Goal: Task Accomplishment & Management: Manage account settings

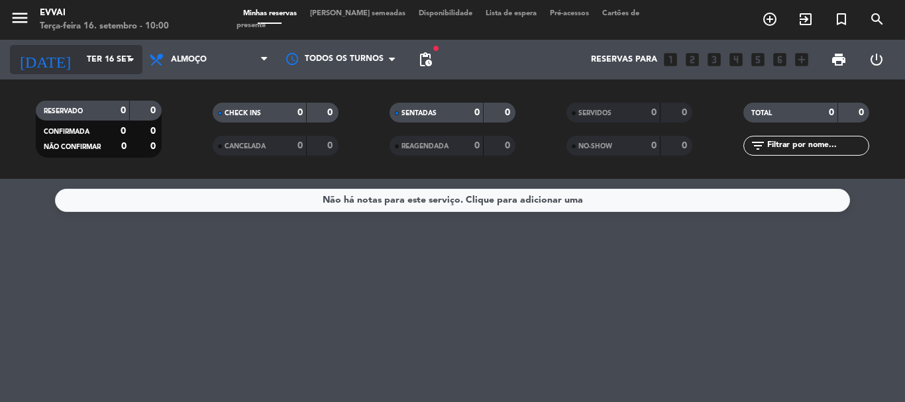
click at [121, 62] on input "Ter 16 set" at bounding box center [136, 59] width 112 height 23
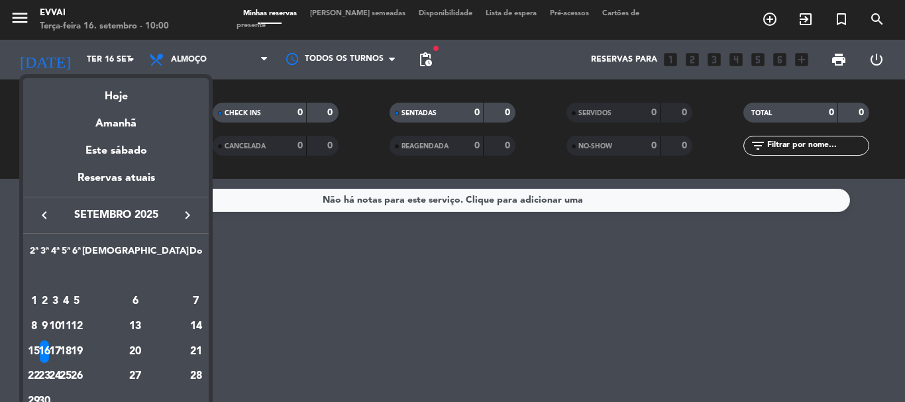
click at [175, 56] on div at bounding box center [452, 201] width 905 height 402
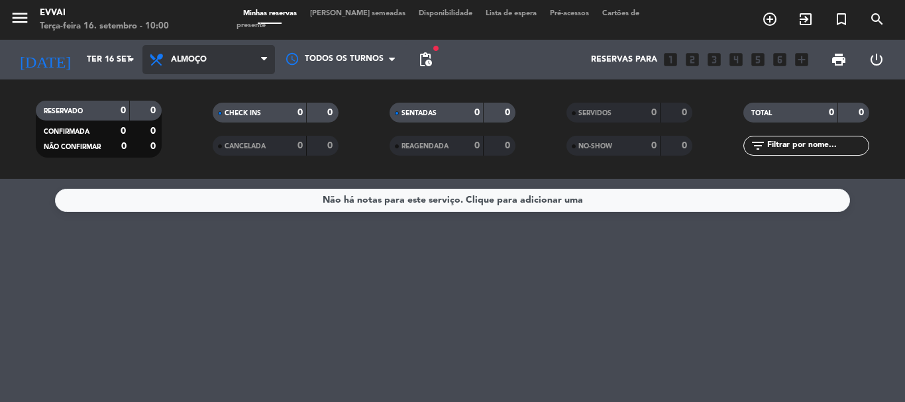
click at [180, 57] on span "Almoço" at bounding box center [189, 59] width 36 height 9
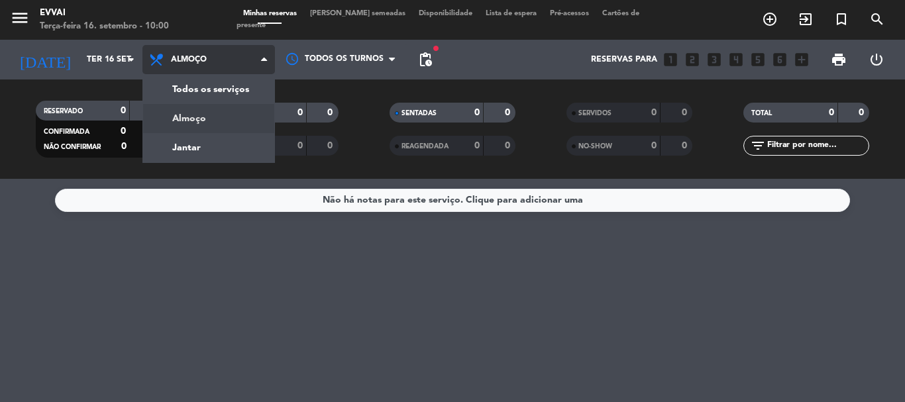
click at [202, 124] on div "menu Evvai Terça-feira 16. setembro - 10:00 Minhas reservas Mesas semeadas Disp…" at bounding box center [452, 89] width 905 height 179
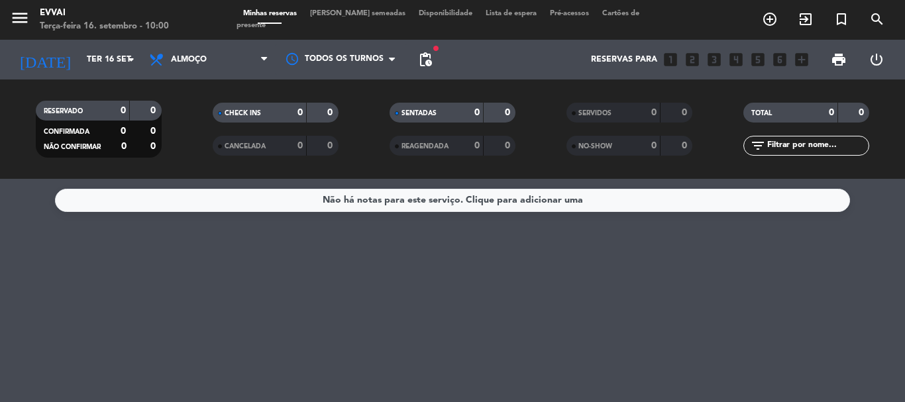
click at [219, 34] on div "menu Evvai Terça-feira 16. setembro - 10:00" at bounding box center [113, 20] width 227 height 31
click at [231, 65] on span "Almoço" at bounding box center [209, 59] width 133 height 29
click at [227, 140] on div "menu Evvai Terça-feira 16. setembro - 10:00 Minhas reservas Mesas semeadas Disp…" at bounding box center [452, 89] width 905 height 179
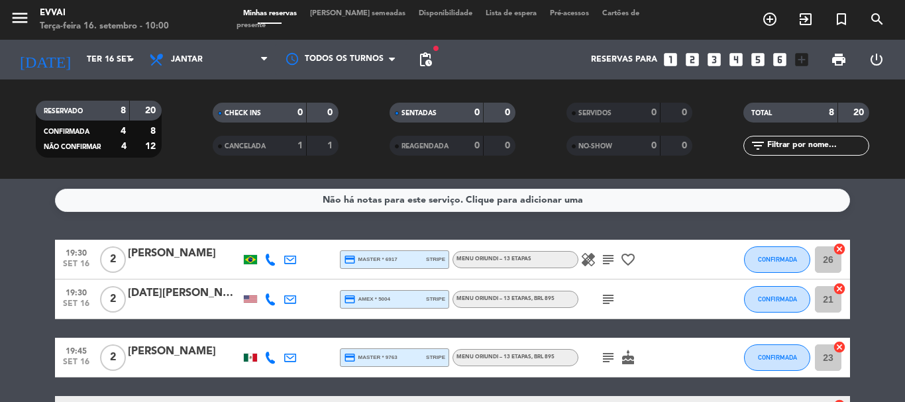
click at [164, 253] on div "[PERSON_NAME]" at bounding box center [184, 253] width 113 height 17
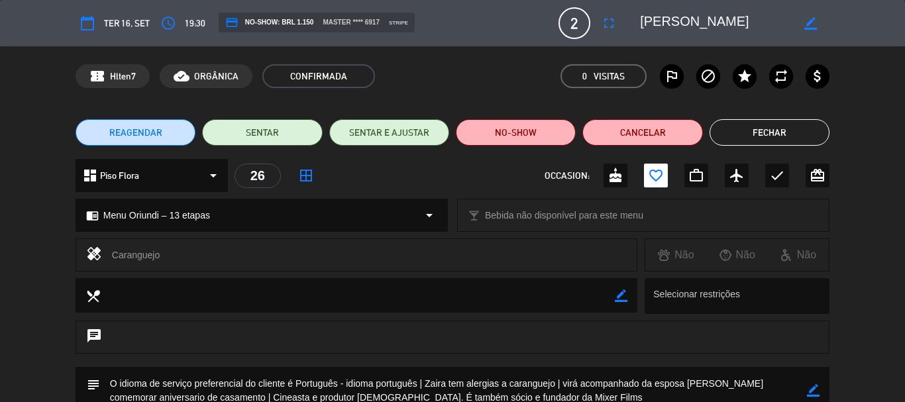
click at [781, 129] on button "Fechar" at bounding box center [770, 132] width 120 height 27
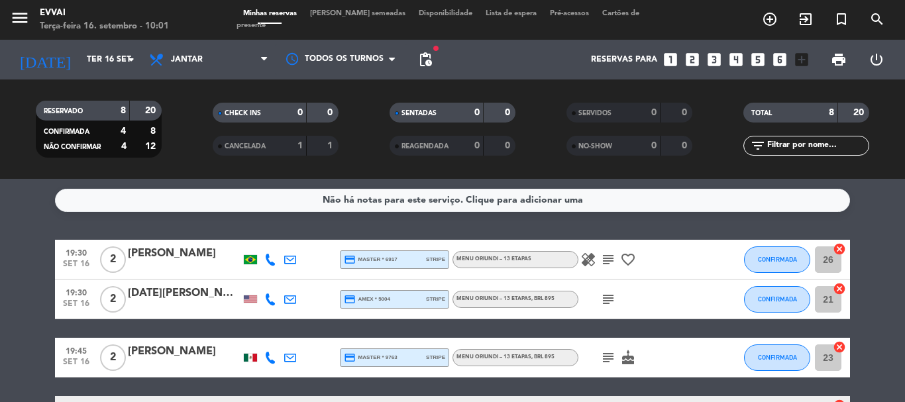
click at [192, 290] on div "[DATE][PERSON_NAME]" at bounding box center [184, 293] width 113 height 17
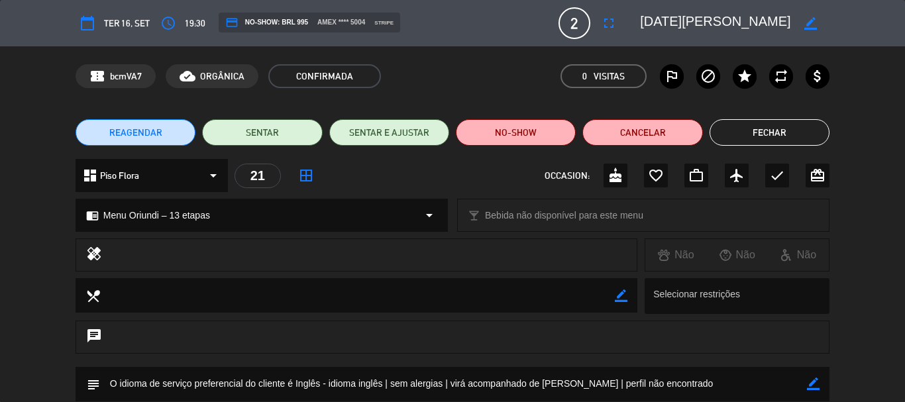
click at [773, 130] on button "Fechar" at bounding box center [770, 132] width 120 height 27
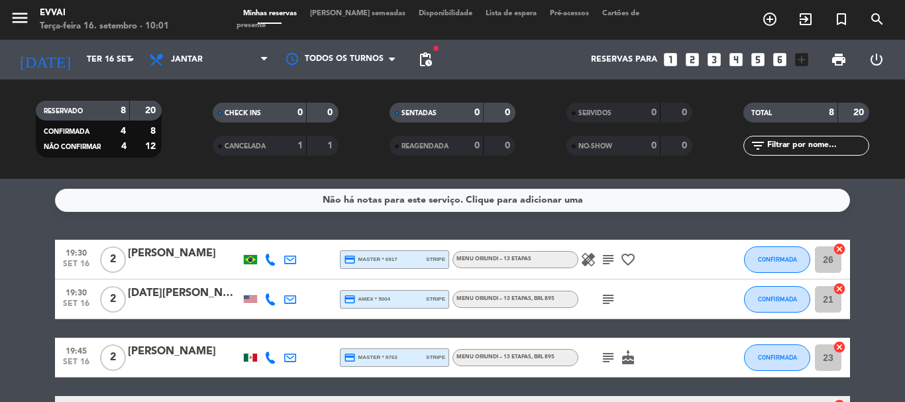
scroll to position [133, 0]
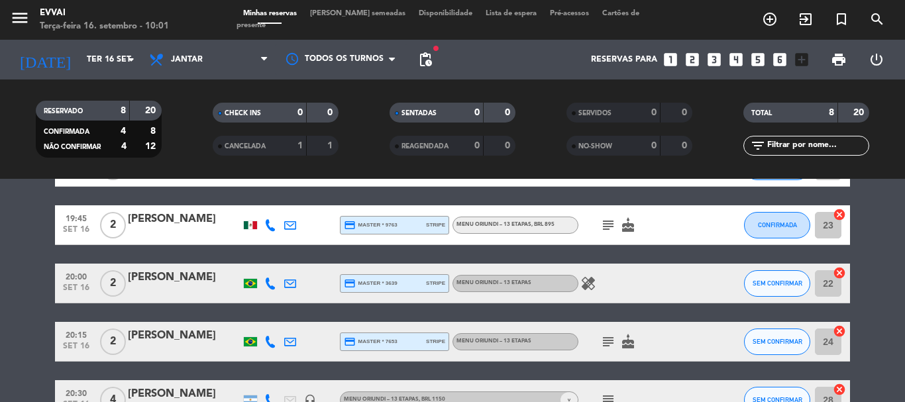
click at [143, 226] on div "[PERSON_NAME]" at bounding box center [184, 219] width 113 height 17
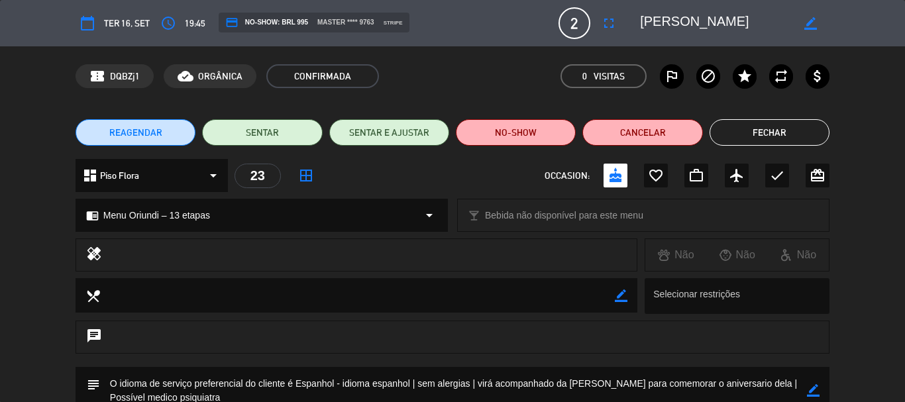
scroll to position [66, 0]
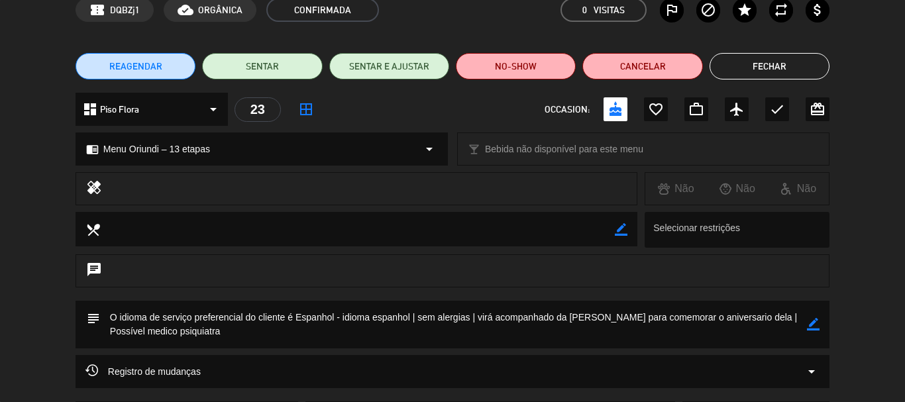
click at [774, 72] on button "Fechar" at bounding box center [770, 66] width 120 height 27
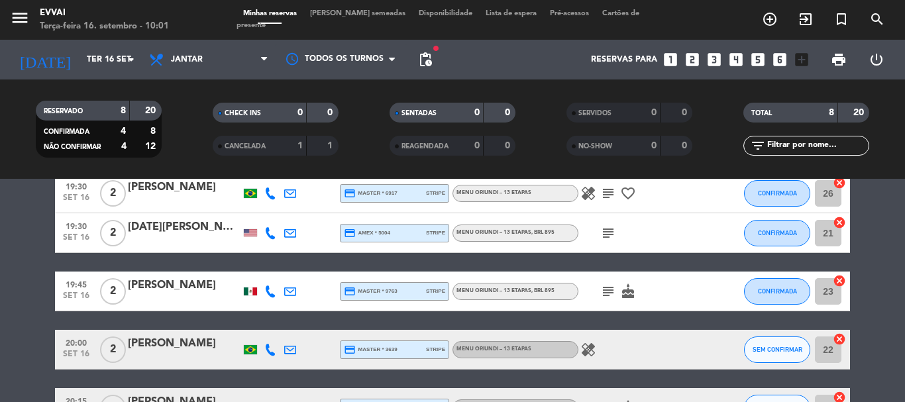
scroll to position [133, 0]
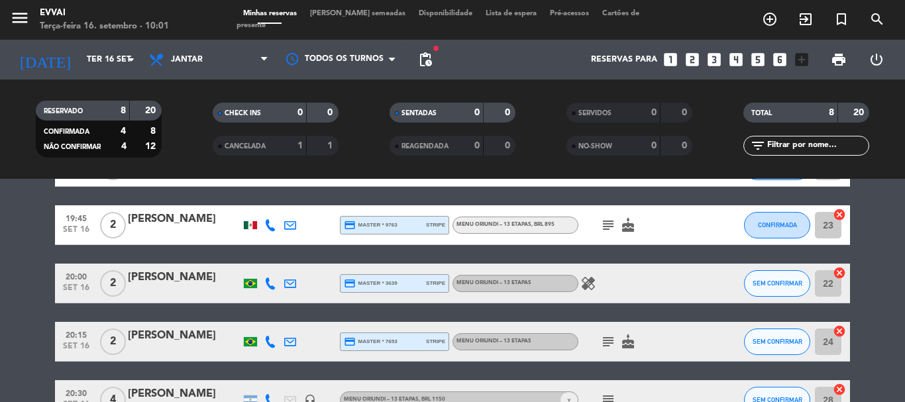
click at [196, 281] on div "[PERSON_NAME]" at bounding box center [184, 277] width 113 height 17
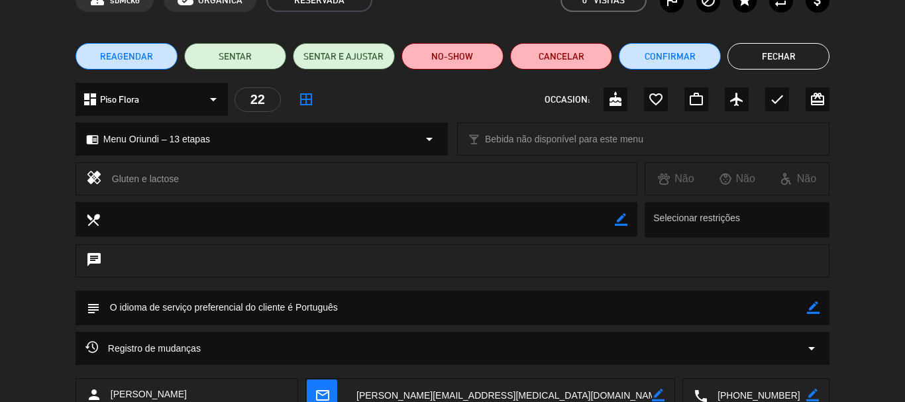
scroll to position [166, 0]
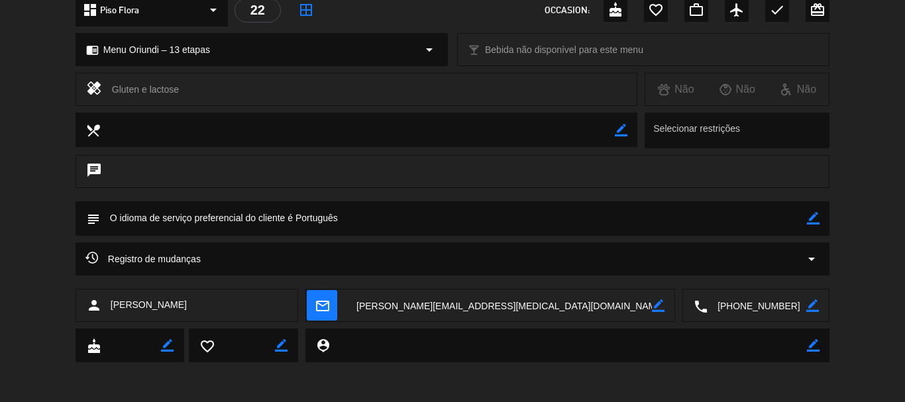
click at [762, 295] on textarea at bounding box center [757, 306] width 99 height 33
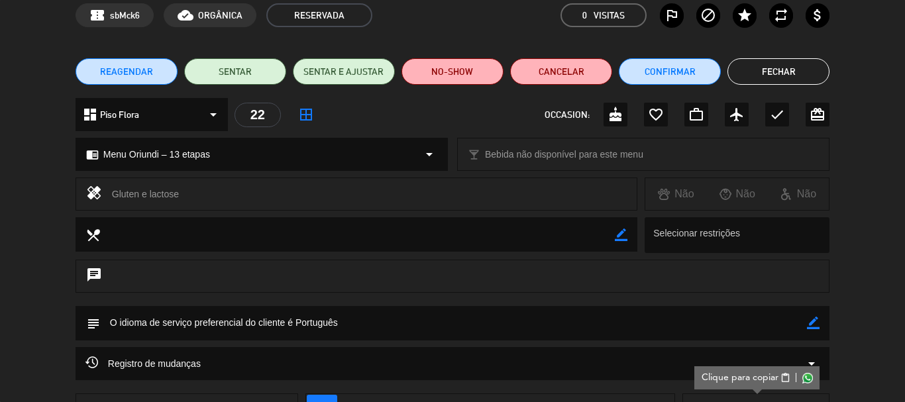
scroll to position [0, 0]
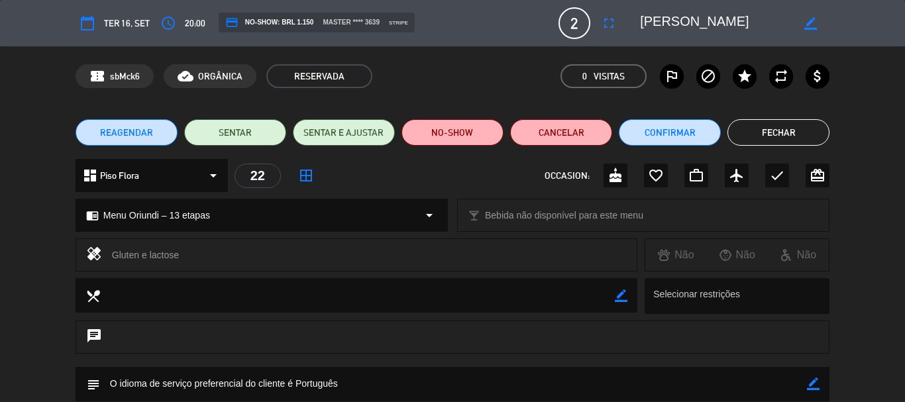
click at [706, 38] on div "calendar_today Ter 16, set access_time 20:00 credit_card NO-SHOW: BRL 1.150 mas…" at bounding box center [453, 23] width 754 height 32
copy textarea
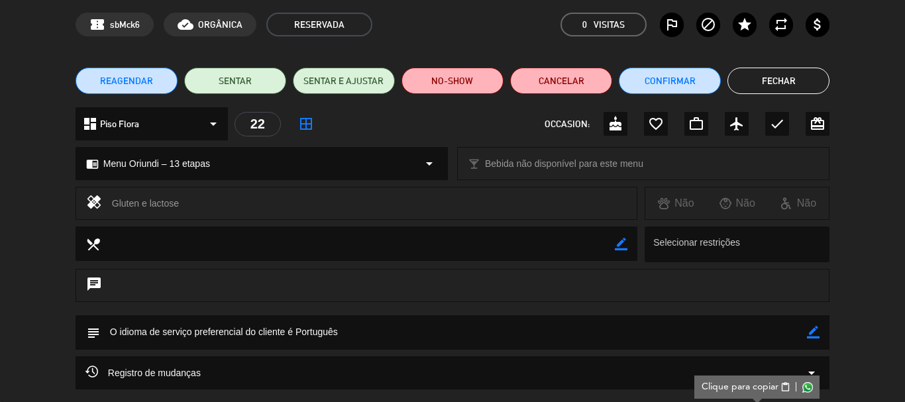
scroll to position [66, 0]
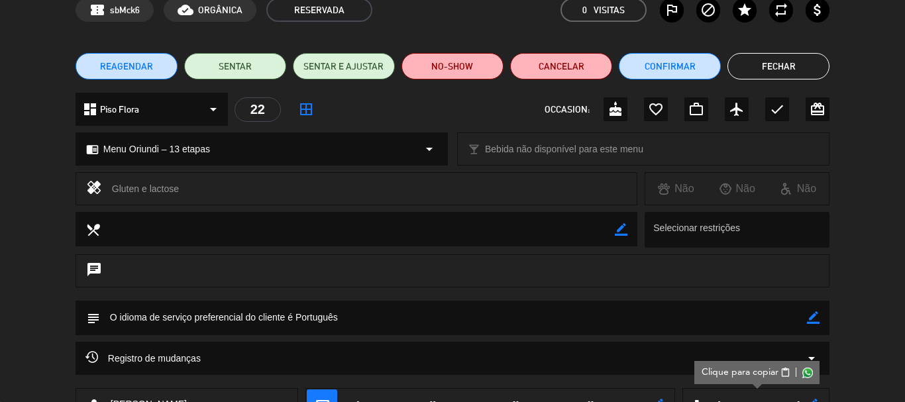
click at [813, 319] on icon "border_color" at bounding box center [813, 318] width 13 height 13
click at [725, 321] on textarea at bounding box center [453, 318] width 707 height 34
click at [413, 305] on textarea at bounding box center [453, 318] width 707 height 34
click at [496, 317] on textarea at bounding box center [453, 318] width 707 height 34
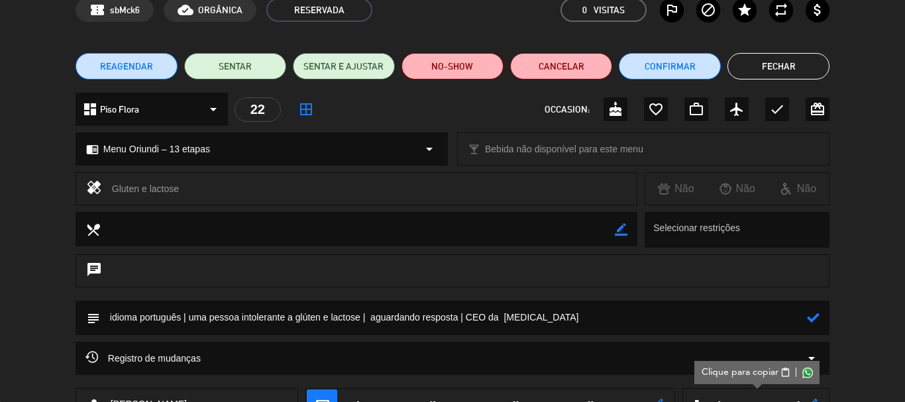
click at [580, 319] on textarea at bounding box center [453, 318] width 707 height 34
paste textarea "Comércio varejista"
click at [531, 319] on textarea at bounding box center [453, 318] width 707 height 34
type textarea "idioma português | uma pessoa intolerante a glúten e lactose | aguardando respo…"
click at [814, 315] on icon at bounding box center [813, 318] width 13 height 13
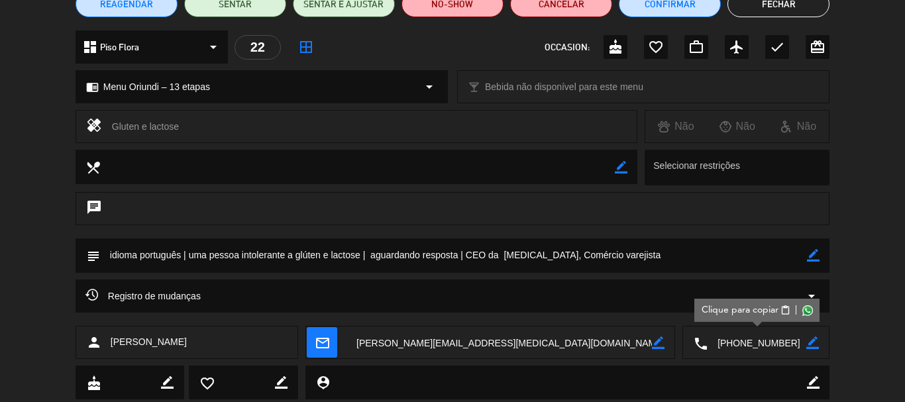
scroll to position [166, 0]
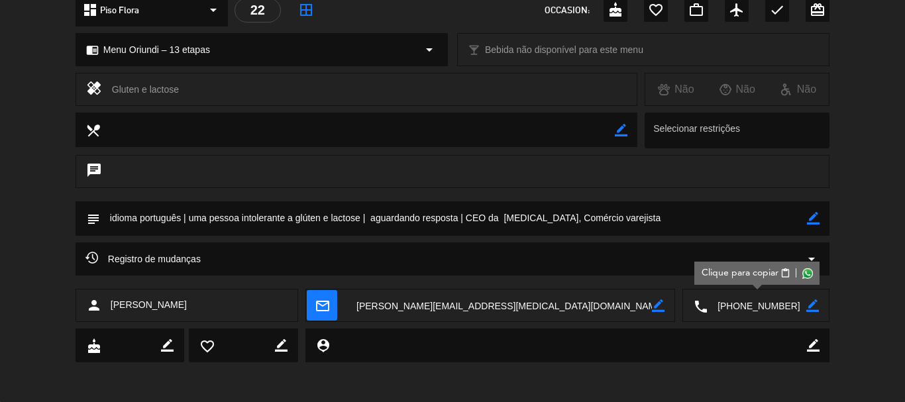
click at [435, 312] on textarea at bounding box center [500, 306] width 306 height 33
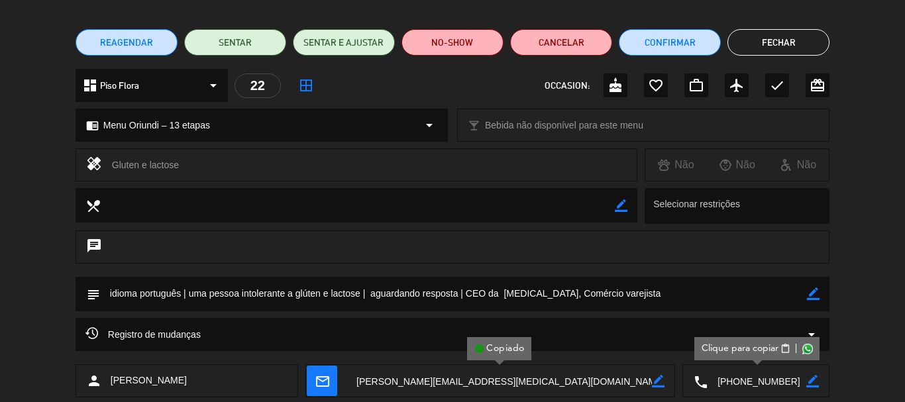
scroll to position [0, 0]
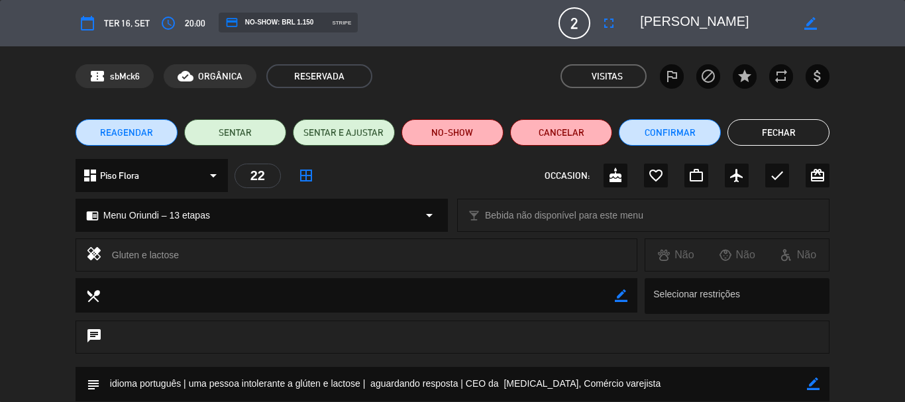
click at [795, 137] on button "Fechar" at bounding box center [779, 132] width 102 height 27
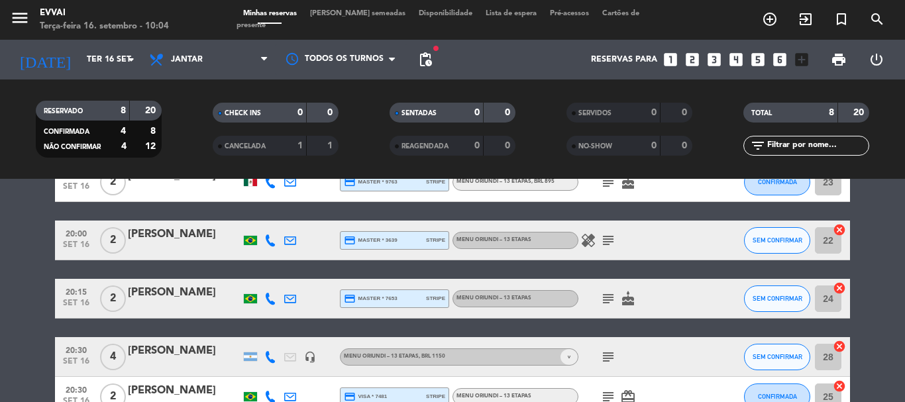
scroll to position [199, 0]
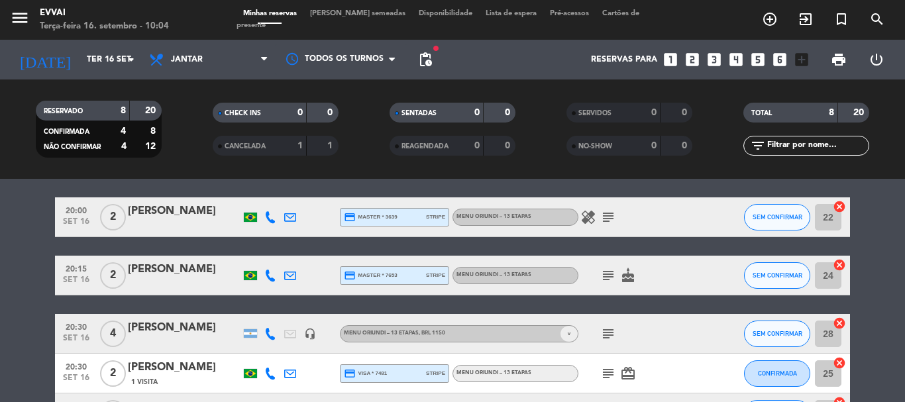
click at [143, 275] on div "[PERSON_NAME]" at bounding box center [184, 269] width 113 height 17
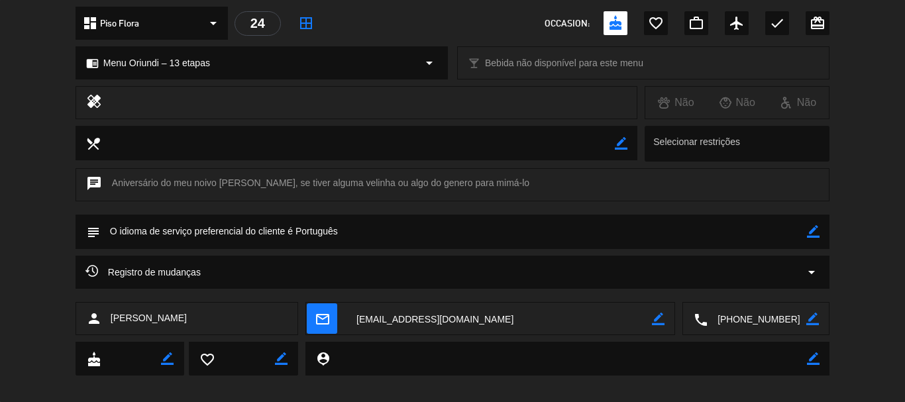
scroll to position [166, 0]
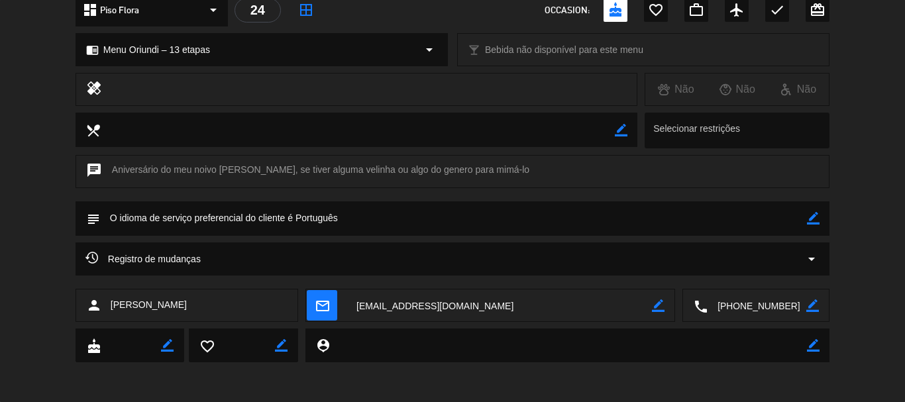
click at [760, 290] on textarea at bounding box center [757, 306] width 99 height 33
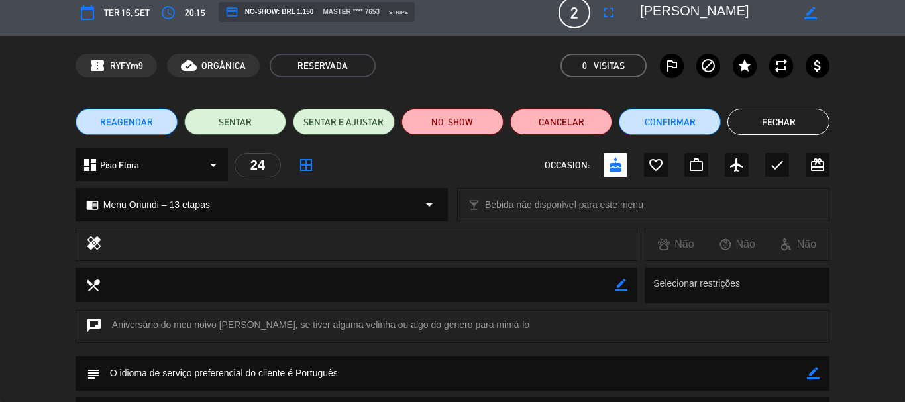
scroll to position [0, 0]
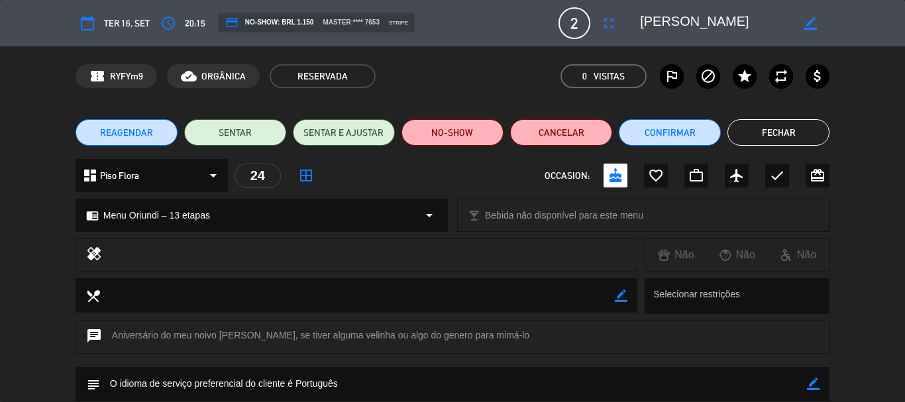
click at [649, 15] on textarea at bounding box center [716, 23] width 152 height 24
click at [791, 133] on button "Fechar" at bounding box center [779, 132] width 102 height 27
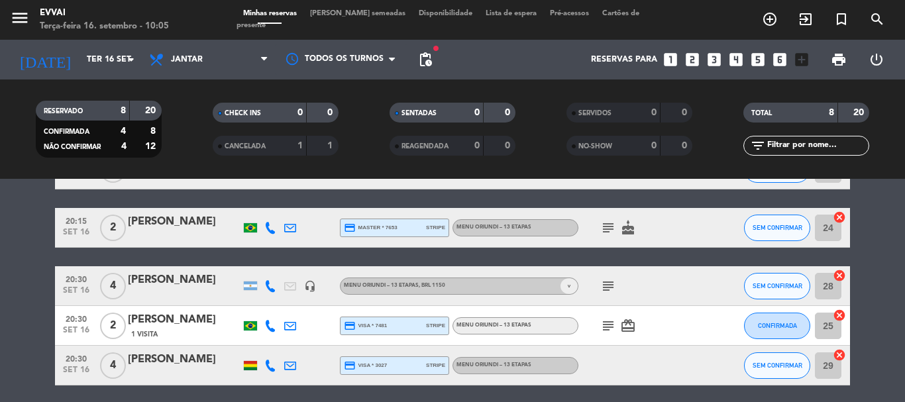
scroll to position [296, 0]
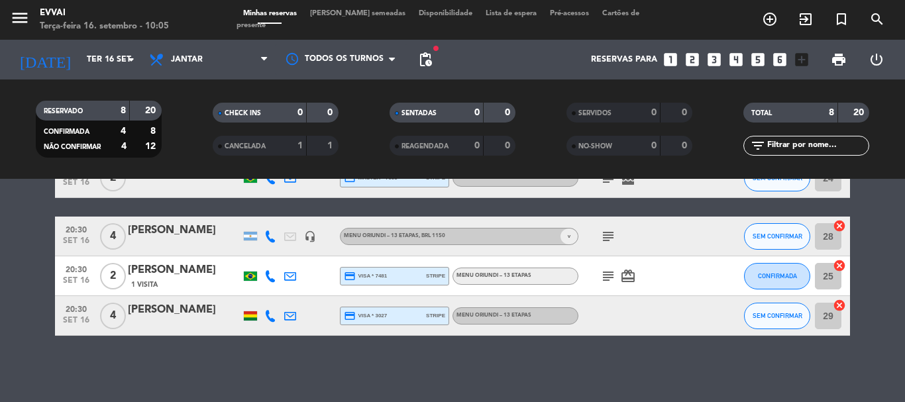
click at [174, 235] on div "[PERSON_NAME]" at bounding box center [184, 230] width 113 height 17
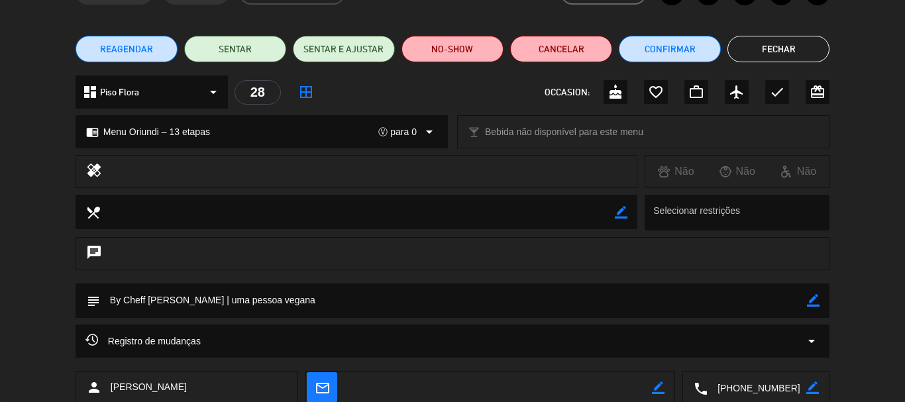
scroll to position [0, 0]
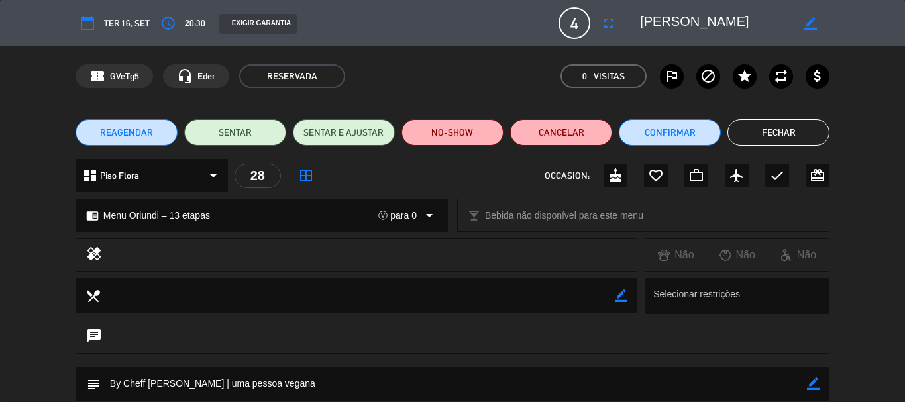
click at [791, 136] on button "Fechar" at bounding box center [779, 132] width 102 height 27
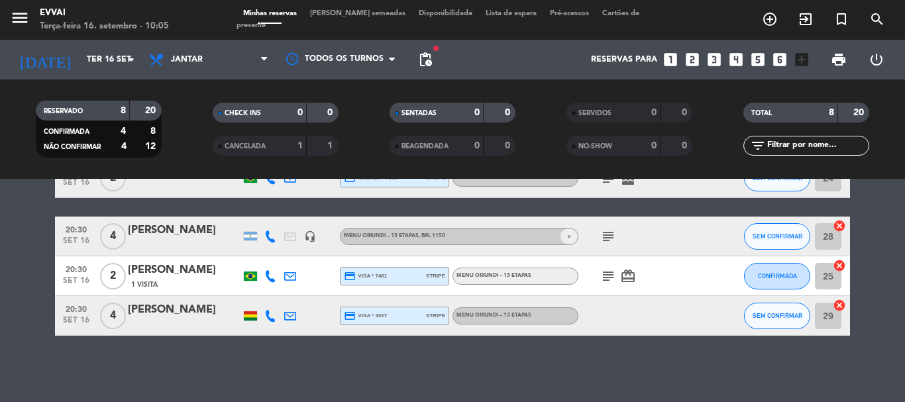
click at [198, 268] on div "[PERSON_NAME]" at bounding box center [184, 270] width 113 height 17
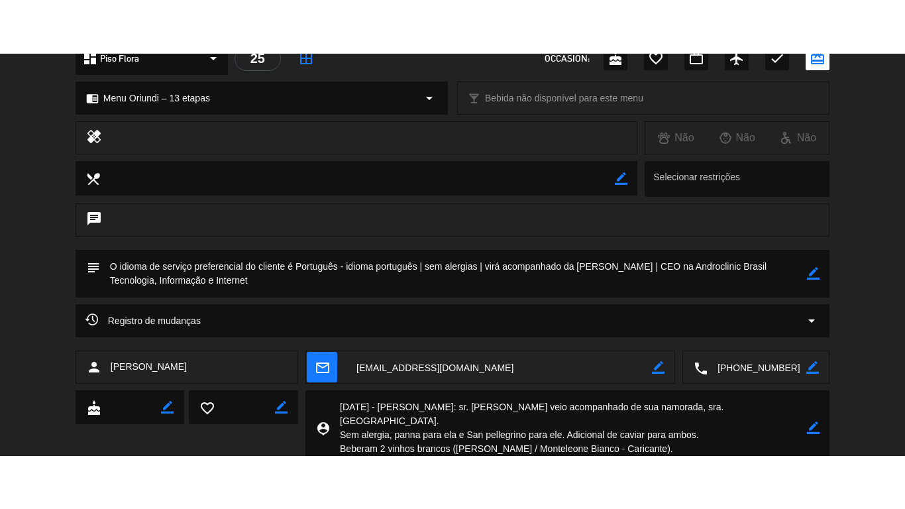
scroll to position [194, 0]
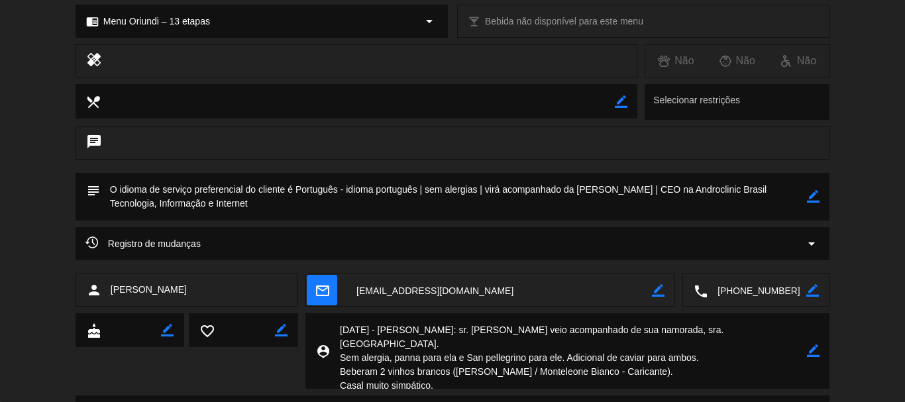
drag, startPoint x: 439, startPoint y: 372, endPoint x: 321, endPoint y: 318, distance: 130.2
click at [321, 318] on div "person_pin border_color" at bounding box center [568, 352] width 524 height 76
click at [803, 200] on textarea at bounding box center [453, 197] width 707 height 48
click at [813, 198] on icon "border_color" at bounding box center [813, 196] width 13 height 13
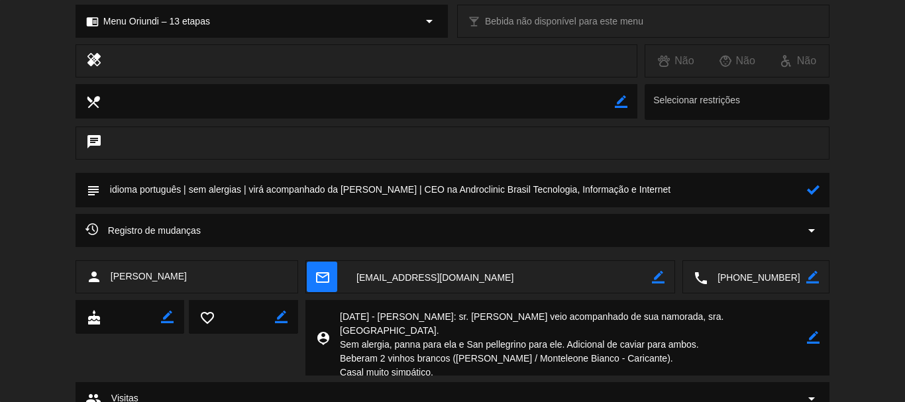
click at [681, 198] on textarea at bounding box center [453, 190] width 707 height 34
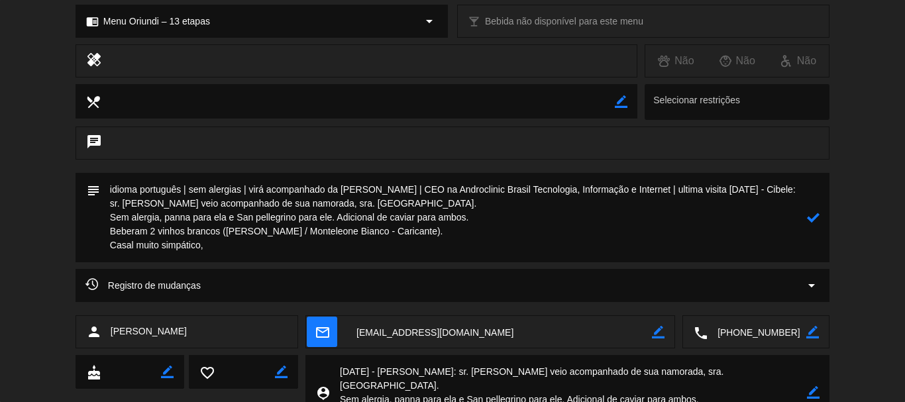
click at [113, 212] on textarea at bounding box center [453, 217] width 707 height 89
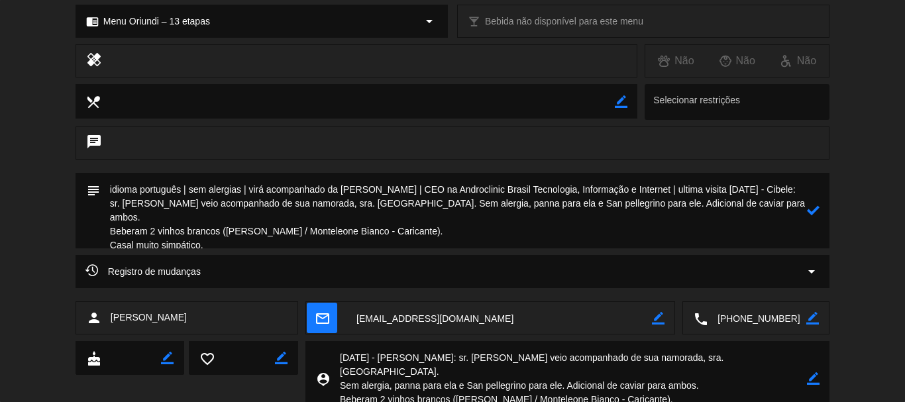
click at [109, 221] on textarea at bounding box center [453, 211] width 707 height 76
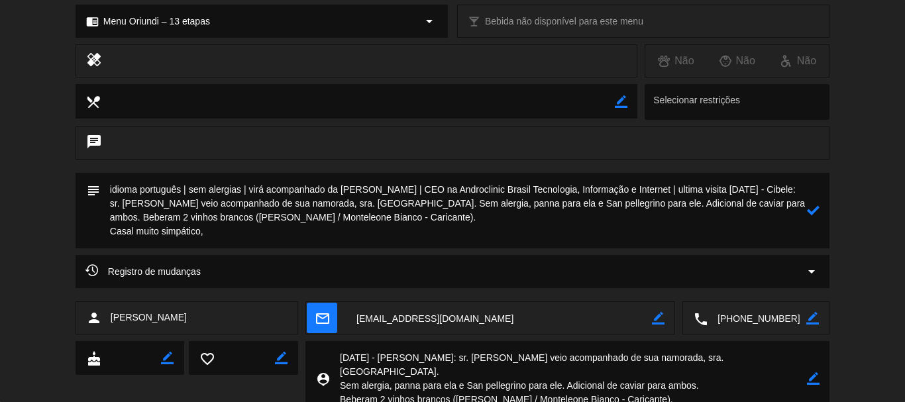
click at [109, 227] on textarea at bounding box center [453, 211] width 707 height 76
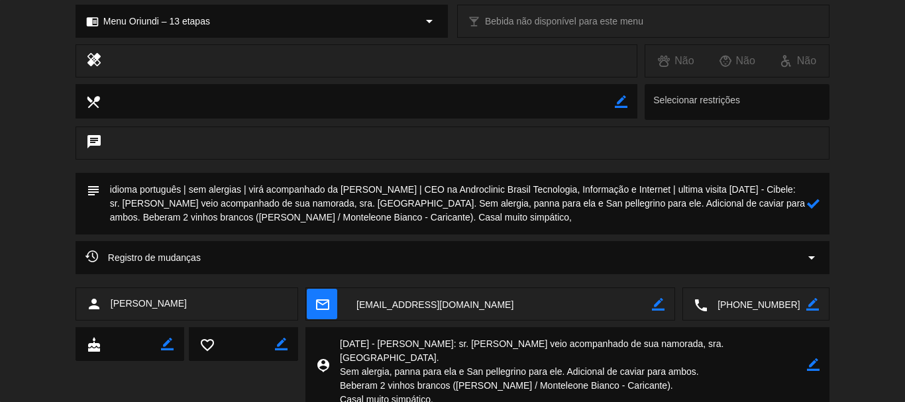
type textarea "idioma português | sem alergias | virá acompanhado da [PERSON_NAME] | CEO na An…"
click at [819, 209] on icon at bounding box center [813, 204] width 13 height 13
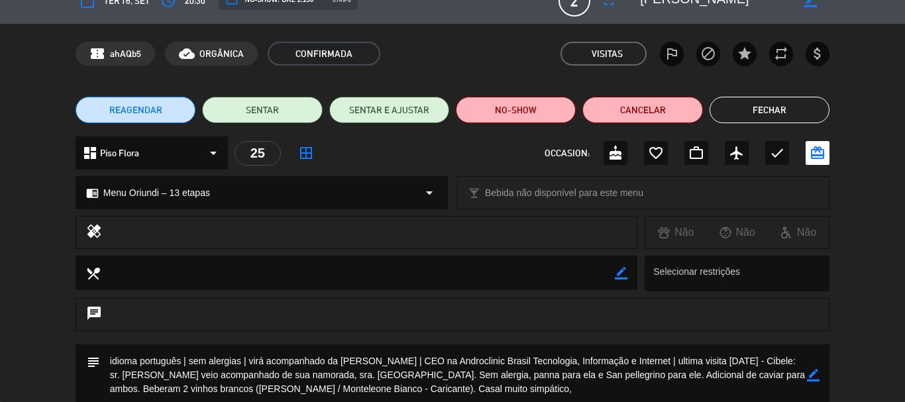
scroll to position [0, 0]
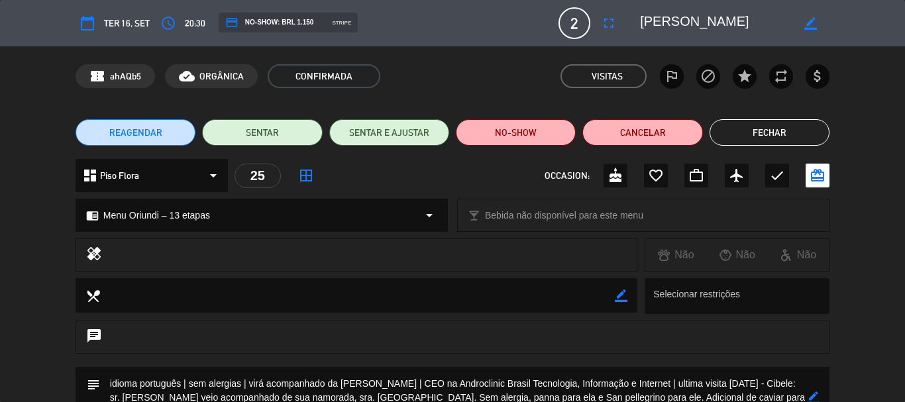
click at [762, 137] on button "Fechar" at bounding box center [770, 132] width 120 height 27
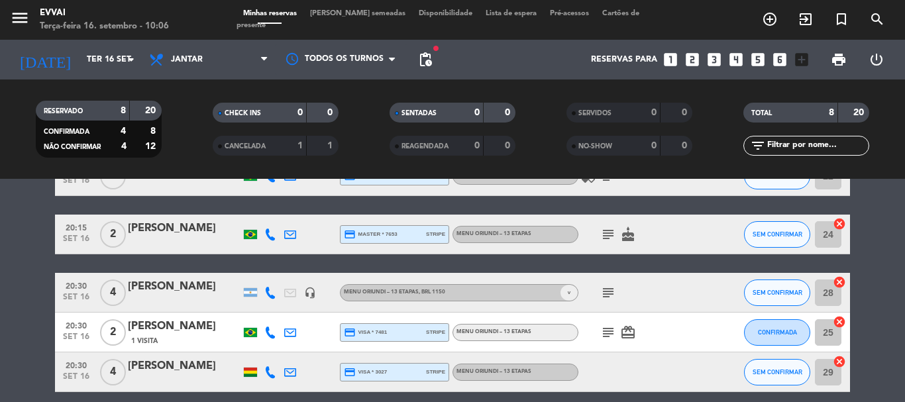
scroll to position [296, 0]
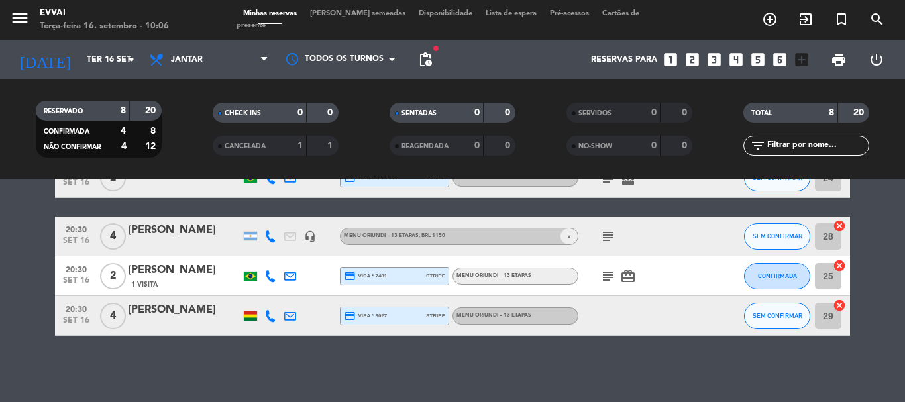
click at [166, 304] on div "[PERSON_NAME]" at bounding box center [184, 310] width 113 height 17
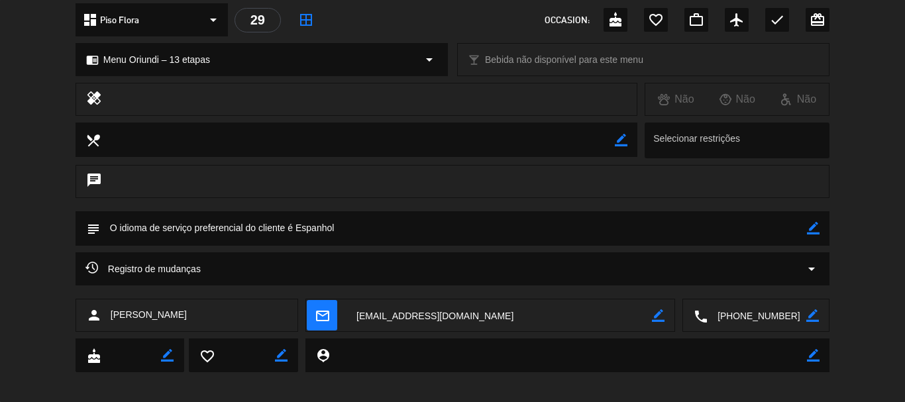
scroll to position [166, 0]
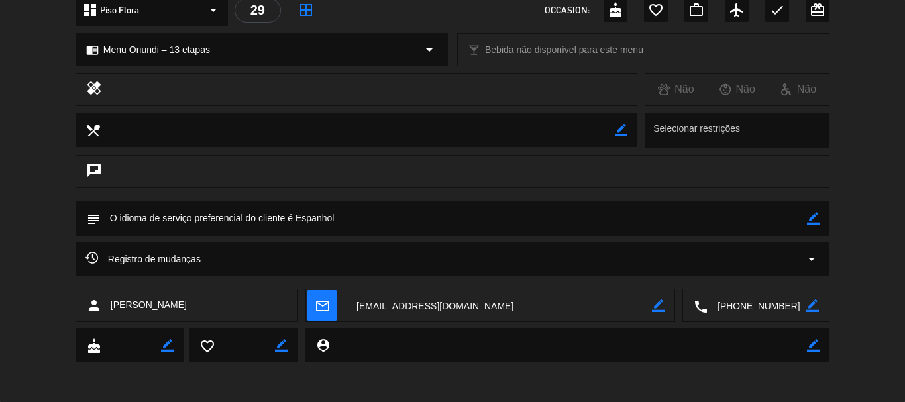
click at [748, 295] on textarea at bounding box center [757, 306] width 99 height 33
click at [377, 309] on textarea at bounding box center [500, 306] width 306 height 33
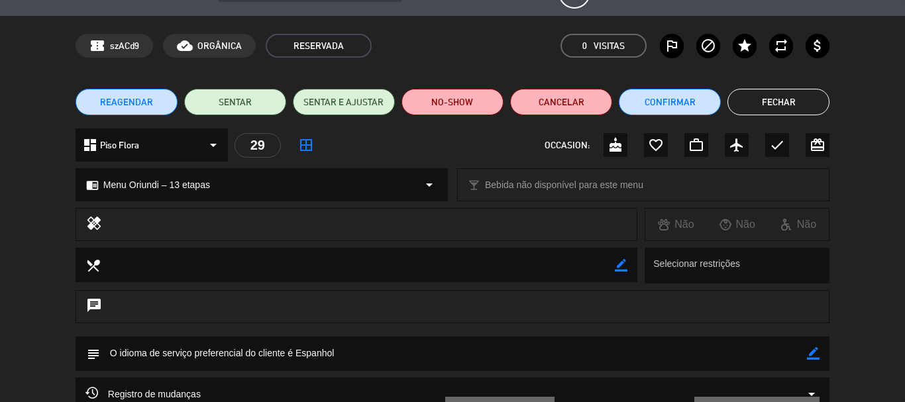
scroll to position [0, 0]
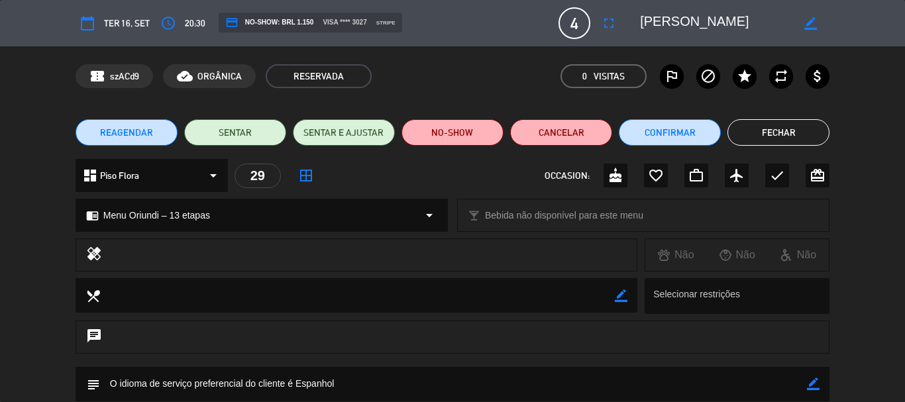
click at [778, 133] on button "Fechar" at bounding box center [779, 132] width 102 height 27
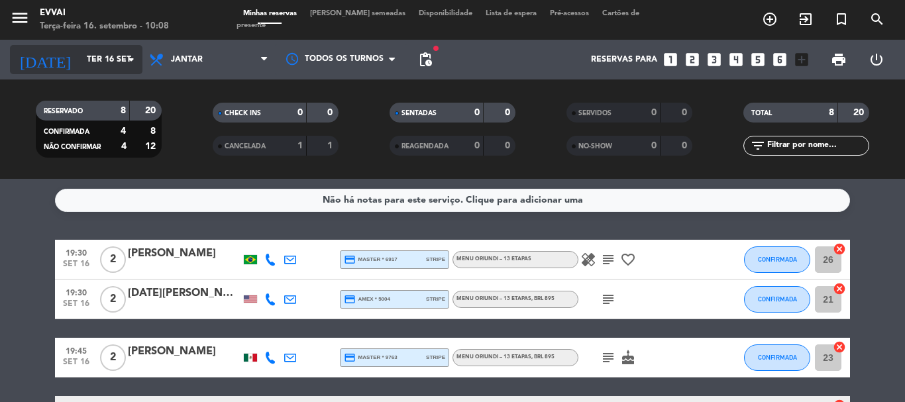
click at [102, 70] on input "Ter 16 set" at bounding box center [136, 59] width 112 height 23
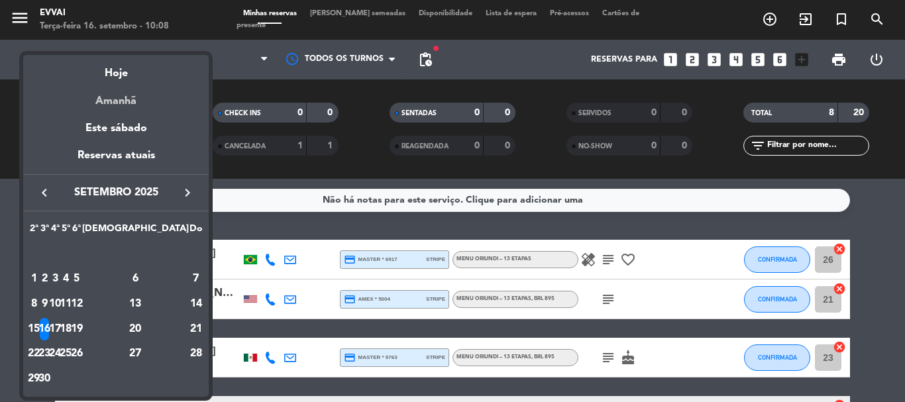
click at [123, 95] on div "Amanhã" at bounding box center [116, 96] width 186 height 27
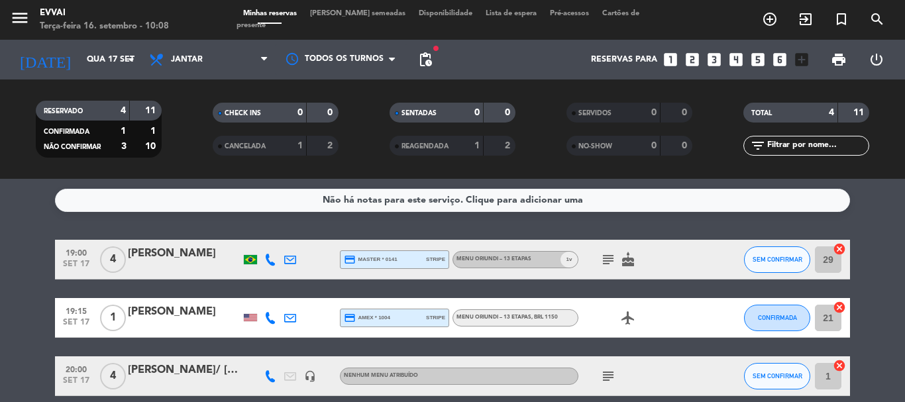
click at [180, 260] on div "[PERSON_NAME]" at bounding box center [184, 253] width 113 height 17
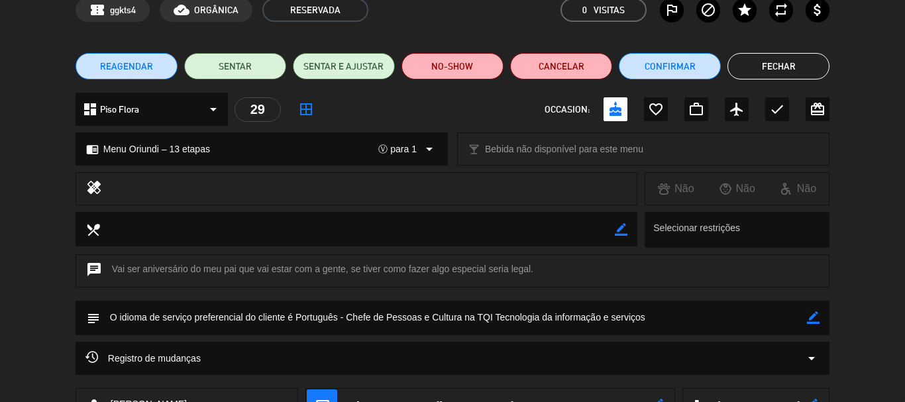
scroll to position [133, 0]
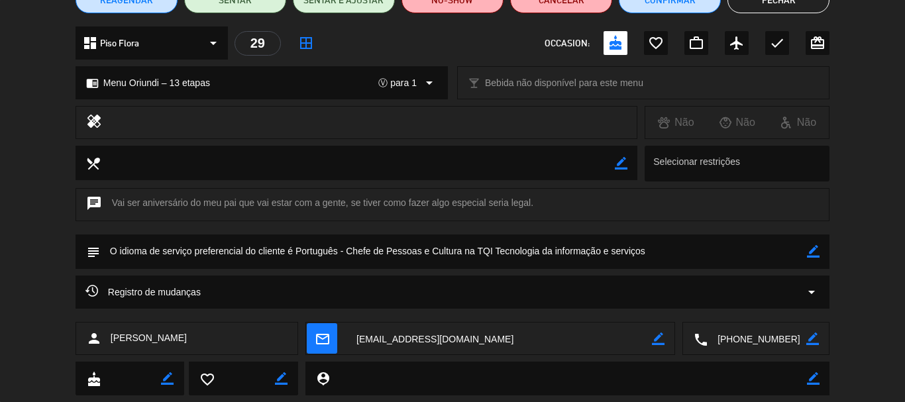
click at [760, 335] on textarea at bounding box center [757, 339] width 99 height 33
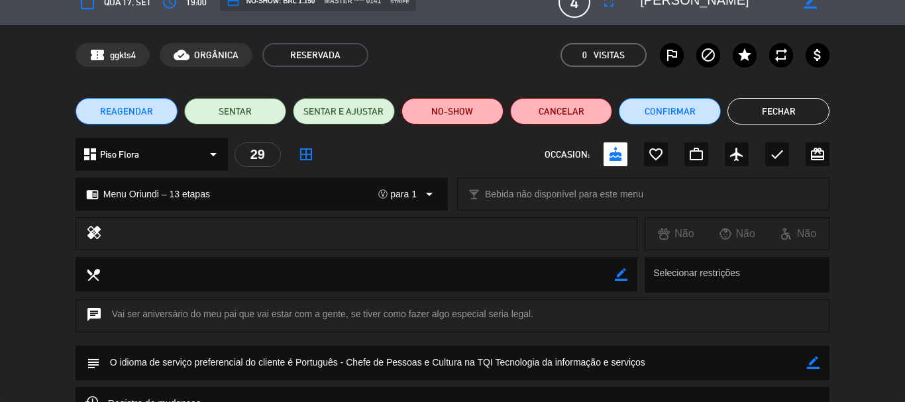
scroll to position [0, 0]
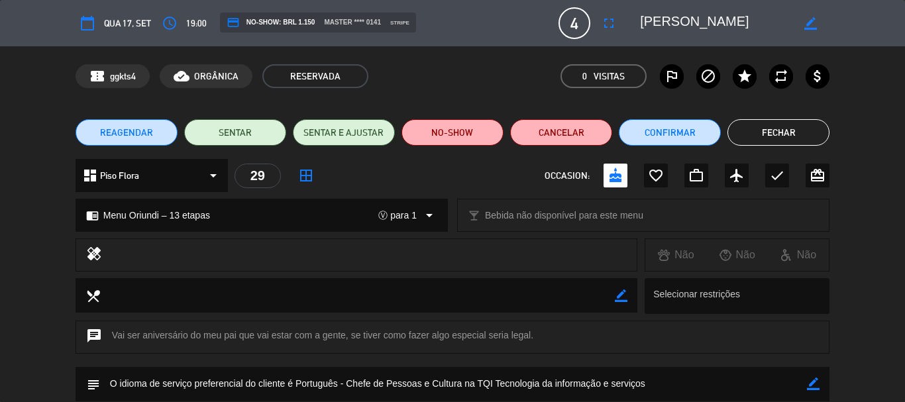
click at [651, 10] on div "calendar_today Qua 17, set access_time 19:00 credit_card NO-SHOW: BRL 1.150 mas…" at bounding box center [453, 23] width 754 height 32
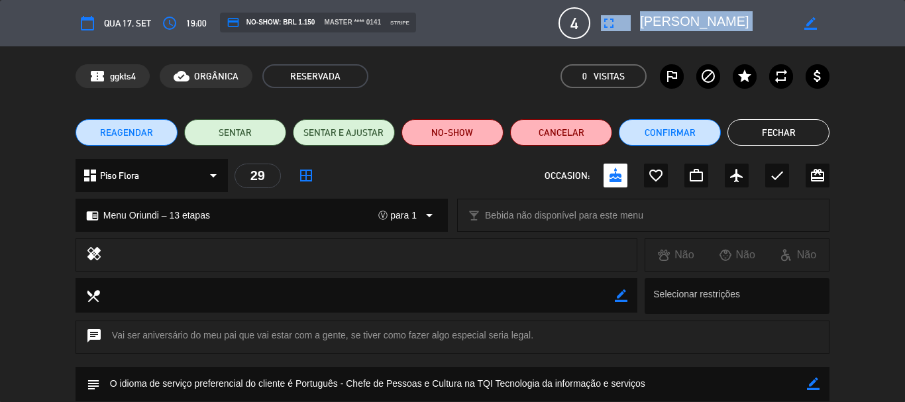
click at [651, 10] on div "calendar_today Qua 17, set access_time 19:00 credit_card NO-SHOW: BRL 1.150 mas…" at bounding box center [453, 23] width 754 height 32
copy div "fullscreen"
click at [728, 1] on div "calendar_today Qua 17, set access_time 19:00 credit_card NO-SHOW: BRL 1.150 mas…" at bounding box center [452, 23] width 905 height 46
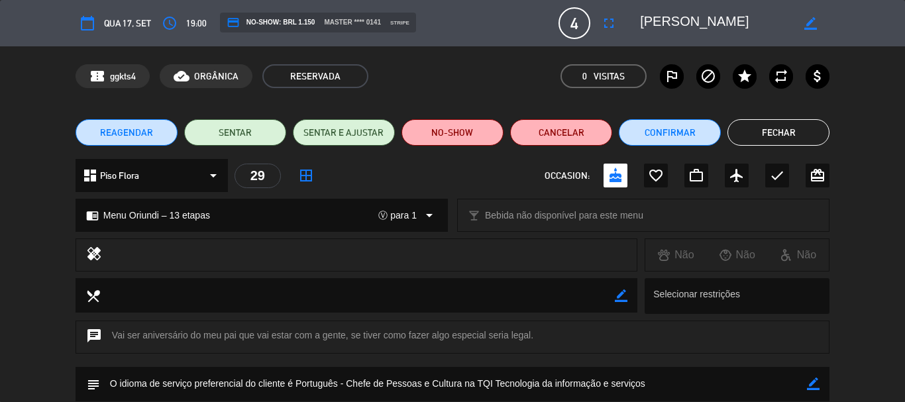
click at [738, 18] on textarea at bounding box center [716, 23] width 152 height 24
click at [791, 124] on button "Fechar" at bounding box center [779, 132] width 102 height 27
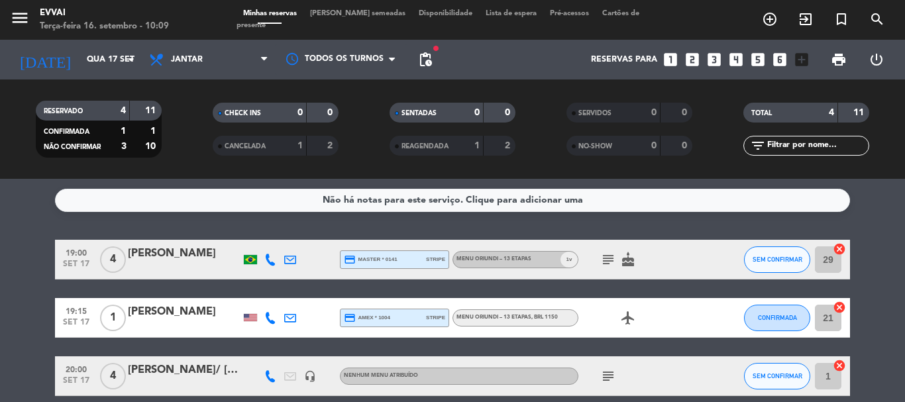
click at [188, 310] on div "[PERSON_NAME]" at bounding box center [184, 312] width 113 height 17
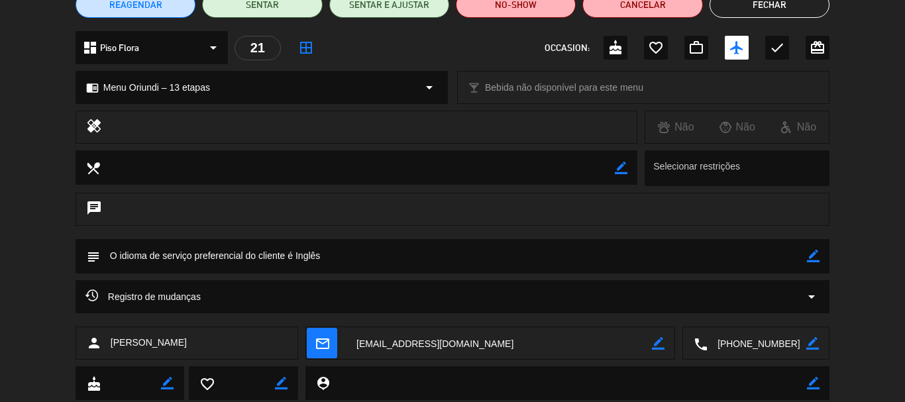
scroll to position [166, 0]
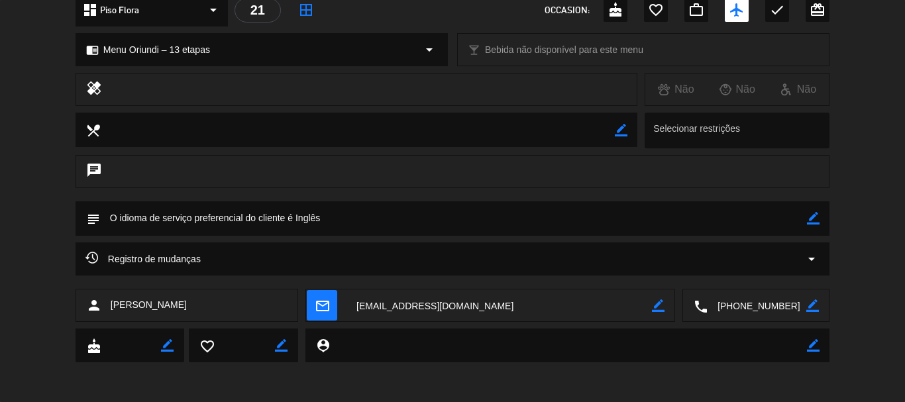
click at [734, 314] on textarea at bounding box center [757, 306] width 99 height 33
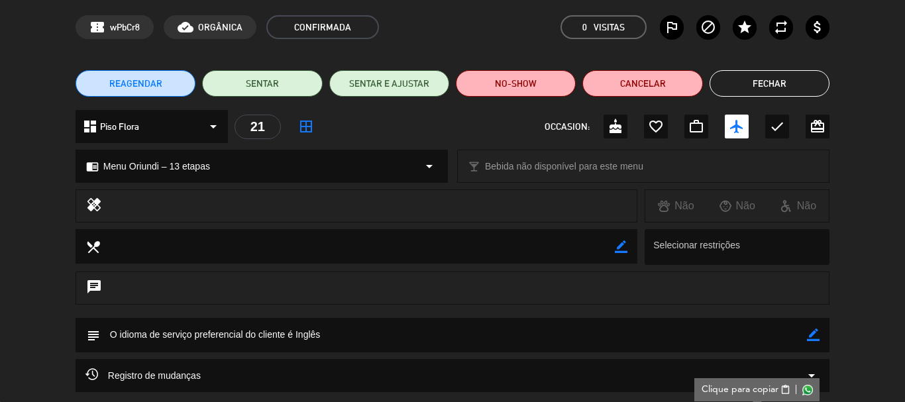
scroll to position [0, 0]
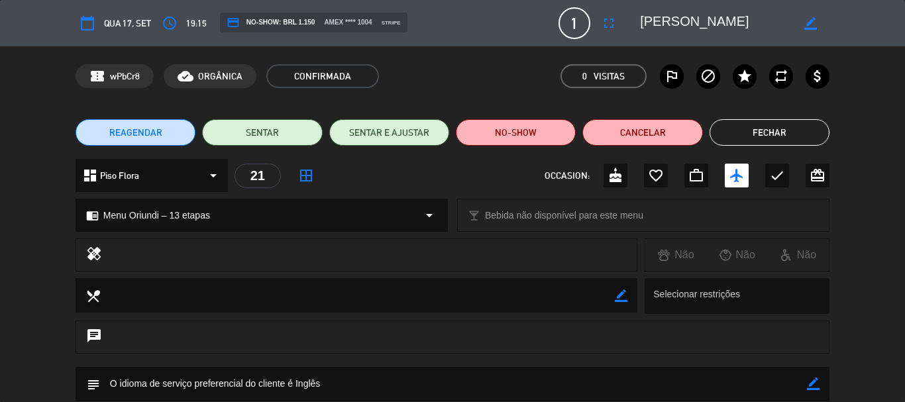
click at [661, 36] on div "calendar_today Qua 17, set access_time 19:15 credit_card NO-SHOW: BRL 1.150 ame…" at bounding box center [453, 23] width 754 height 32
copy textarea
click at [745, 134] on button "Fechar" at bounding box center [770, 132] width 120 height 27
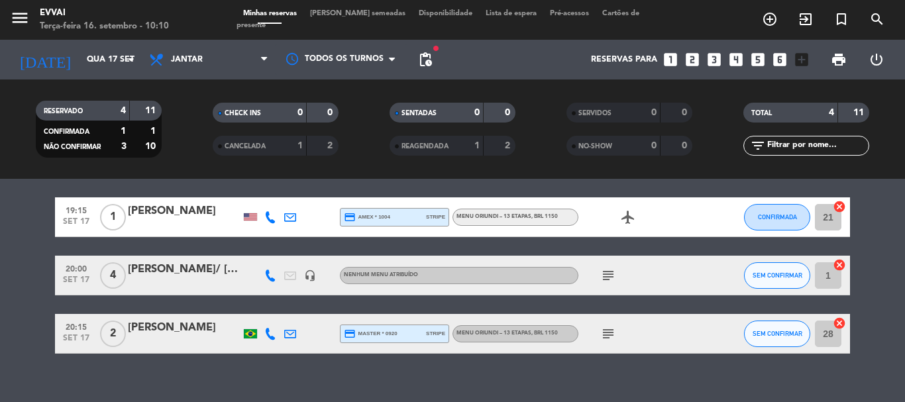
scroll to position [119, 0]
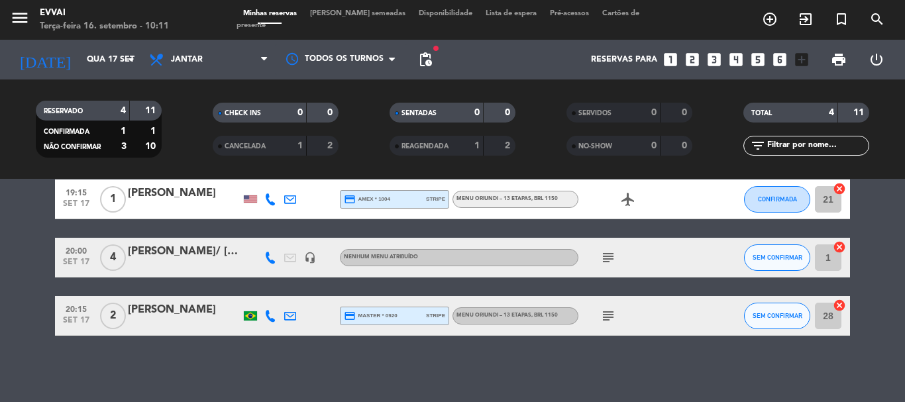
click at [152, 263] on div at bounding box center [184, 266] width 113 height 11
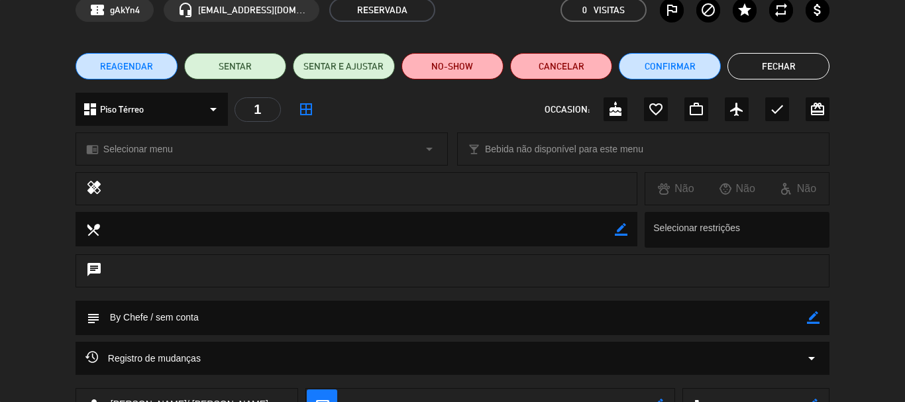
scroll to position [0, 0]
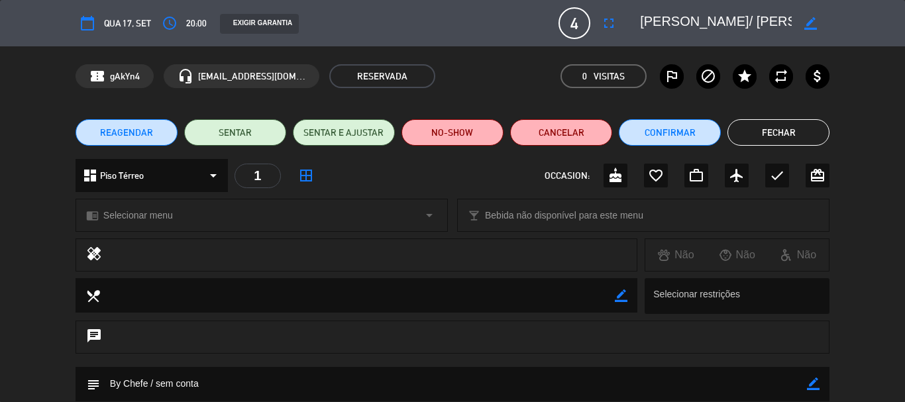
click at [756, 135] on button "Fechar" at bounding box center [779, 132] width 102 height 27
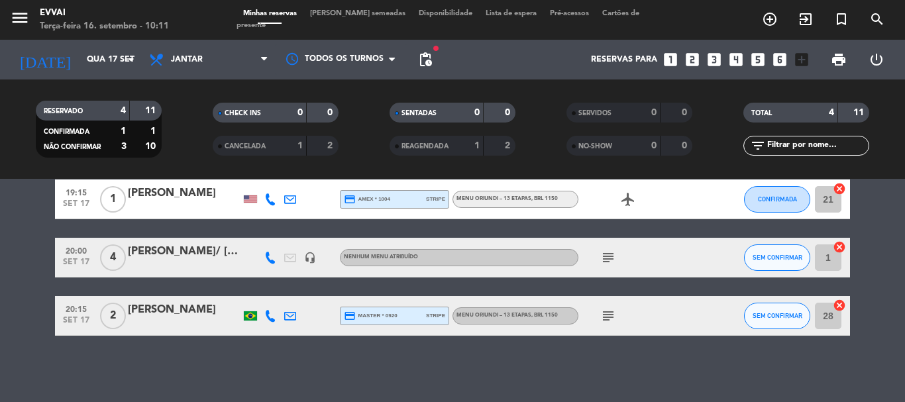
click at [179, 317] on div "[PERSON_NAME]" at bounding box center [184, 310] width 113 height 17
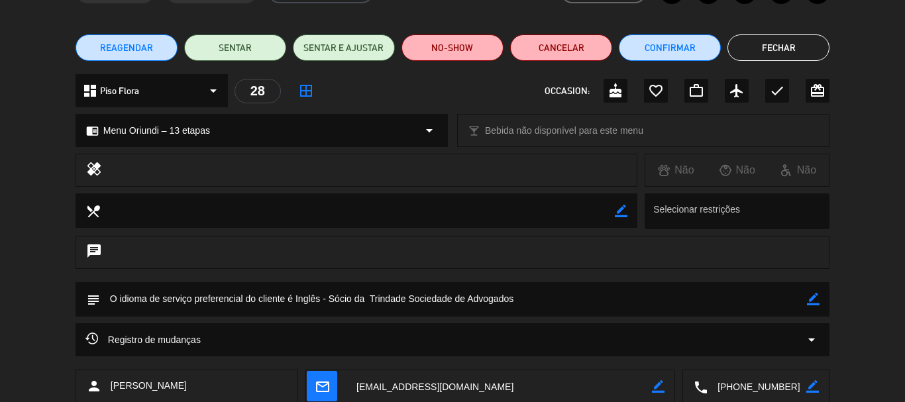
scroll to position [199, 0]
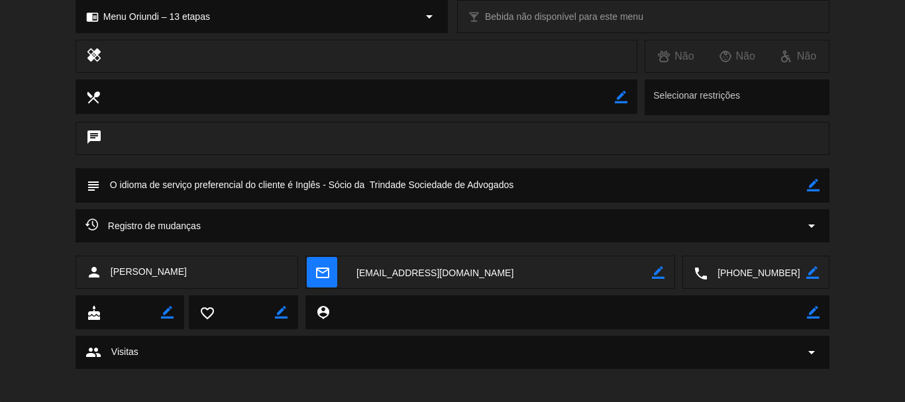
click at [767, 268] on textarea at bounding box center [757, 273] width 99 height 33
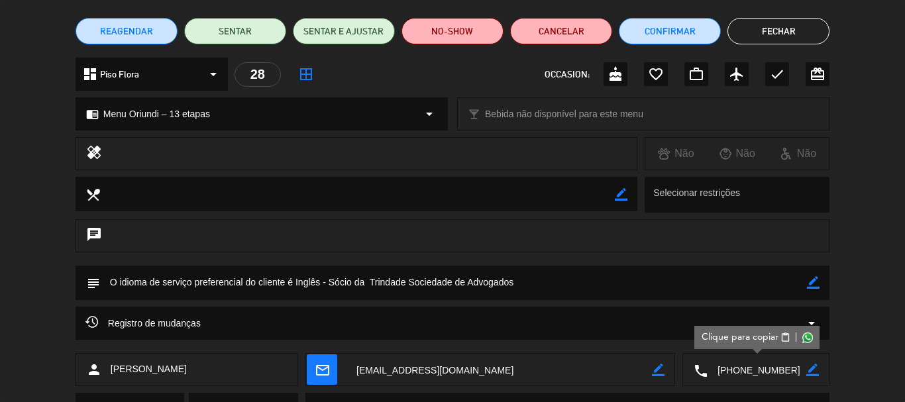
scroll to position [0, 0]
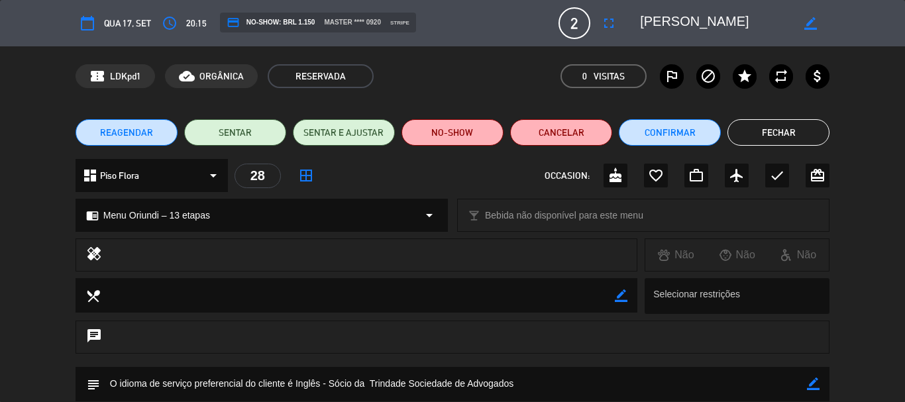
click at [683, 14] on textarea at bounding box center [716, 23] width 152 height 24
click at [759, 139] on button "Fechar" at bounding box center [779, 132] width 102 height 27
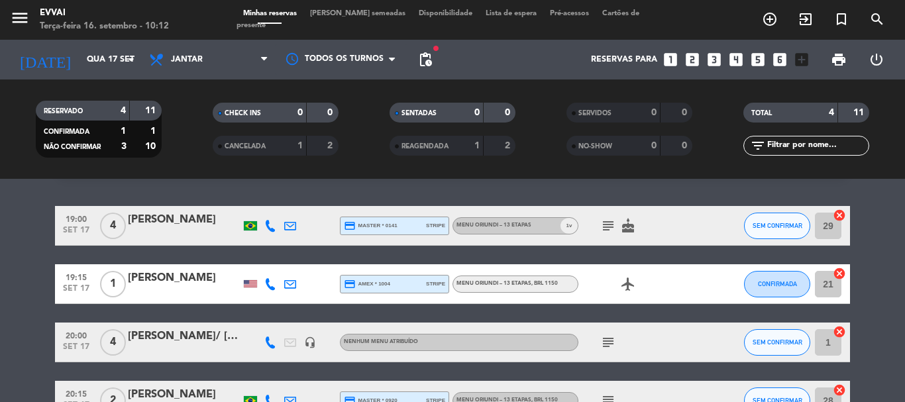
scroll to position [66, 0]
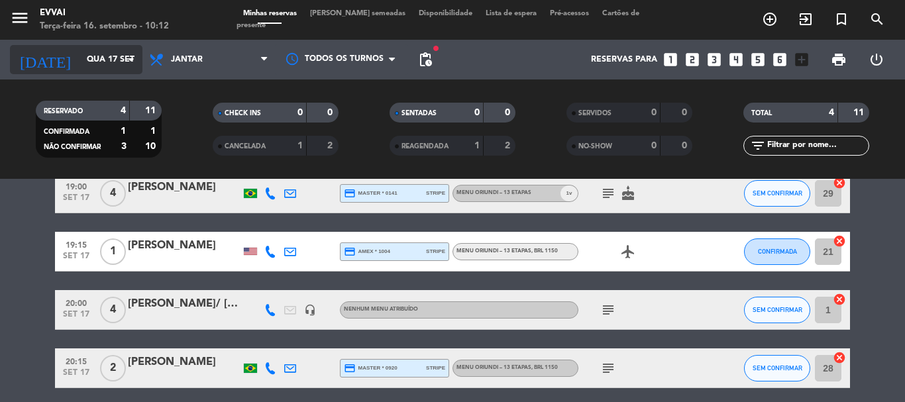
click at [105, 64] on input "Qua 17 set" at bounding box center [136, 59] width 112 height 23
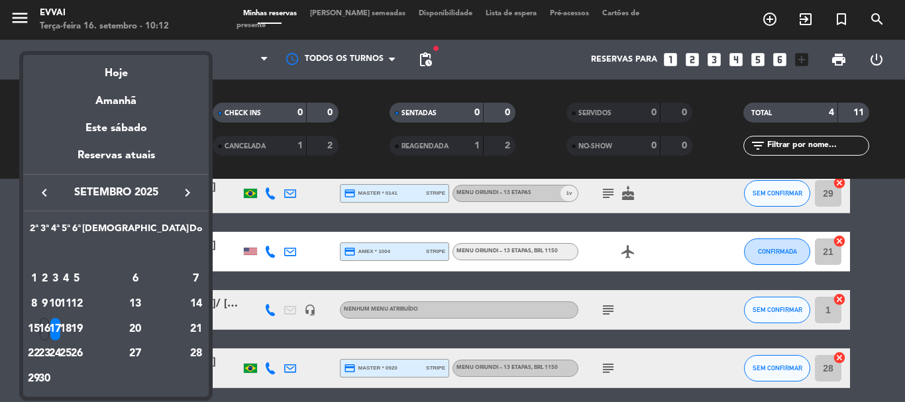
click at [50, 322] on div "16" at bounding box center [45, 329] width 10 height 23
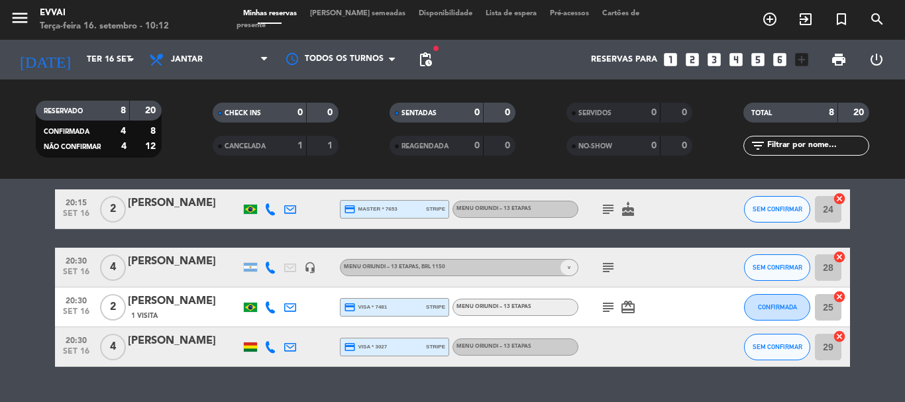
scroll to position [296, 0]
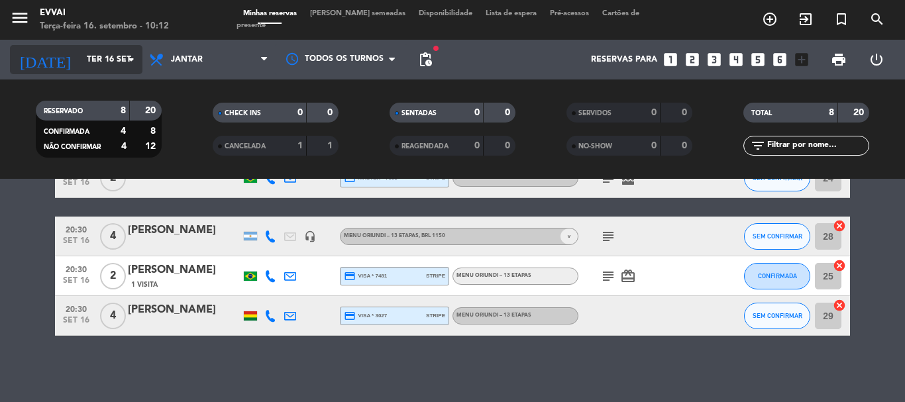
click at [110, 65] on input "Ter 16 set" at bounding box center [136, 59] width 112 height 23
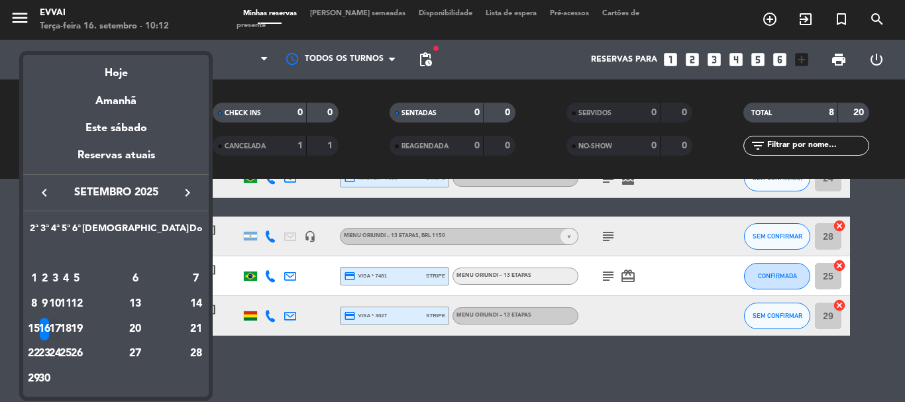
click at [60, 325] on div "17" at bounding box center [55, 329] width 10 height 23
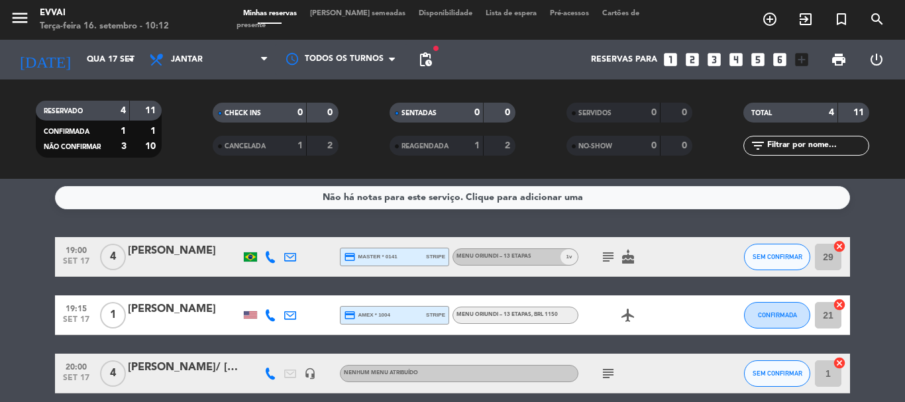
scroll to position [0, 0]
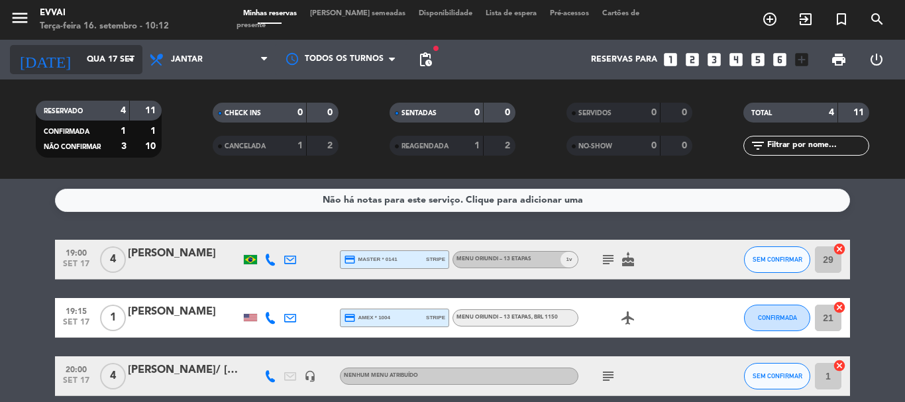
click at [108, 62] on input "Qua 17 set" at bounding box center [136, 59] width 112 height 23
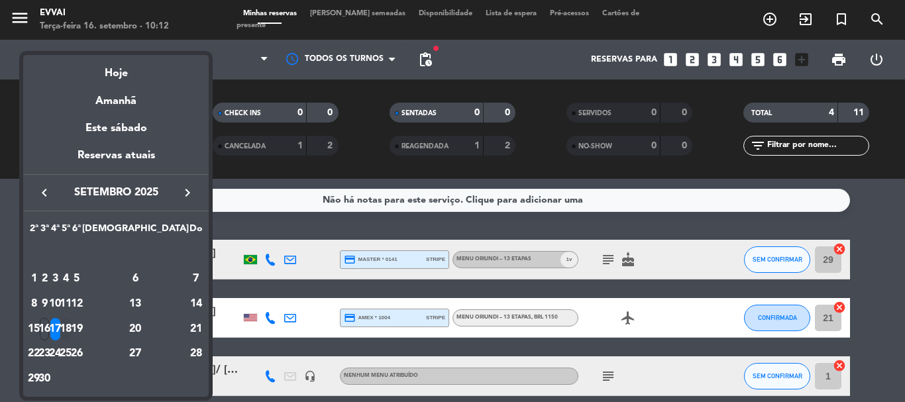
click at [71, 323] on div "18" at bounding box center [66, 329] width 10 height 23
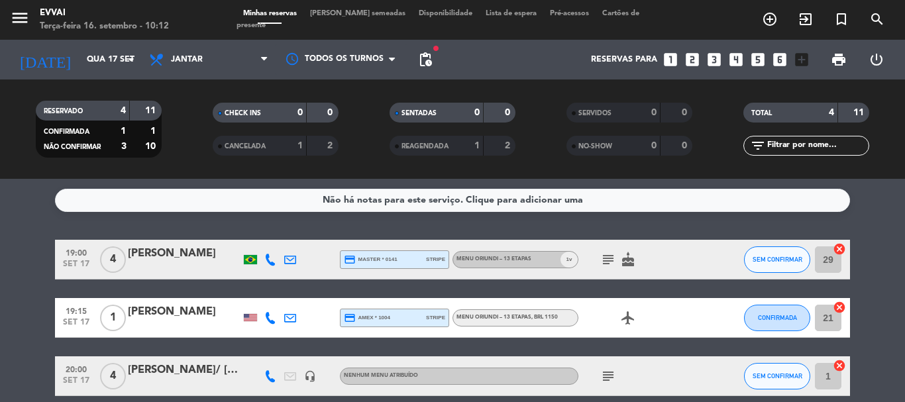
type input "Qui 18 set"
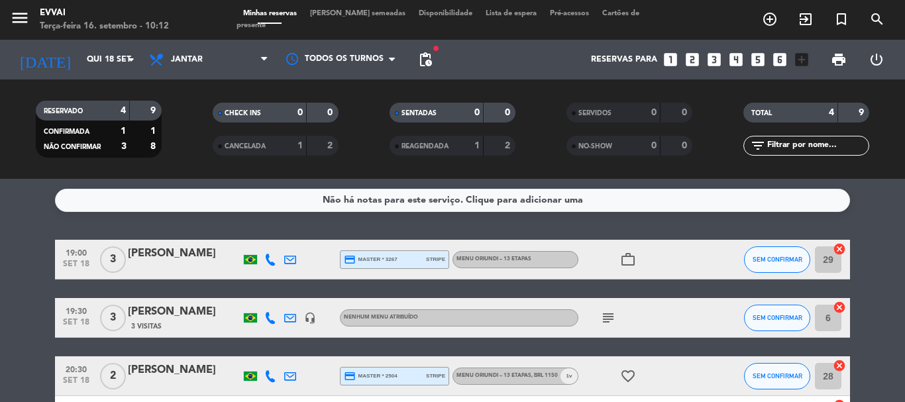
click at [176, 253] on div "[PERSON_NAME]" at bounding box center [184, 253] width 113 height 17
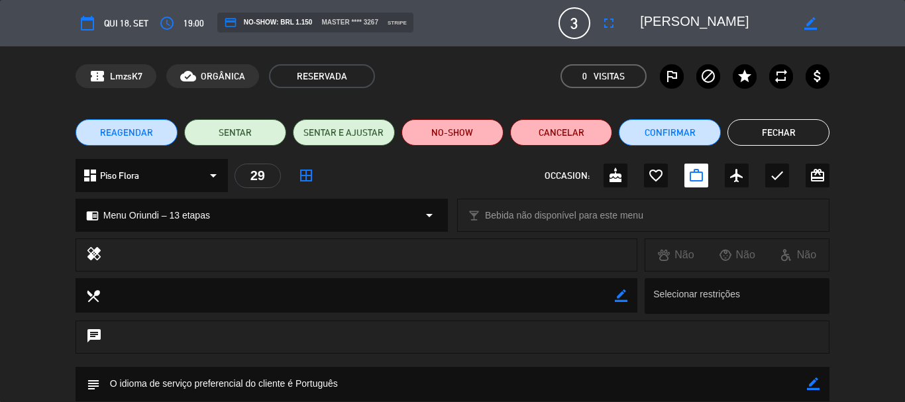
click at [703, 25] on textarea at bounding box center [716, 23] width 152 height 24
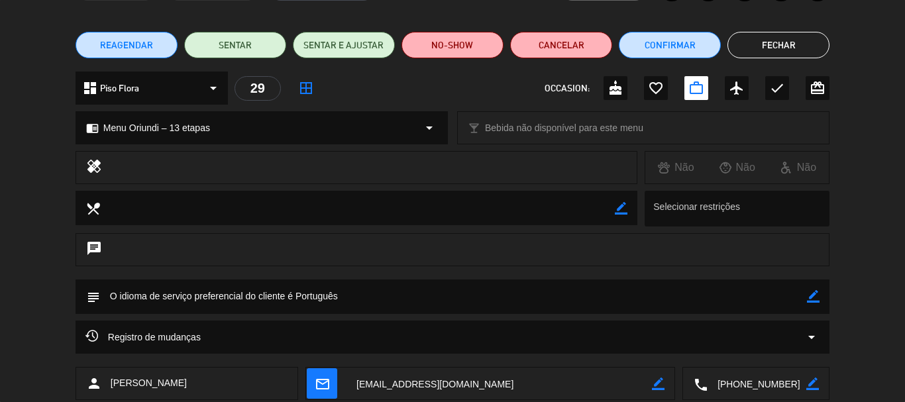
scroll to position [166, 0]
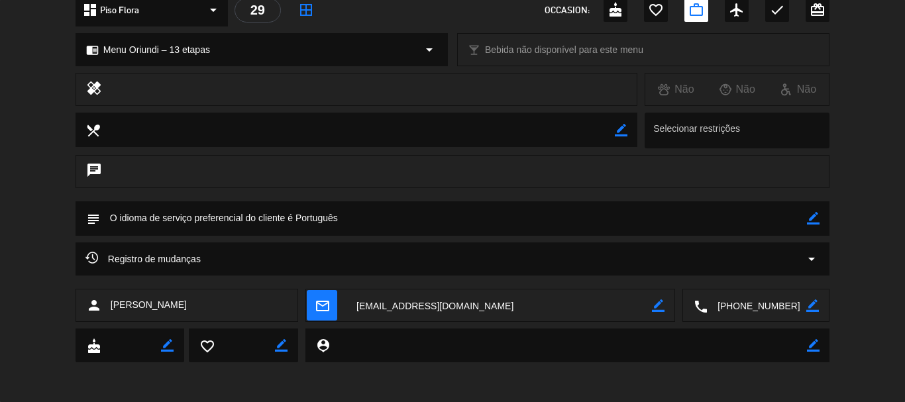
click at [755, 303] on textarea at bounding box center [757, 306] width 99 height 33
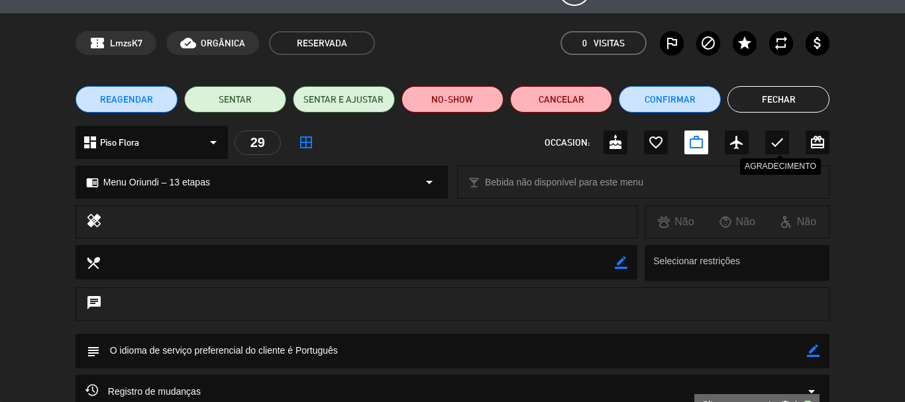
scroll to position [0, 0]
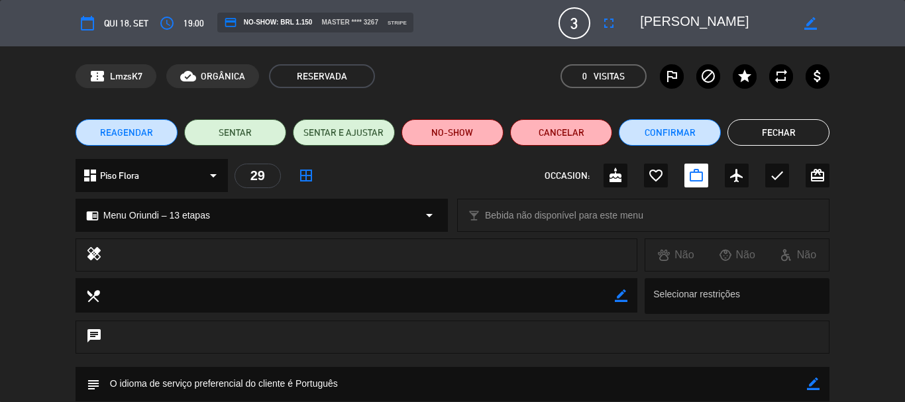
click at [766, 144] on button "Fechar" at bounding box center [779, 132] width 102 height 27
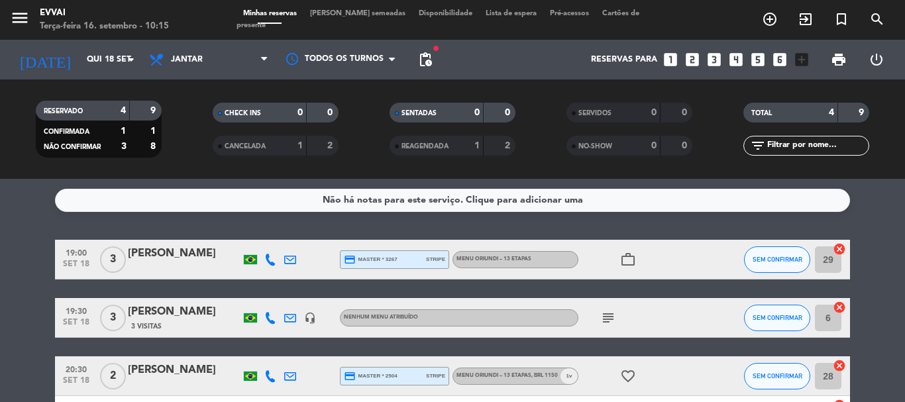
click at [215, 314] on div "[PERSON_NAME]" at bounding box center [184, 312] width 113 height 17
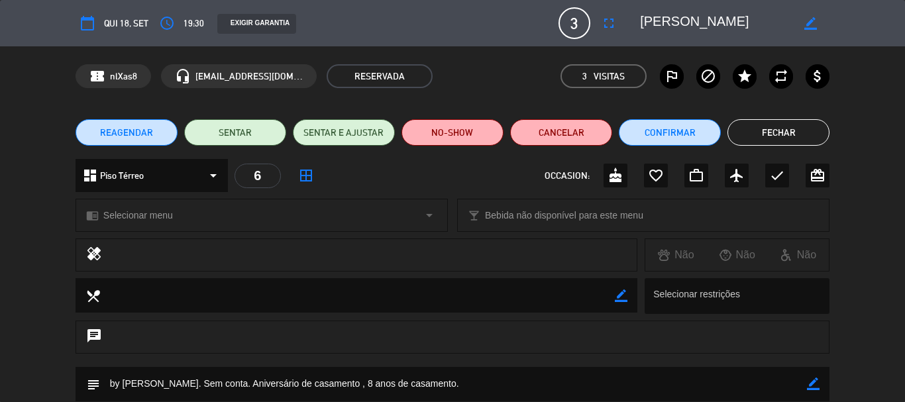
click at [284, 30] on div "EXIGIR GARANTIA" at bounding box center [256, 24] width 79 height 20
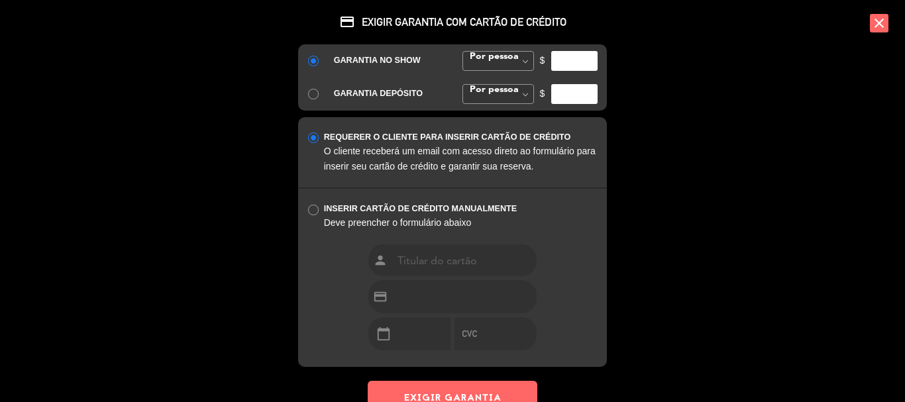
click at [532, 62] on div "$" at bounding box center [569, 61] width 78 height 20
click at [528, 64] on span at bounding box center [525, 62] width 17 height 20
click at [500, 86] on div "GARANTIA NO SHOW Por pessoa [PERSON_NAME] fixo [PERSON_NAME] fixo Por pessoa [P…" at bounding box center [452, 77] width 309 height 66
click at [561, 62] on input "number" at bounding box center [574, 61] width 46 height 20
type input "1150"
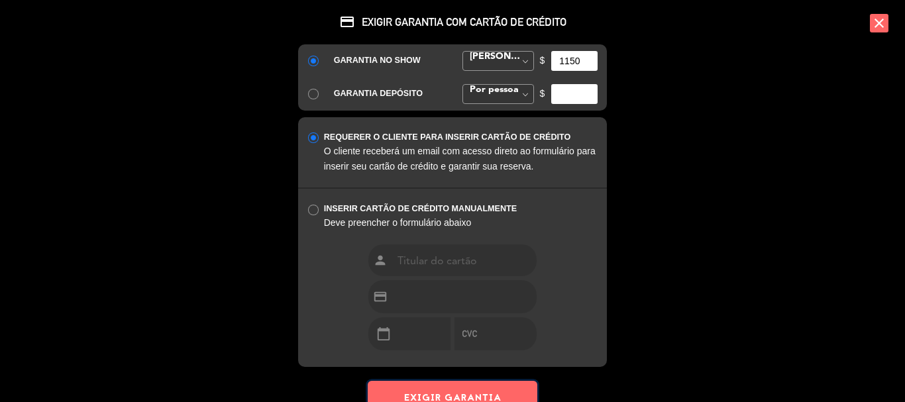
click at [403, 395] on button "EXIGIR GARANTIA" at bounding box center [453, 397] width 170 height 32
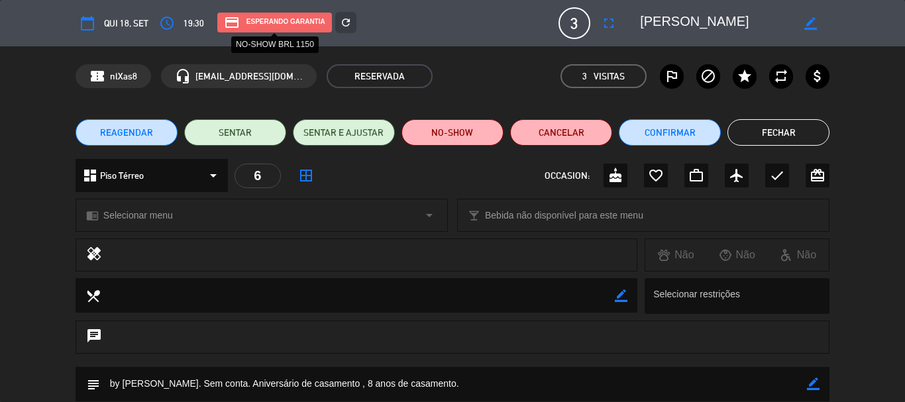
click at [296, 20] on div "credit_card Esperando garantia" at bounding box center [274, 23] width 115 height 20
click at [249, 8] on div "calendar_today Qui 18, set access_time 19:30 credit_card Esperando garantia ref…" at bounding box center [453, 23] width 754 height 32
click at [240, 24] on div "credit_card Esperando garantia" at bounding box center [274, 23] width 115 height 20
click at [220, 25] on div "credit_card Esperando garantia" at bounding box center [274, 23] width 115 height 20
click at [245, 23] on div "credit_card Esperando garantia" at bounding box center [274, 23] width 115 height 20
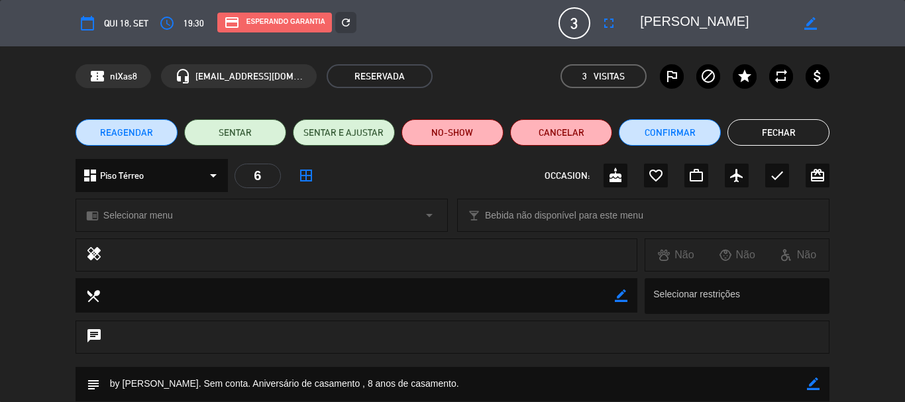
click at [710, 25] on textarea at bounding box center [716, 23] width 152 height 24
click at [805, 23] on icon "border_color" at bounding box center [811, 23] width 13 height 13
paste textarea "[PERSON_NAME]"
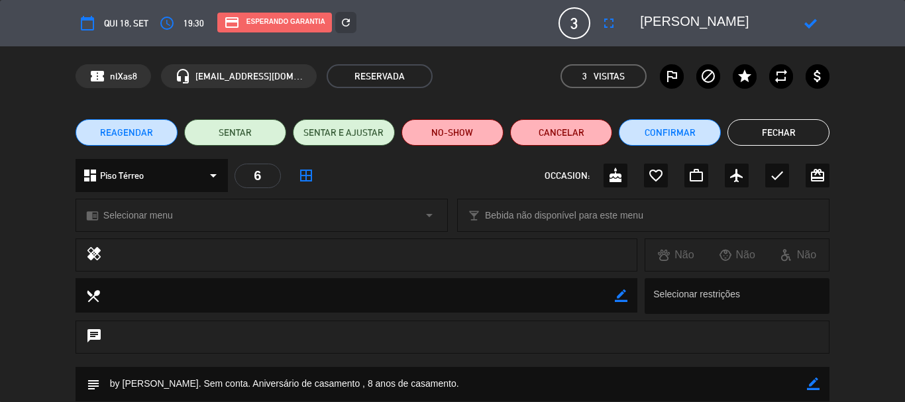
type textarea "[PERSON_NAME]"
click at [807, 21] on icon at bounding box center [811, 23] width 13 height 13
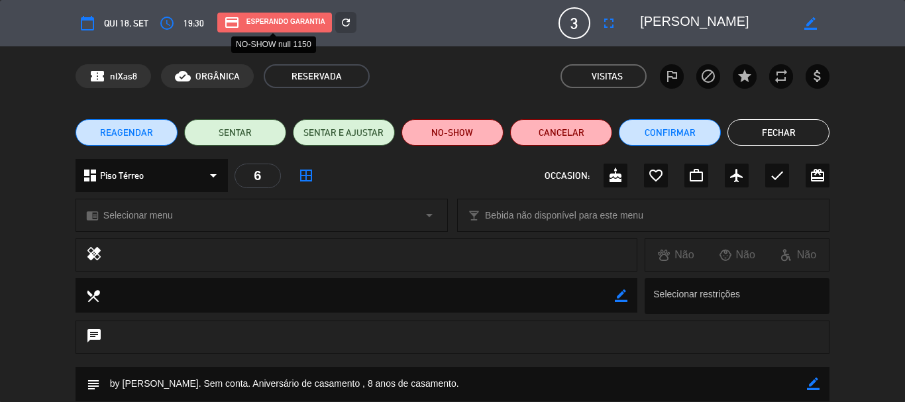
click at [241, 27] on div "credit_card Esperando garantia" at bounding box center [274, 23] width 115 height 20
drag, startPoint x: 241, startPoint y: 27, endPoint x: 359, endPoint y: 78, distance: 128.2
click at [0, 82] on div "confirmation_number nlXas8 cloud_done ORGÂNICA RESERVADA Visitas outlined_flag …" at bounding box center [452, 76] width 905 height 60
click at [800, 135] on button "Fechar" at bounding box center [779, 132] width 102 height 27
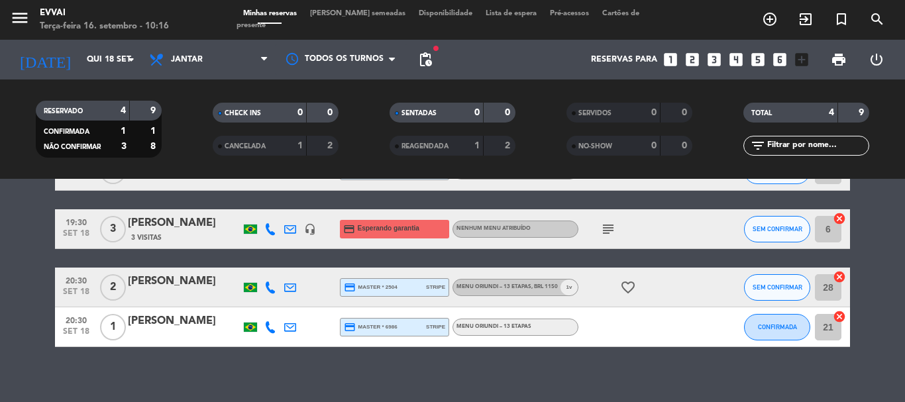
scroll to position [100, 0]
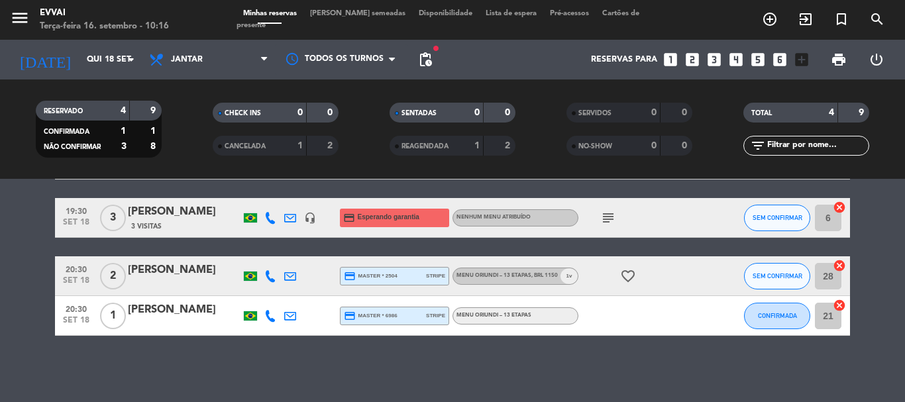
click at [156, 271] on div "[PERSON_NAME]" at bounding box center [184, 270] width 113 height 17
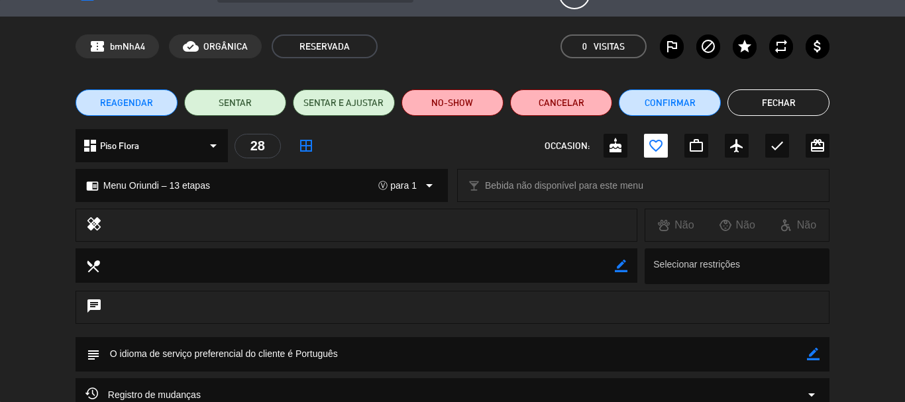
scroll to position [0, 0]
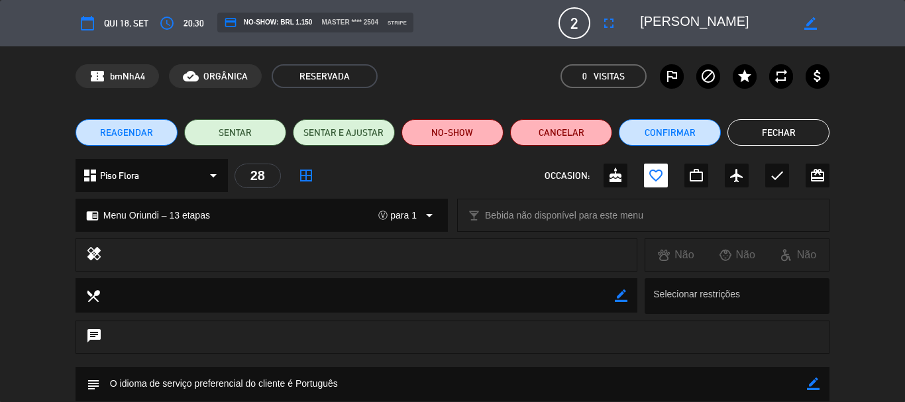
click at [662, 25] on textarea at bounding box center [716, 23] width 152 height 24
click at [815, 384] on icon "border_color" at bounding box center [813, 384] width 13 height 13
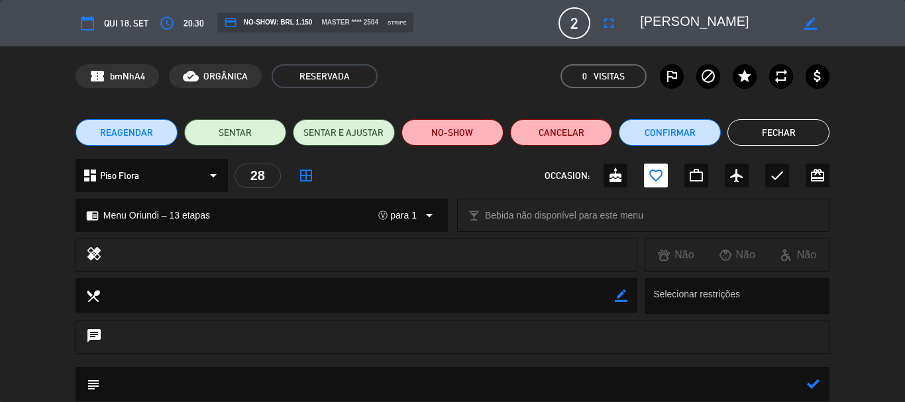
click at [773, 378] on textarea at bounding box center [453, 384] width 707 height 34
paste textarea "Chefe de Mídia"
paste textarea "TBWA\Media Arts Lab"
click at [405, 383] on textarea at bounding box center [453, 384] width 707 height 34
paste textarea "Publicidade e propaganda"
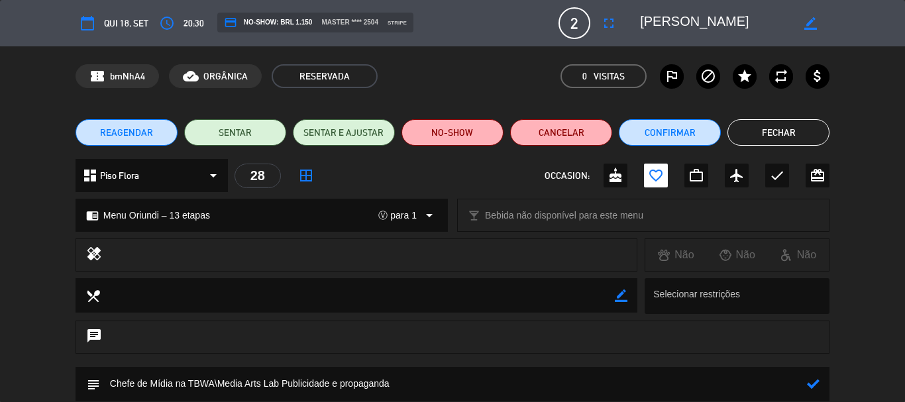
type textarea "Chefe de Mídia na TBWA\Media Arts Lab Publicidade e propaganda"
click at [817, 380] on icon at bounding box center [813, 384] width 13 height 13
click at [809, 131] on button "Fechar" at bounding box center [779, 132] width 102 height 27
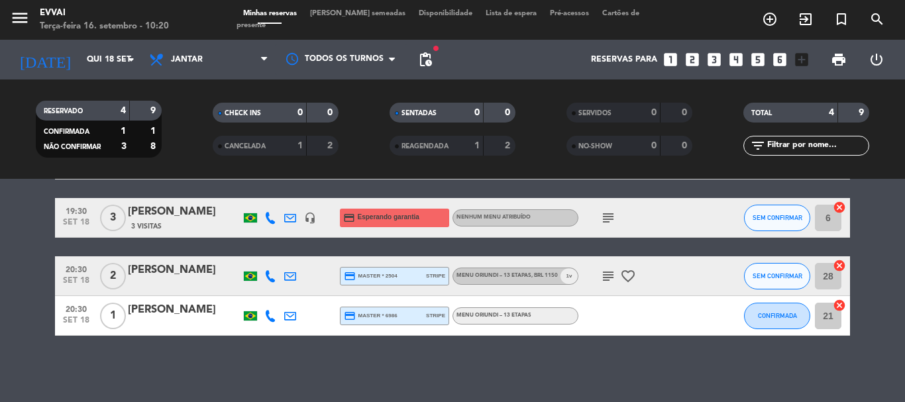
click at [169, 307] on div "[PERSON_NAME]" at bounding box center [184, 310] width 113 height 17
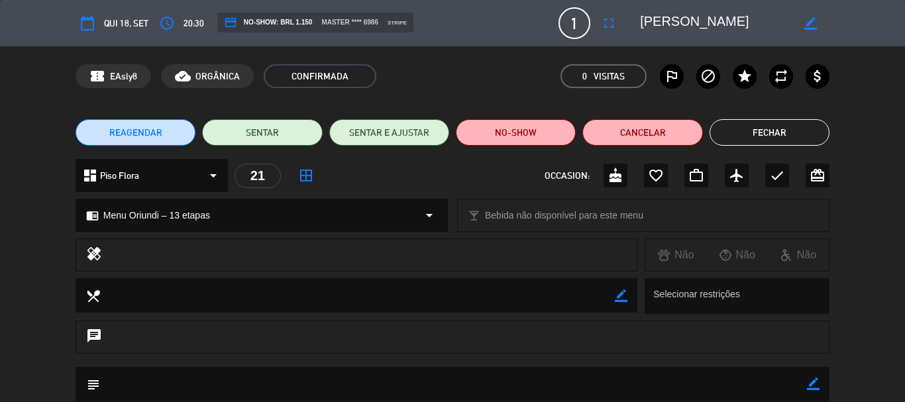
click at [660, 23] on textarea at bounding box center [716, 23] width 152 height 24
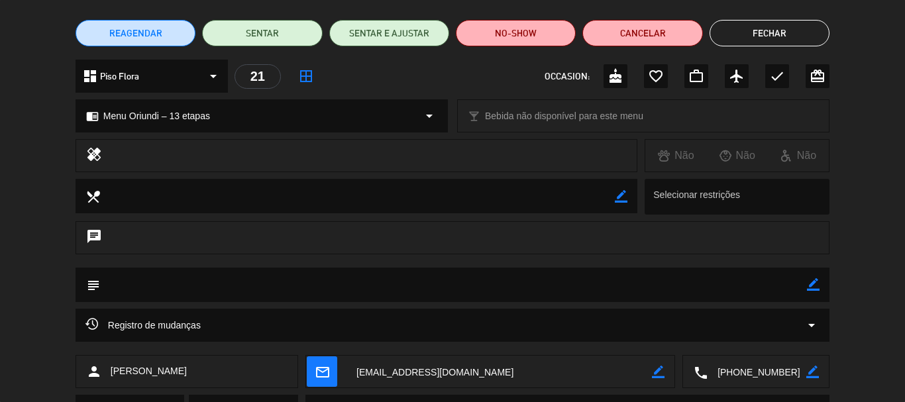
click at [807, 294] on div "border_color" at bounding box center [813, 285] width 13 height 34
click at [812, 289] on icon "border_color" at bounding box center [813, 284] width 13 height 13
click at [768, 280] on textarea at bounding box center [453, 285] width 707 height 34
click at [433, 282] on textarea at bounding box center [453, 285] width 707 height 34
paste textarea "Membro da Comissão de Direito Empresarial da OAB de Jaraguá do Sul"
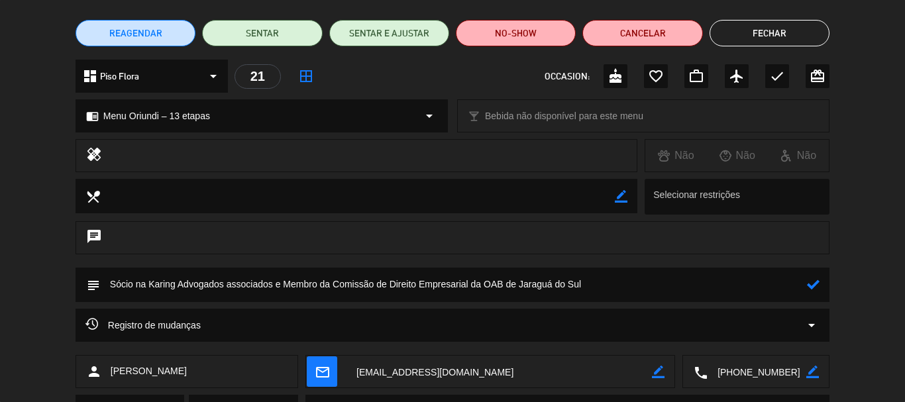
click at [110, 288] on textarea at bounding box center [453, 285] width 707 height 34
type textarea "Advogado. Sócio na Karing Advogados associados e Membro da Comissão de Direito …"
click at [821, 282] on div "subject" at bounding box center [453, 285] width 754 height 34
click at [815, 282] on icon at bounding box center [813, 284] width 13 height 13
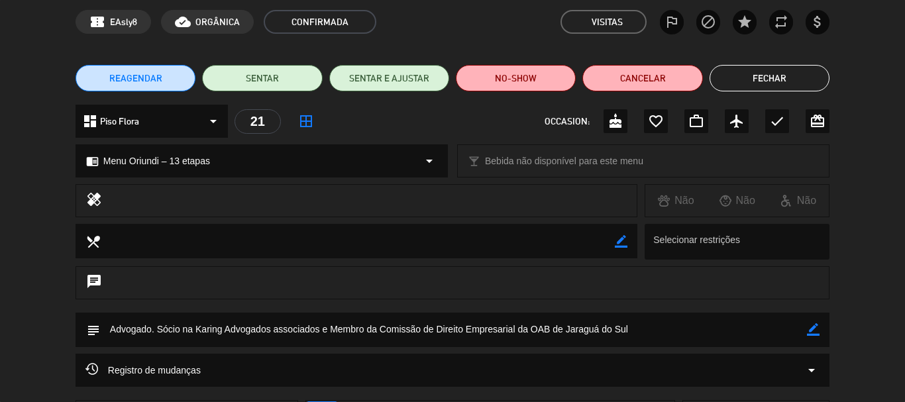
scroll to position [0, 0]
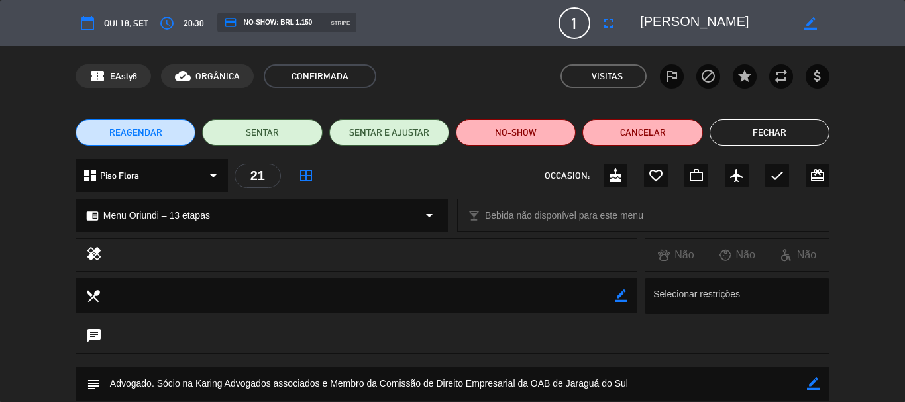
click at [795, 117] on div "REAGENDAR SENTAR SENTAR E AJUSTAR NO-SHOW Cancelar Fechar" at bounding box center [452, 132] width 905 height 53
click at [799, 133] on button "Fechar" at bounding box center [770, 132] width 120 height 27
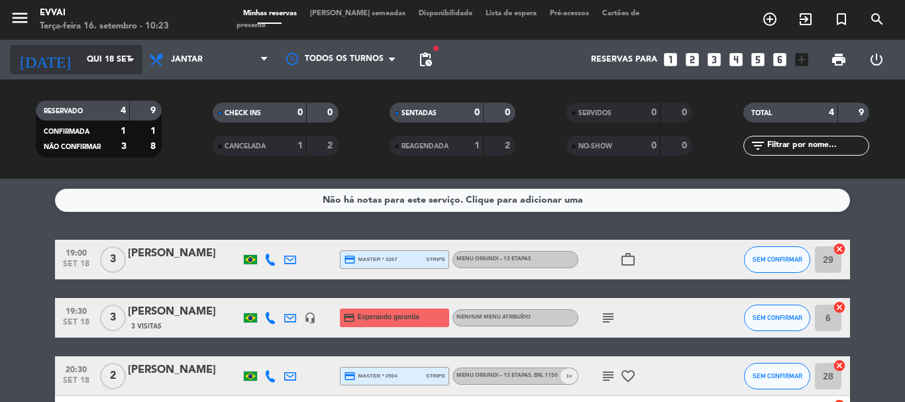
click at [94, 59] on input "Qui 18 set" at bounding box center [136, 59] width 112 height 23
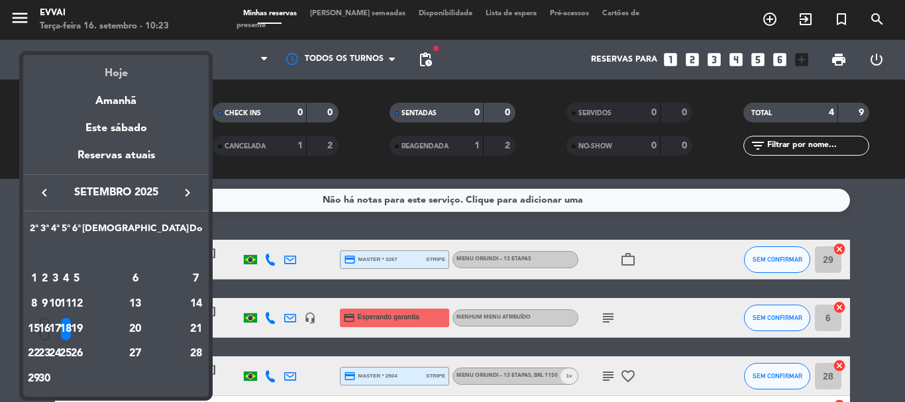
click at [124, 80] on div "Hoje" at bounding box center [116, 68] width 186 height 27
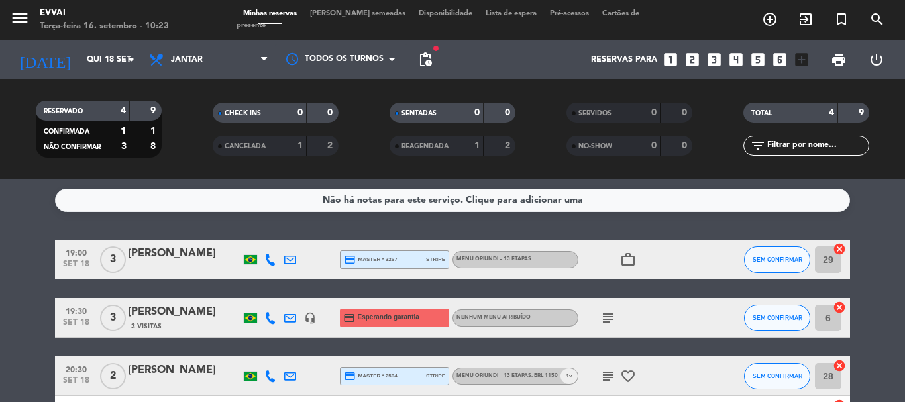
type input "Ter 16 set"
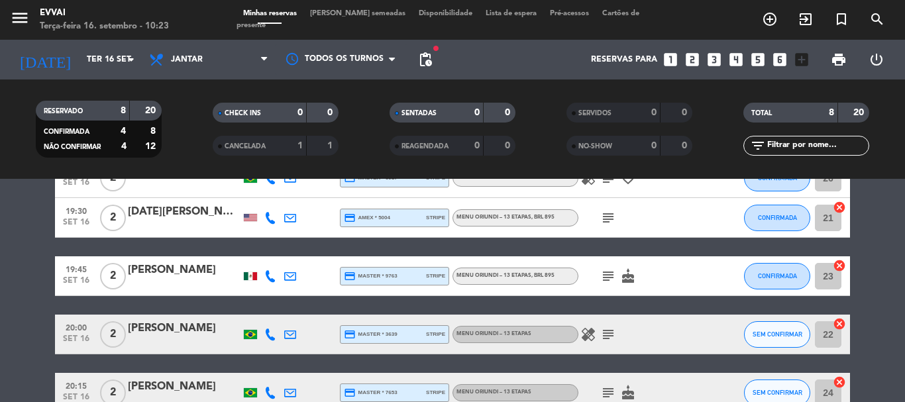
scroll to position [199, 0]
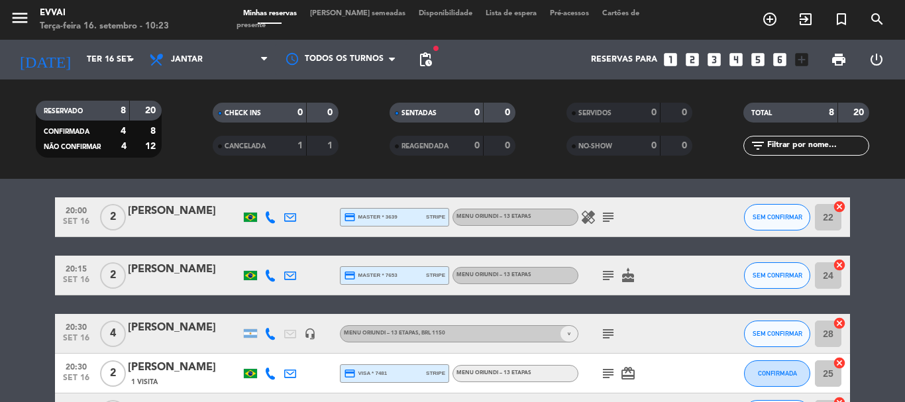
click at [190, 219] on div "[PERSON_NAME]" at bounding box center [184, 211] width 113 height 17
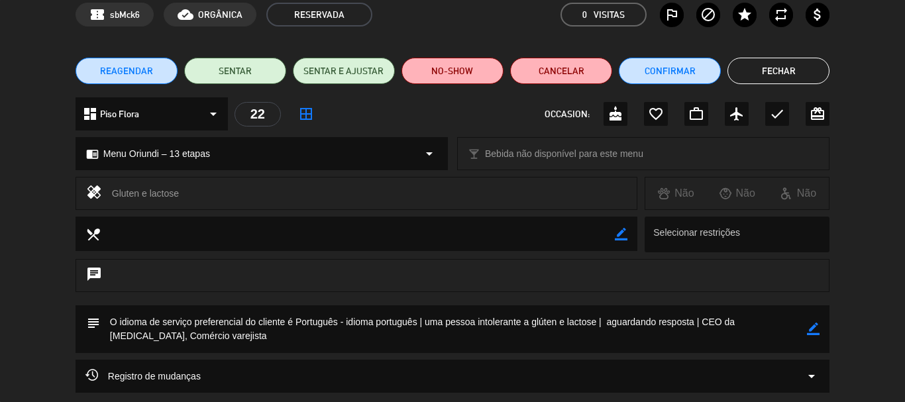
scroll to position [0, 0]
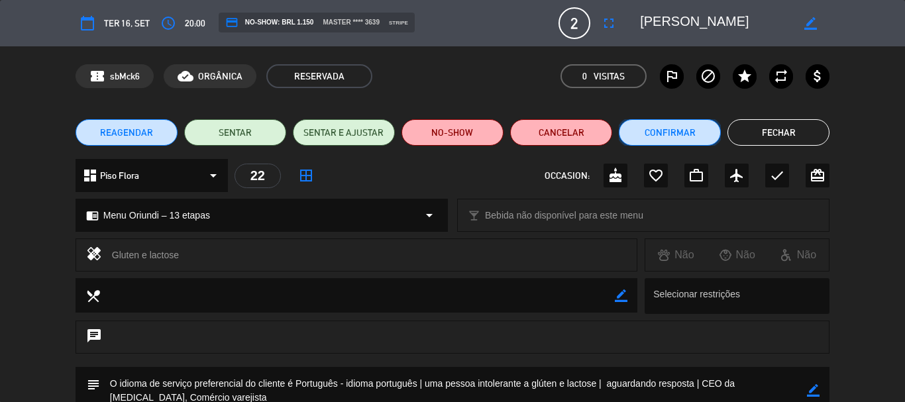
click at [679, 144] on button "Confirmar" at bounding box center [670, 132] width 102 height 27
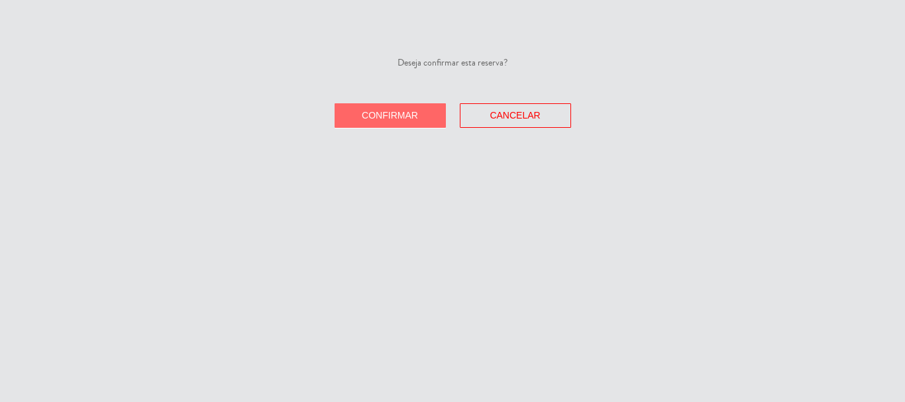
click at [360, 111] on button "Confirmar" at bounding box center [390, 115] width 111 height 25
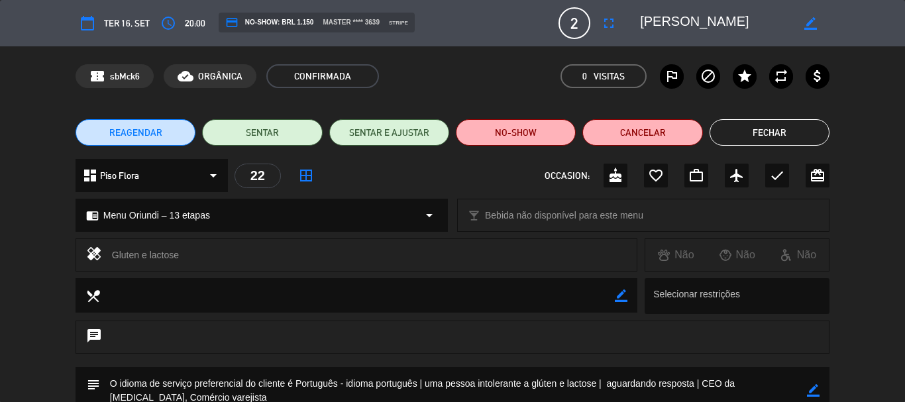
scroll to position [133, 0]
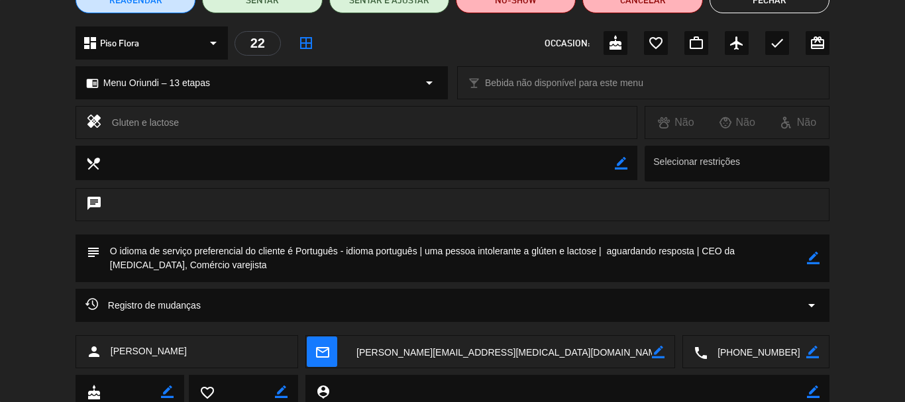
click at [609, 249] on textarea at bounding box center [453, 259] width 707 height 48
click at [813, 255] on icon "border_color" at bounding box center [813, 258] width 13 height 13
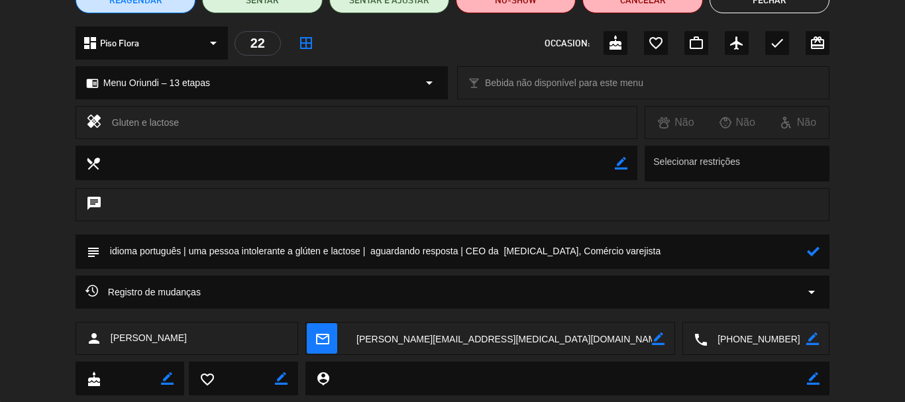
drag, startPoint x: 372, startPoint y: 252, endPoint x: 456, endPoint y: 247, distance: 84.3
click at [456, 247] on textarea at bounding box center [453, 252] width 707 height 34
paste textarea "[PERSON_NAME] [PERSON_NAME]"
type textarea "idioma português | uma pessoa intolerante a glúten e lactose | virá acompanhado…"
click at [817, 253] on icon at bounding box center [813, 251] width 13 height 13
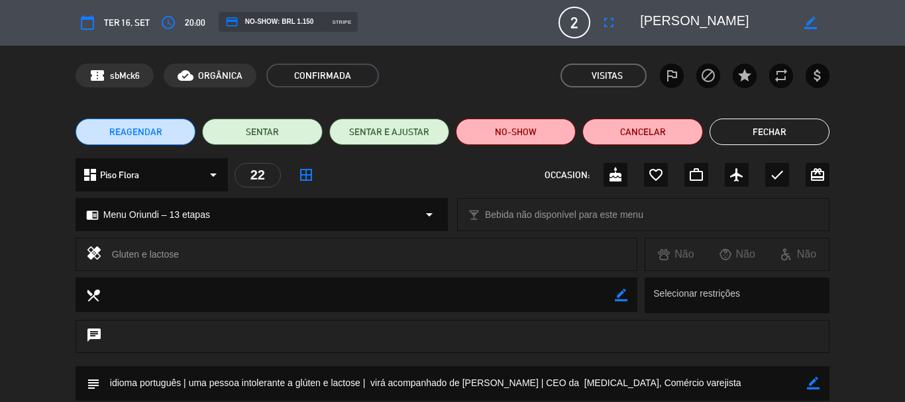
scroll to position [0, 0]
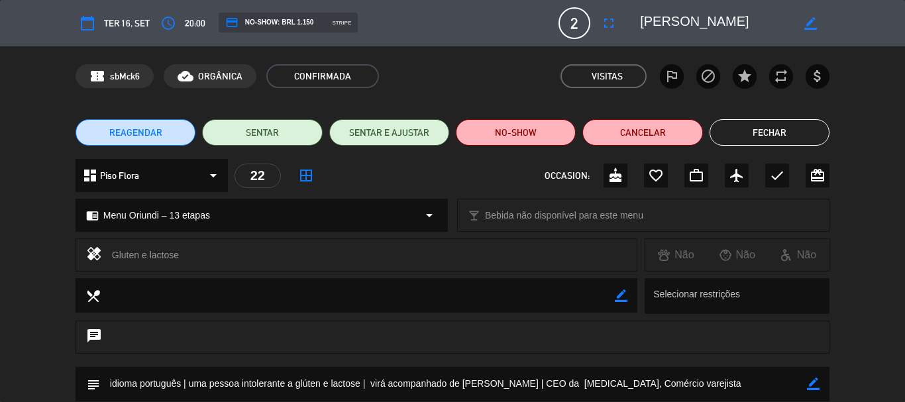
click at [770, 135] on button "Fechar" at bounding box center [770, 132] width 120 height 27
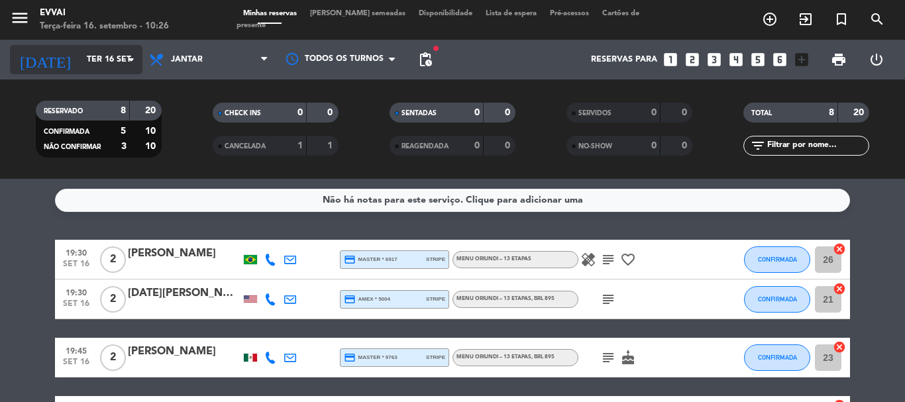
click at [102, 65] on input "Ter 16 set" at bounding box center [136, 59] width 112 height 23
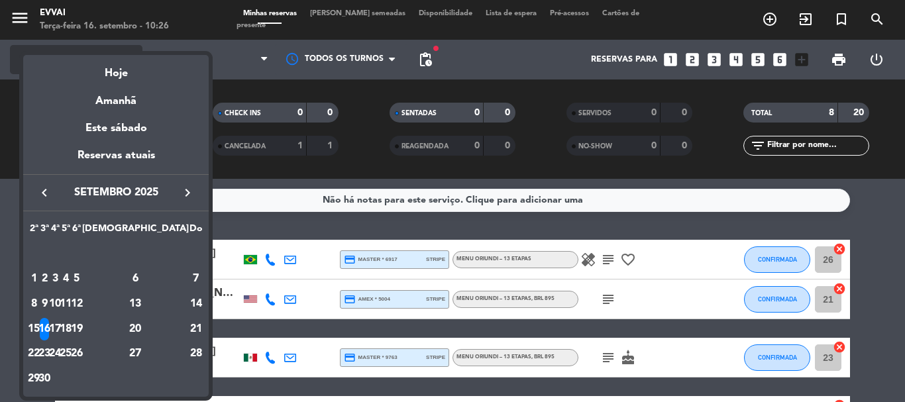
click at [141, 70] on div "Hoje" at bounding box center [116, 68] width 186 height 27
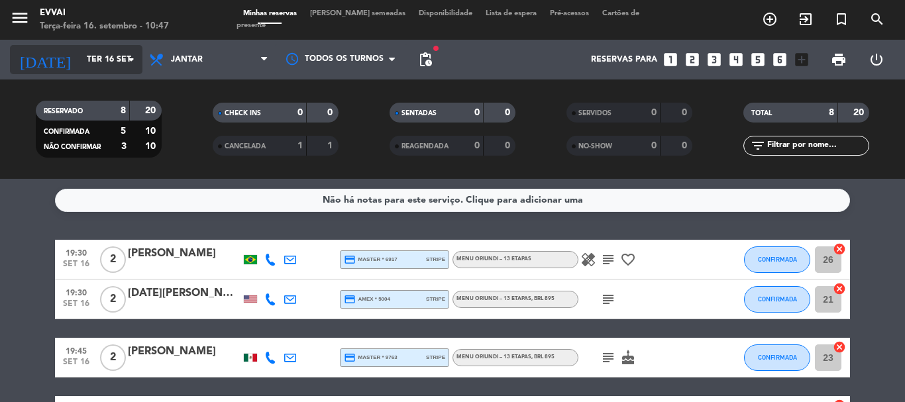
click at [115, 64] on input "Ter 16 set" at bounding box center [136, 59] width 112 height 23
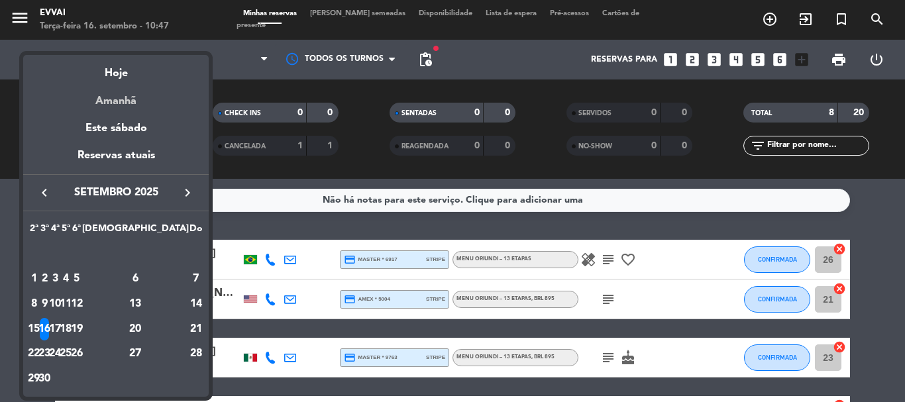
click at [125, 97] on div "Amanhã" at bounding box center [116, 96] width 186 height 27
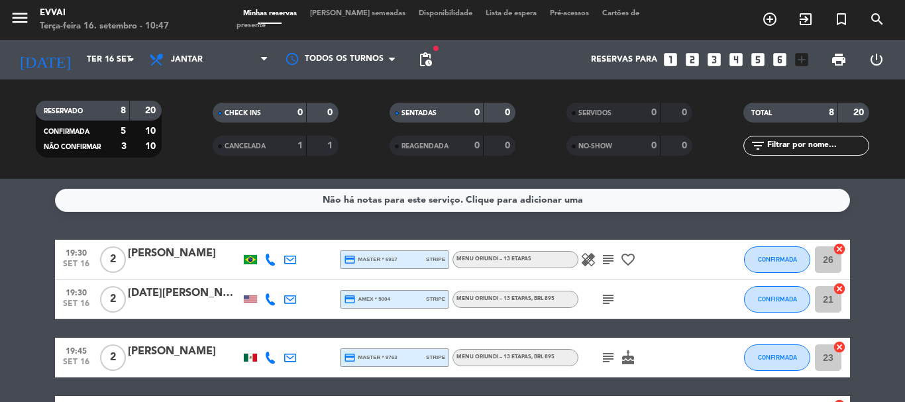
type input "Qua 17 set"
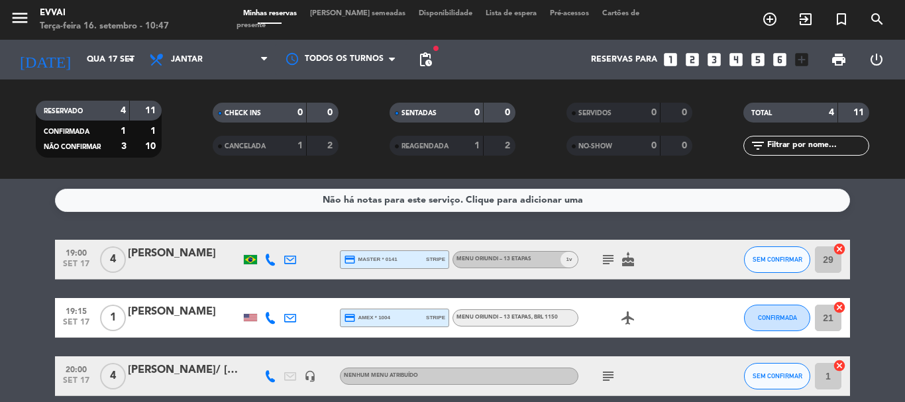
click at [208, 260] on div "[PERSON_NAME]" at bounding box center [184, 253] width 113 height 17
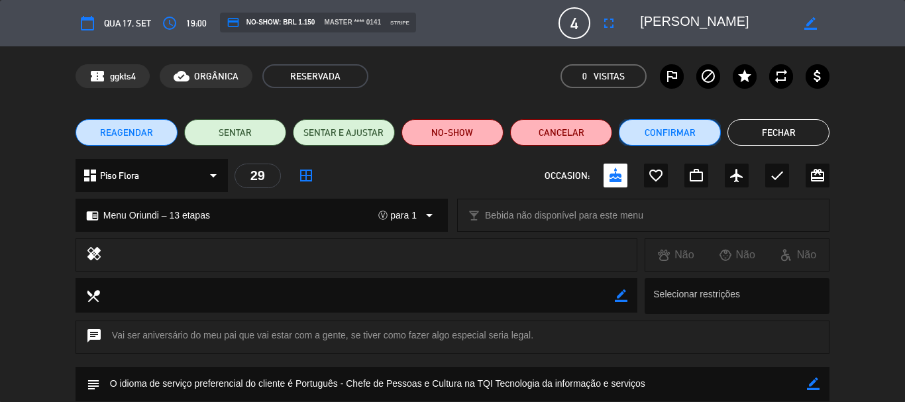
click at [654, 125] on button "Confirmar" at bounding box center [670, 132] width 102 height 27
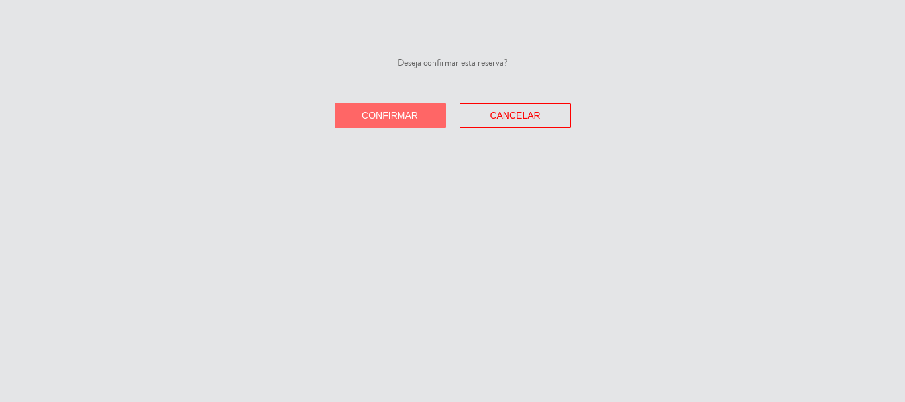
click at [359, 119] on button "Confirmar" at bounding box center [390, 115] width 111 height 25
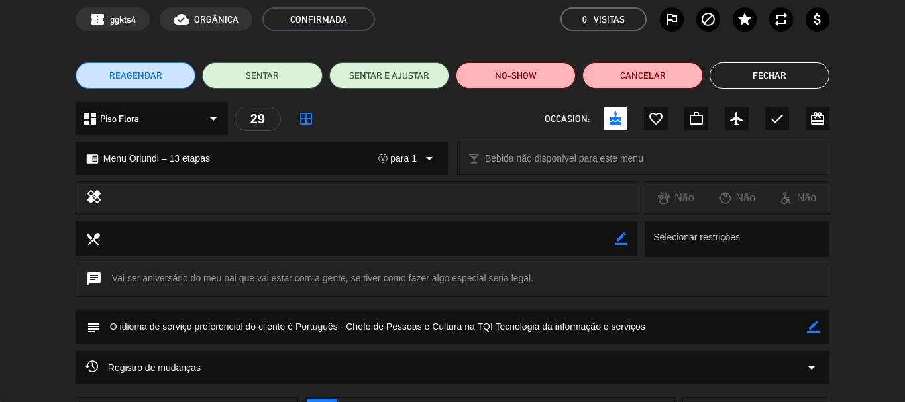
scroll to position [133, 0]
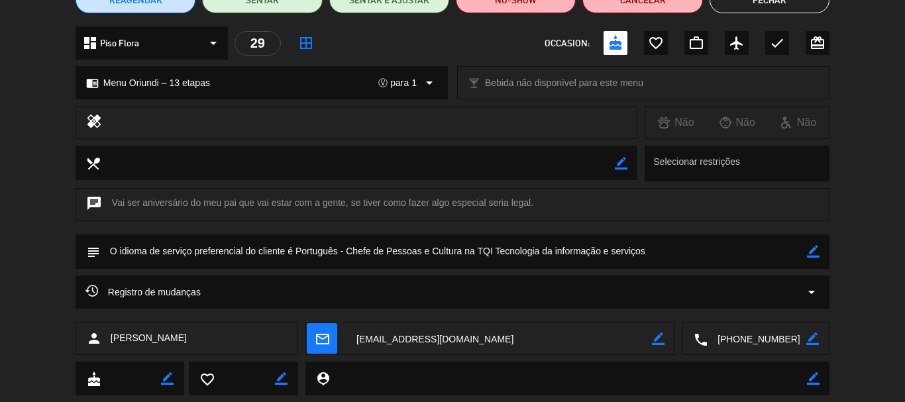
click at [818, 257] on icon "border_color" at bounding box center [813, 251] width 13 height 13
click at [107, 245] on textarea at bounding box center [453, 252] width 707 height 34
click at [597, 258] on textarea at bounding box center [453, 252] width 707 height 34
click at [251, 250] on textarea at bounding box center [453, 252] width 707 height 34
paste textarea "[PERSON_NAME]"
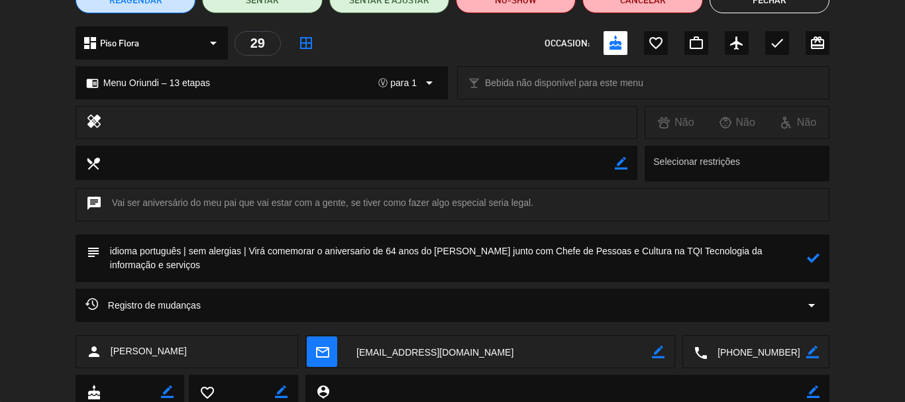
paste textarea "Rosemeire Gullo"
paste textarea "[PERSON_NAME]"
drag, startPoint x: 243, startPoint y: 249, endPoint x: 190, endPoint y: 254, distance: 53.9
click at [190, 254] on textarea at bounding box center [453, 259] width 707 height 48
type textarea "idioma português | Rosemeire não come carne | Virá comemorar o aniversario de 6…"
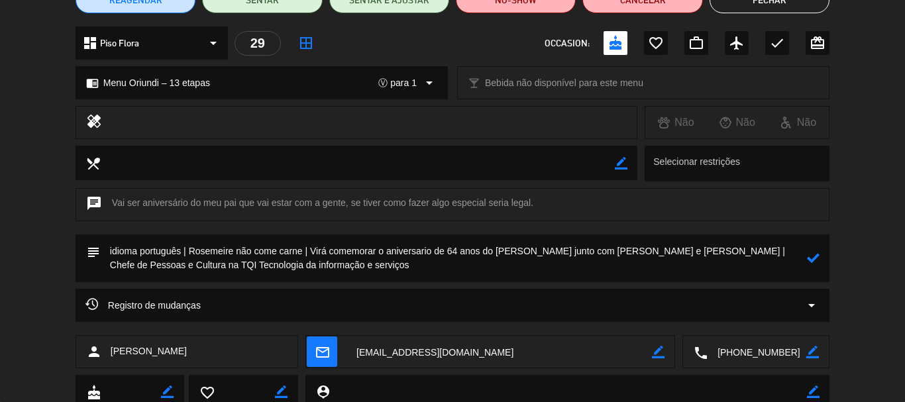
click at [814, 262] on icon at bounding box center [813, 258] width 13 height 13
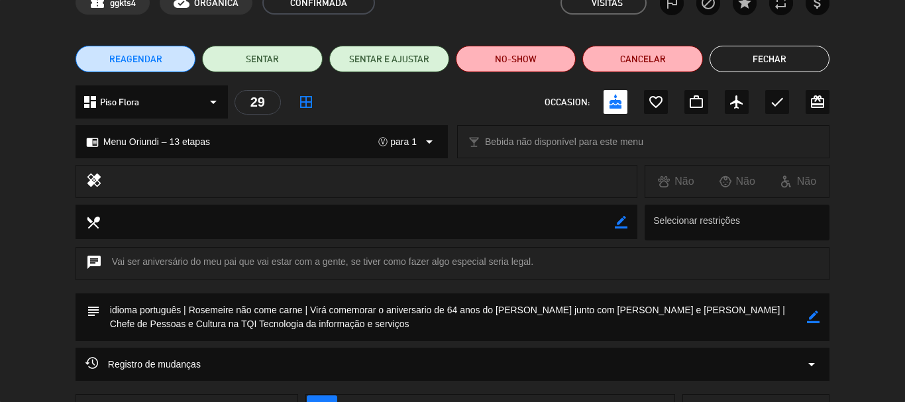
scroll to position [0, 0]
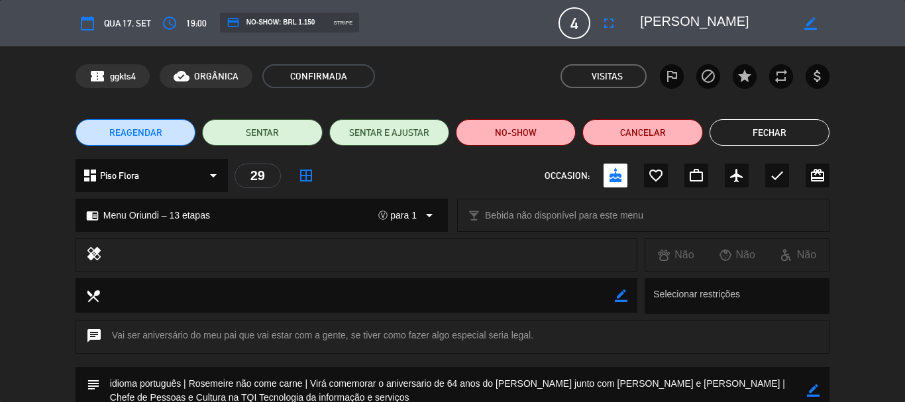
click at [423, 207] on icon "arrow_drop_down" at bounding box center [430, 215] width 16 height 16
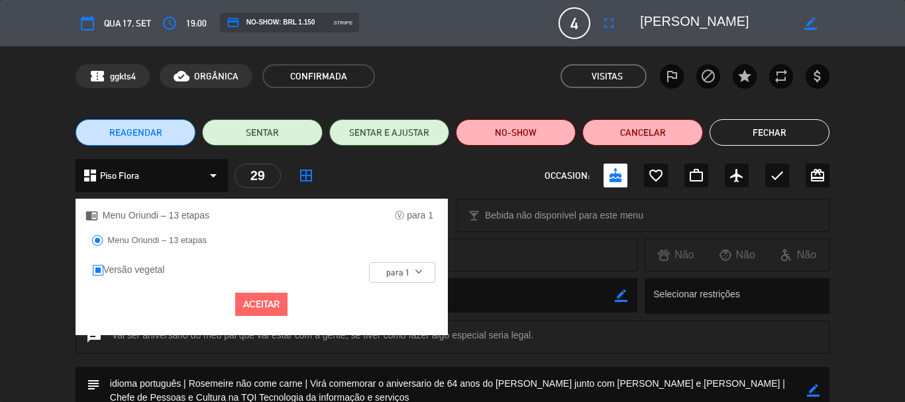
click at [0, 296] on div "local_dining border_color Selecionar restrições" at bounding box center [452, 299] width 905 height 42
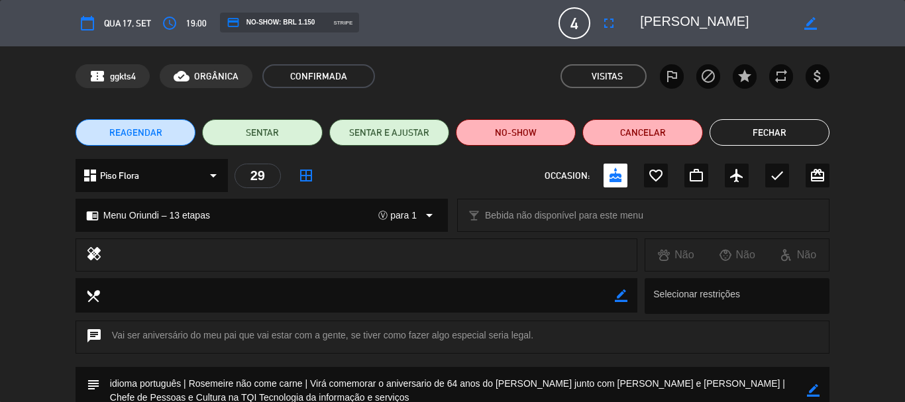
click at [751, 127] on button "Fechar" at bounding box center [770, 132] width 120 height 27
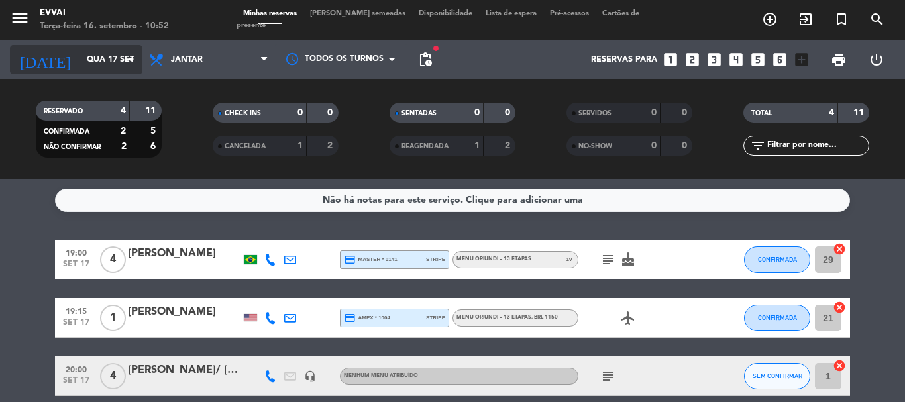
click at [120, 48] on input "Qua 17 set" at bounding box center [136, 59] width 112 height 23
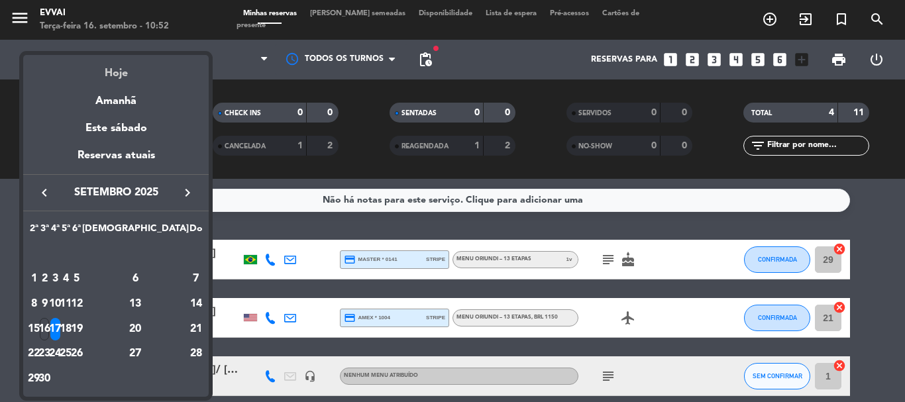
click at [140, 79] on div "Hoje" at bounding box center [116, 68] width 186 height 27
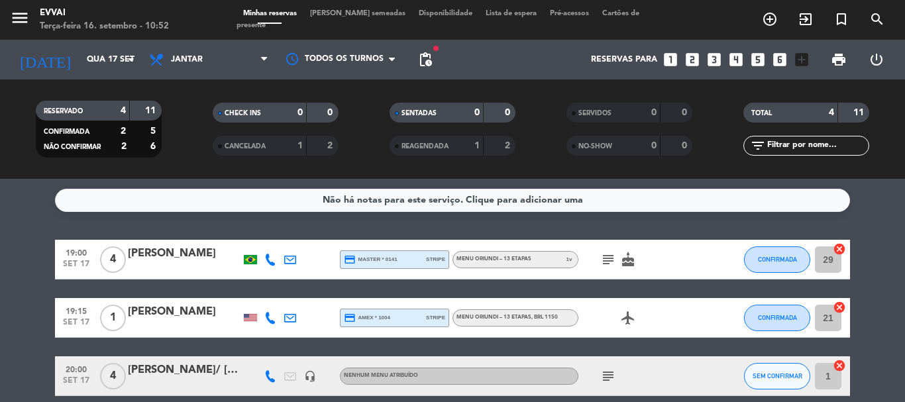
type input "Ter 16 set"
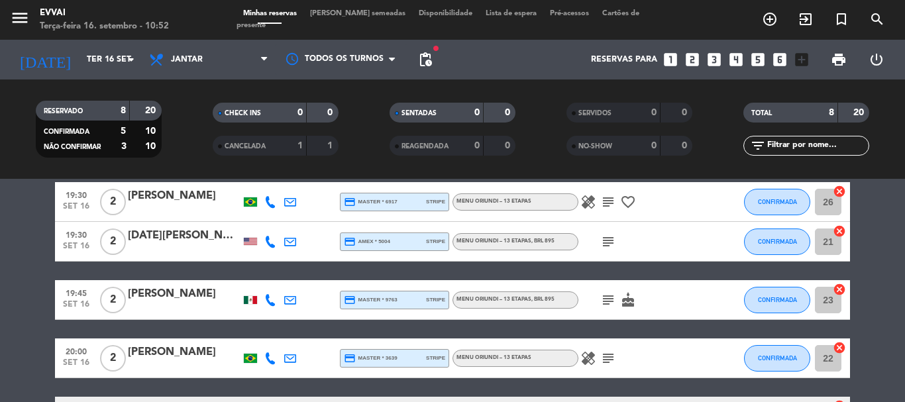
scroll to position [133, 0]
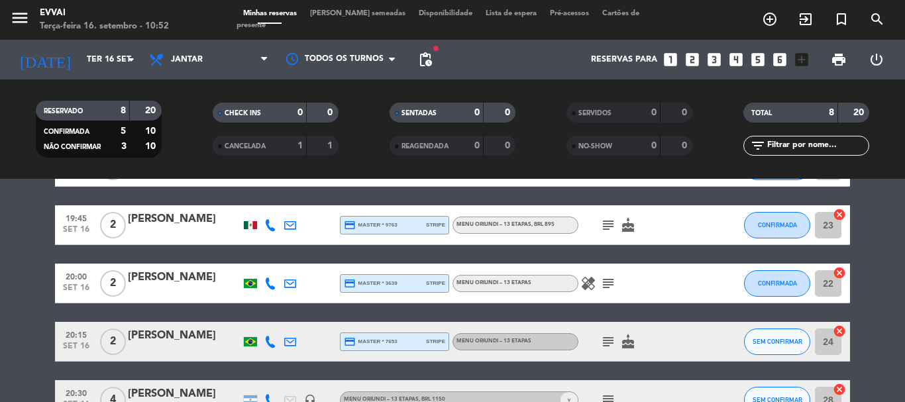
click at [203, 323] on div "20:15 [DATE] 2 Hanna catelan credit_card master * 7653 stripe Menu Oriundi – 13…" at bounding box center [452, 342] width 795 height 40
click at [184, 341] on div "[PERSON_NAME]" at bounding box center [184, 335] width 113 height 17
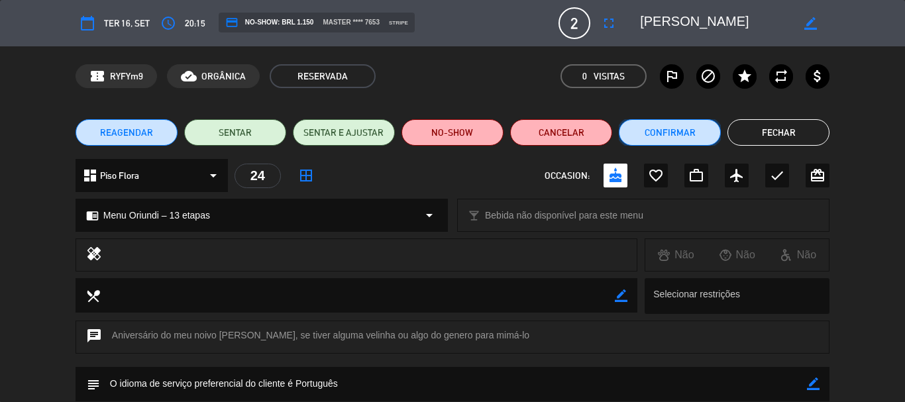
click at [681, 133] on button "Confirmar" at bounding box center [670, 132] width 102 height 27
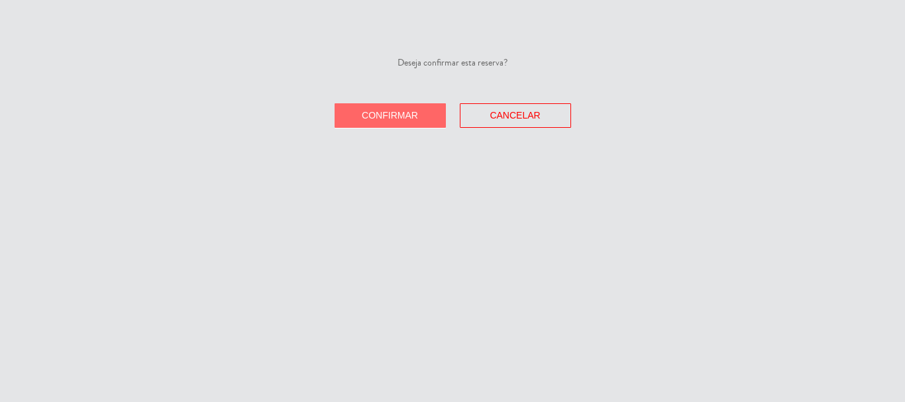
click at [376, 127] on div "Deseja confirmar esta reserva? Confirmar Cancelar" at bounding box center [452, 201] width 905 height 402
click at [374, 125] on button "Confirmar" at bounding box center [390, 115] width 111 height 25
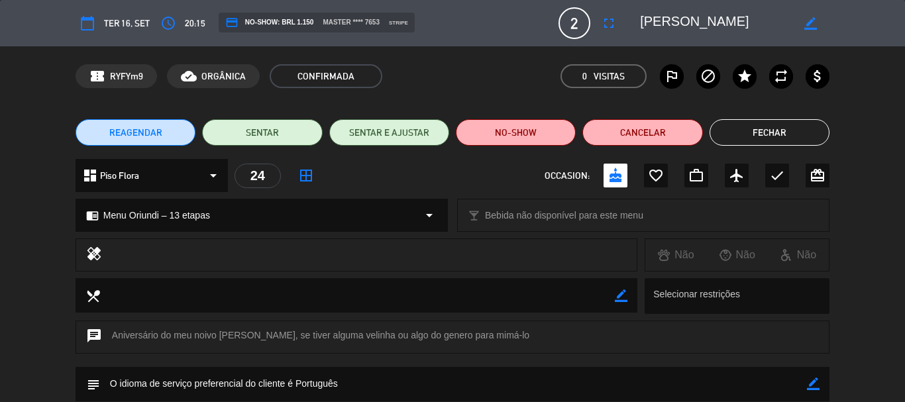
click at [812, 386] on icon "border_color" at bounding box center [813, 384] width 13 height 13
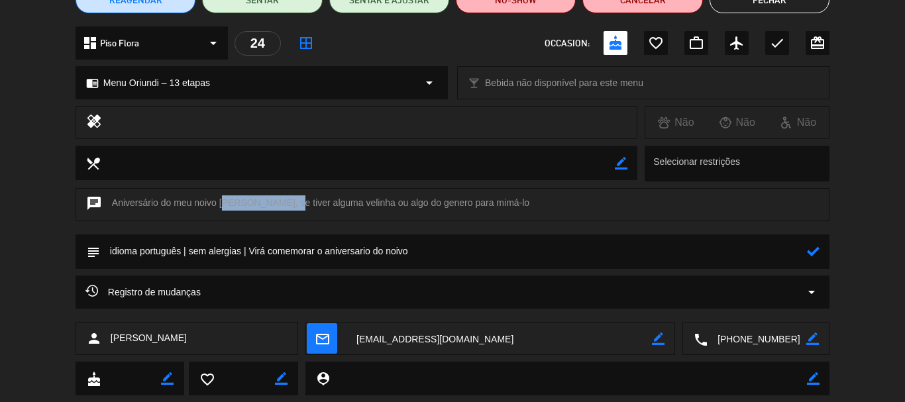
drag, startPoint x: 220, startPoint y: 199, endPoint x: 282, endPoint y: 198, distance: 61.7
click at [282, 198] on div "chat Aniversário do meu noivo [PERSON_NAME], se tiver alguma velinha ou algo do…" at bounding box center [453, 204] width 754 height 33
copy div "[PERSON_NAME]"
click at [447, 246] on textarea at bounding box center [453, 252] width 707 height 34
paste textarea "[PERSON_NAME]"
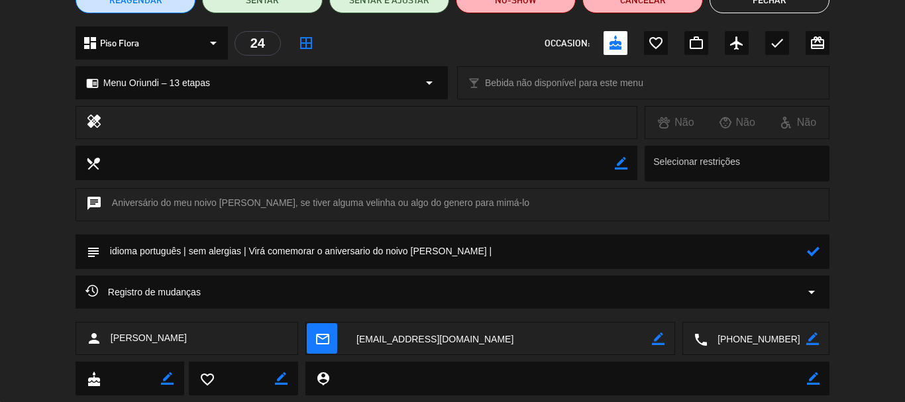
type textarea "idioma português | sem alergias | Virá comemorar o aniversario do noivo [PERSON…"
click at [813, 256] on icon at bounding box center [813, 251] width 13 height 13
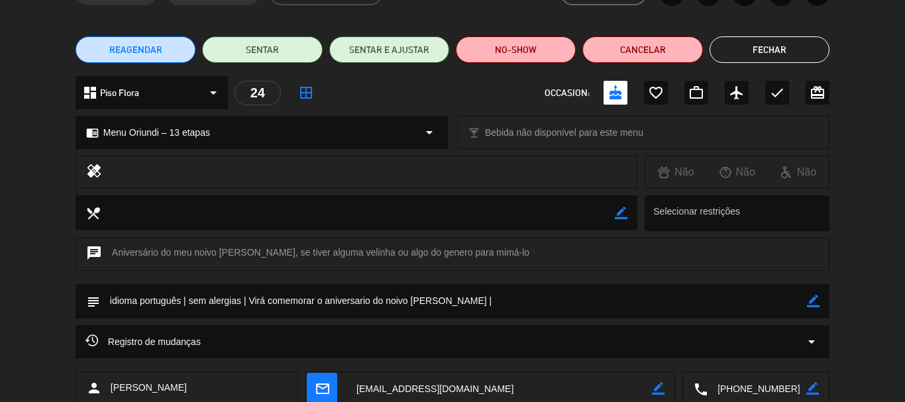
scroll to position [0, 0]
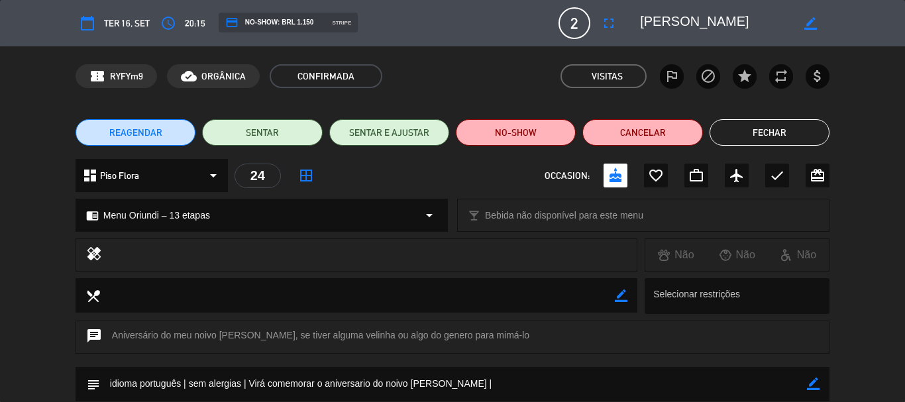
click at [687, 36] on div "calendar_today Ter 16, set access_time 20:15 credit_card NO-SHOW: BRL 1.150 str…" at bounding box center [453, 23] width 754 height 32
copy textarea
click at [544, 382] on textarea at bounding box center [453, 384] width 707 height 34
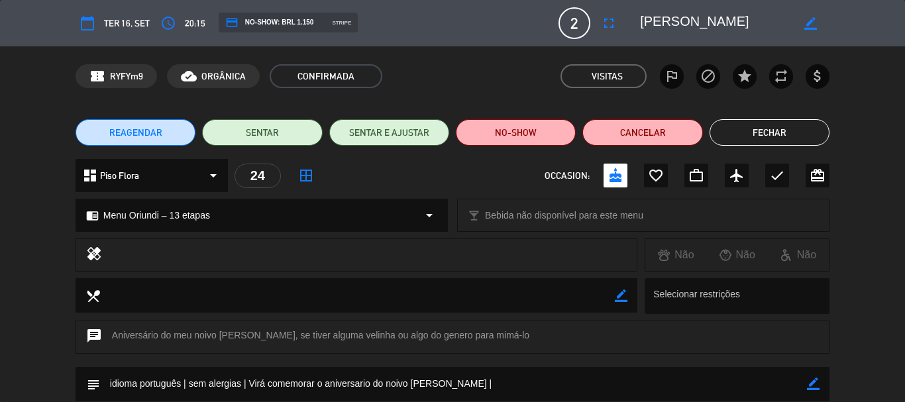
click at [813, 386] on icon "border_color" at bounding box center [813, 384] width 13 height 13
click at [779, 379] on textarea at bounding box center [453, 384] width 707 height 34
type textarea "idioma português | sem alergias | Virá comemorar o aniversario do noivo [PERSON…"
click at [810, 388] on icon at bounding box center [813, 384] width 13 height 13
click at [753, 132] on button "Fechar" at bounding box center [770, 132] width 120 height 27
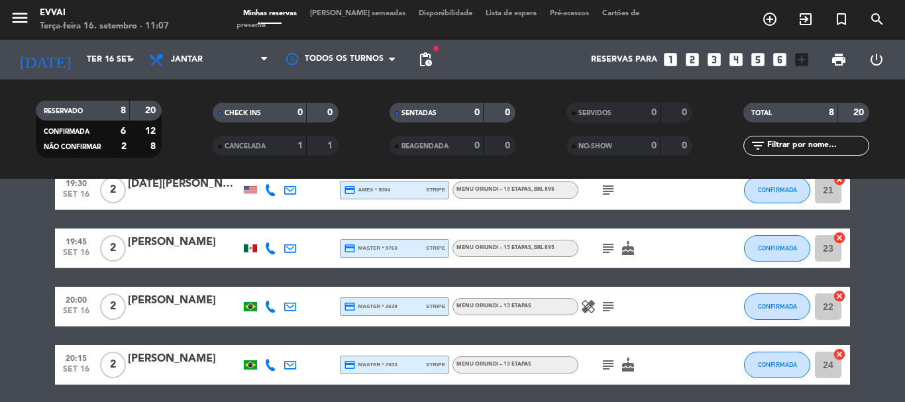
scroll to position [133, 0]
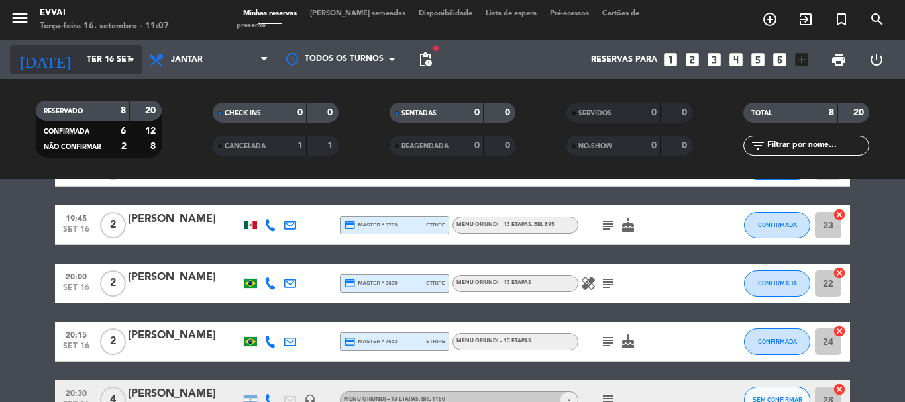
click at [107, 71] on input "Ter 16 set" at bounding box center [136, 59] width 112 height 23
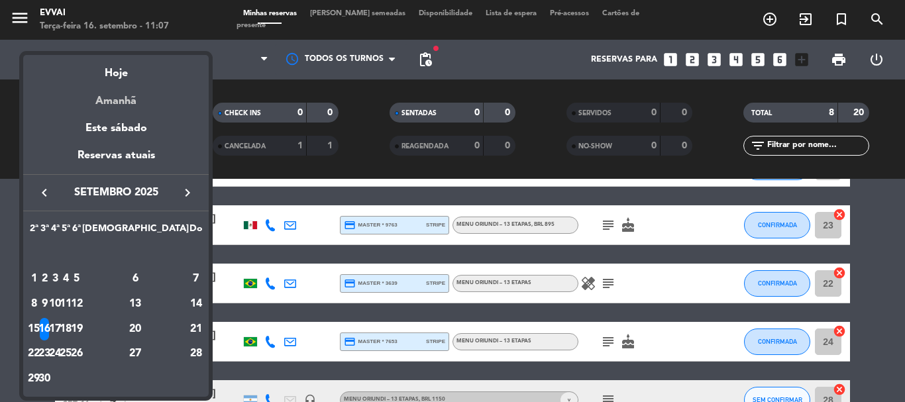
click at [122, 93] on div "Amanhã" at bounding box center [116, 96] width 186 height 27
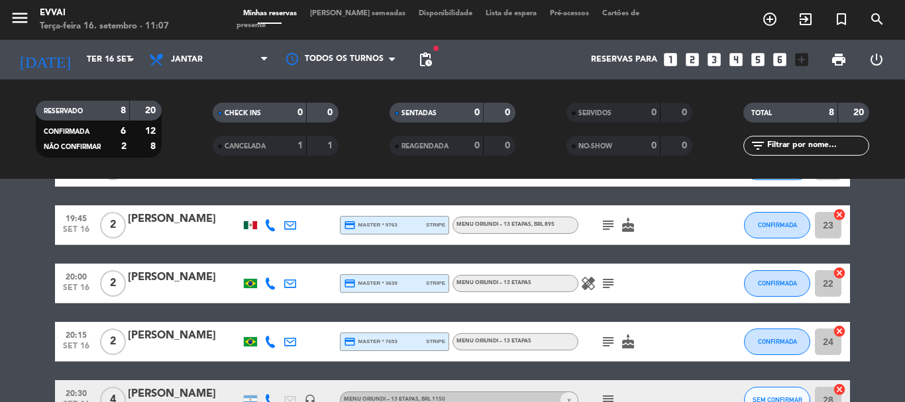
type input "Qua 17 set"
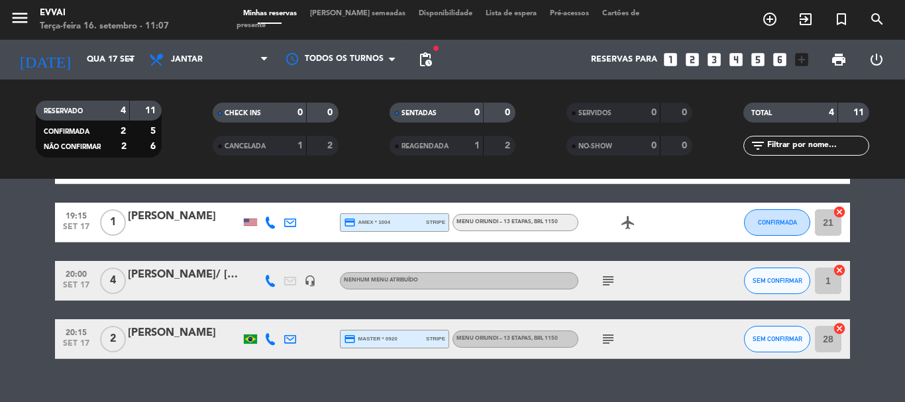
scroll to position [119, 0]
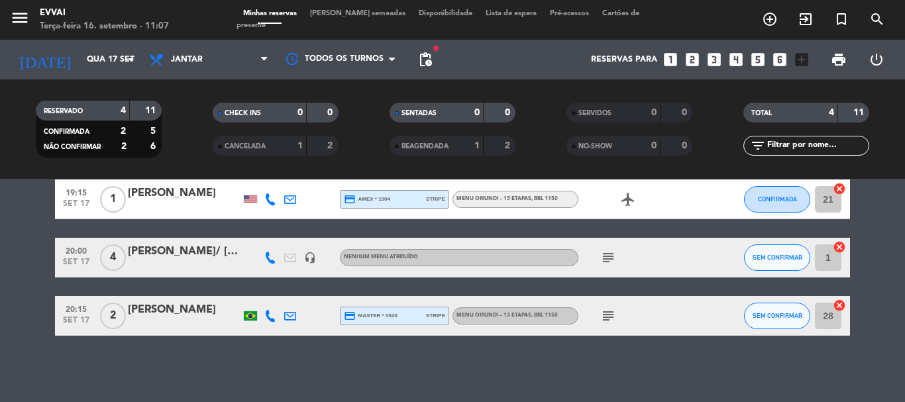
click at [173, 310] on div "[PERSON_NAME]" at bounding box center [184, 310] width 113 height 17
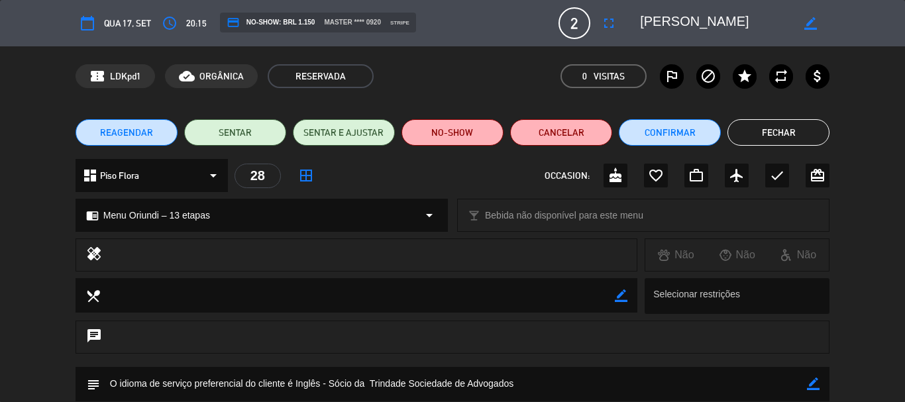
click at [811, 388] on icon "border_color" at bounding box center [813, 384] width 13 height 13
click at [107, 382] on textarea at bounding box center [453, 384] width 707 height 34
paste textarea "[PERSON_NAME]"
type textarea "idioma português | sem alergias | virá acompanhado de [PERSON_NAME] | Sócio da …"
click at [816, 387] on icon at bounding box center [813, 384] width 13 height 13
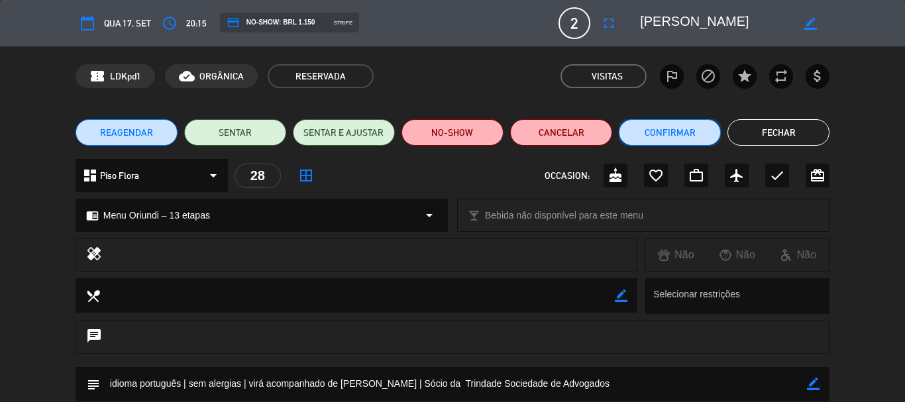
click at [654, 139] on button "Confirmar" at bounding box center [670, 132] width 102 height 27
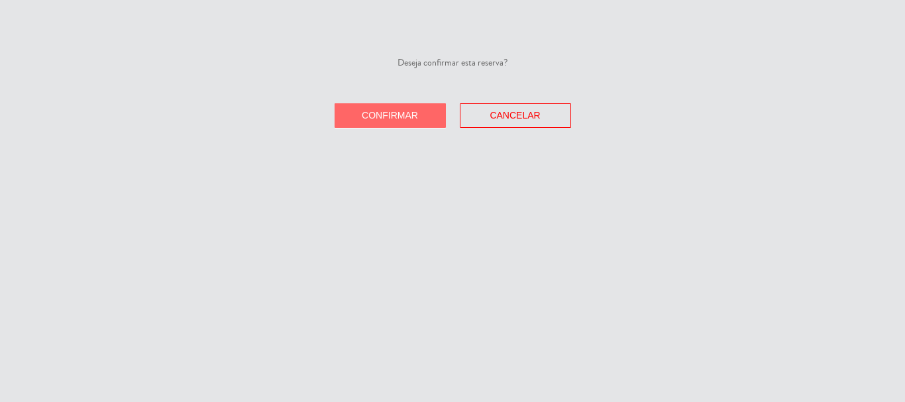
click at [375, 127] on button "Confirmar" at bounding box center [390, 115] width 111 height 25
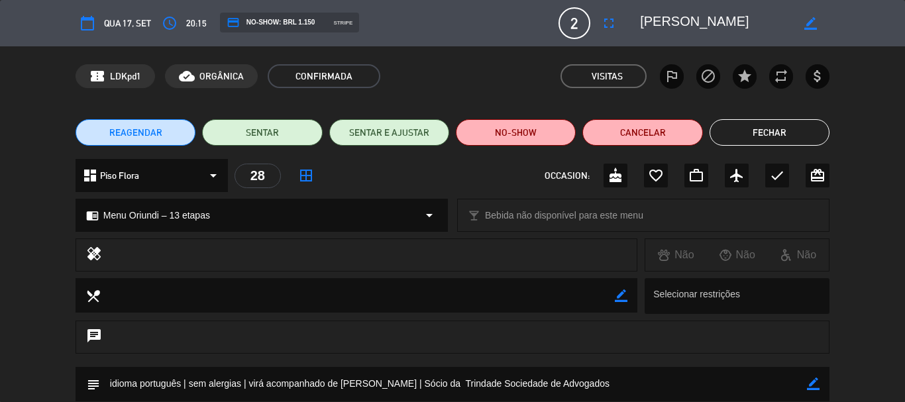
click at [734, 143] on button "Fechar" at bounding box center [770, 132] width 120 height 27
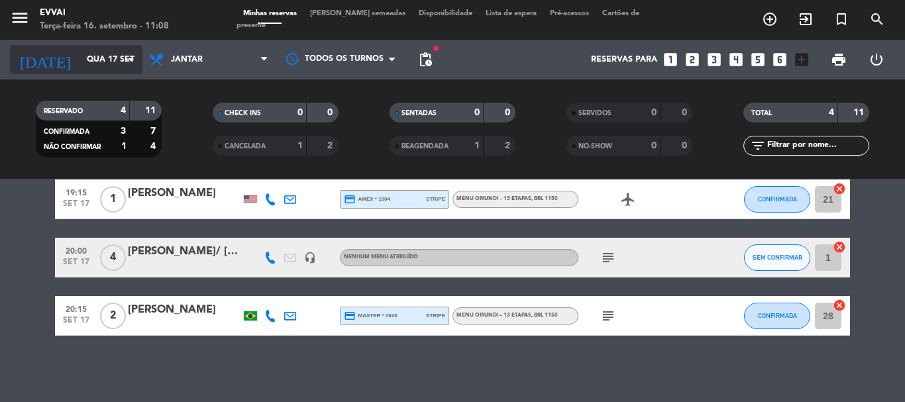
click at [107, 70] on input "Qua 17 set" at bounding box center [136, 59] width 112 height 23
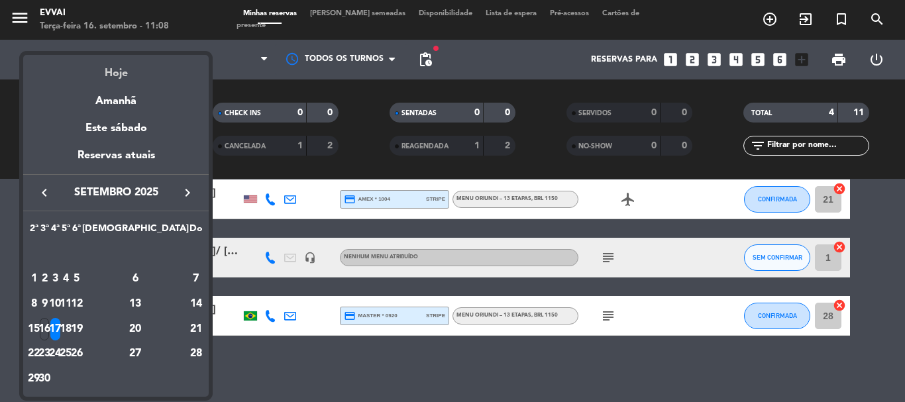
click at [129, 76] on div "Hoje" at bounding box center [116, 68] width 186 height 27
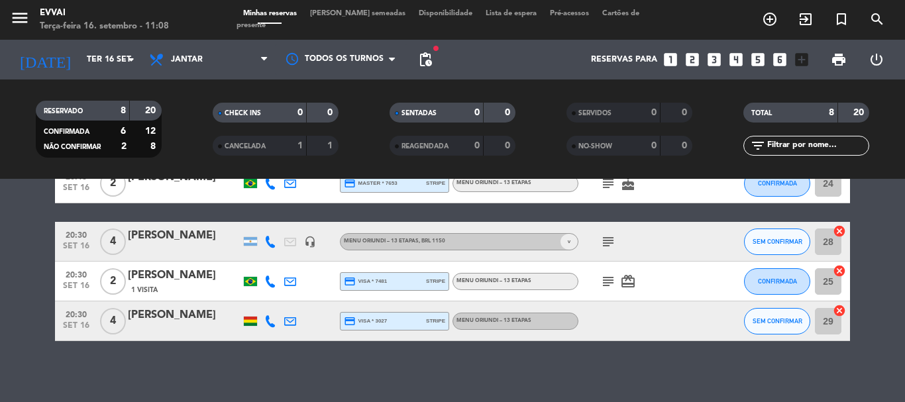
scroll to position [296, 0]
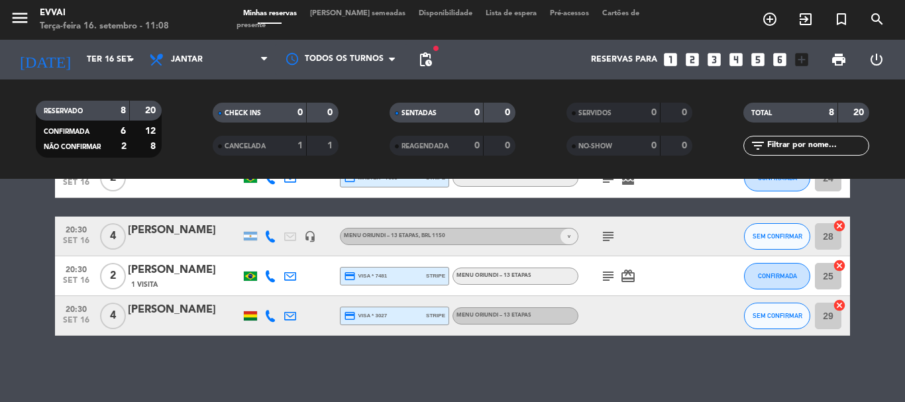
click at [166, 235] on div "[PERSON_NAME]" at bounding box center [184, 230] width 113 height 17
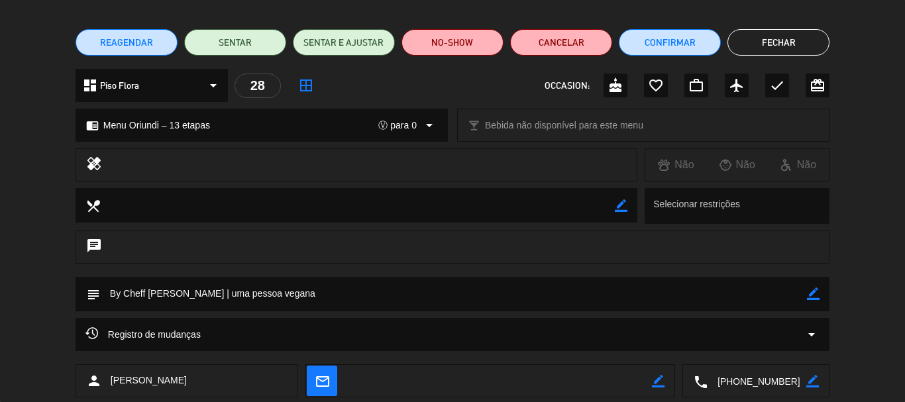
scroll to position [0, 0]
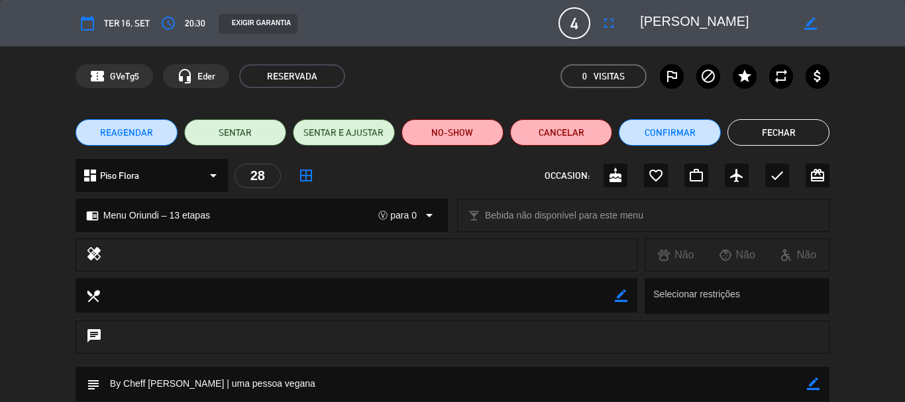
click at [770, 138] on button "Fechar" at bounding box center [779, 132] width 102 height 27
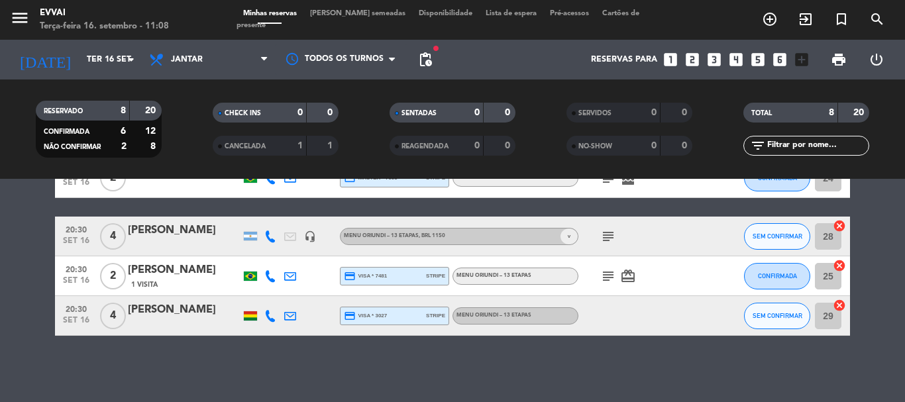
click at [182, 314] on div "[PERSON_NAME]" at bounding box center [184, 310] width 113 height 17
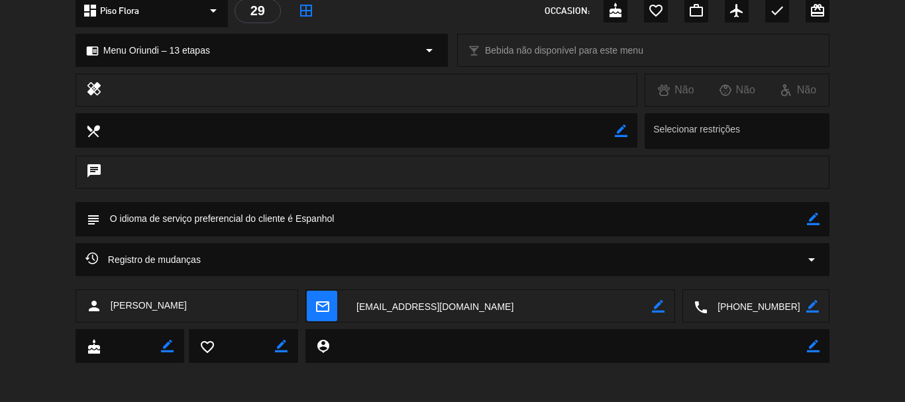
scroll to position [166, 0]
click at [742, 304] on textarea at bounding box center [757, 306] width 99 height 33
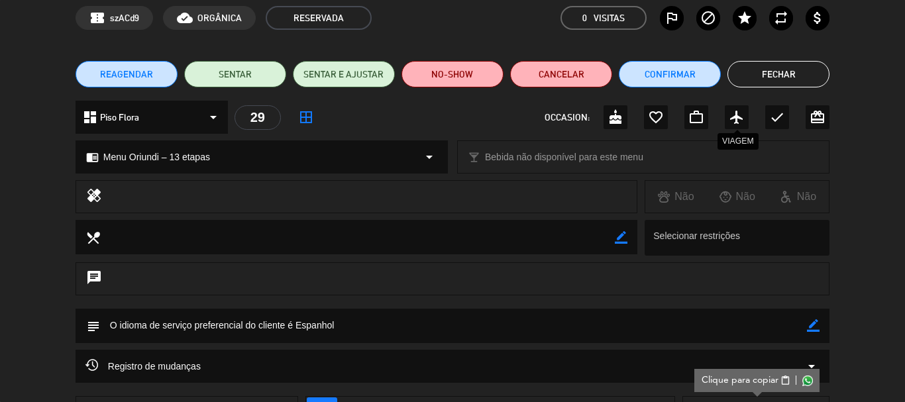
scroll to position [66, 0]
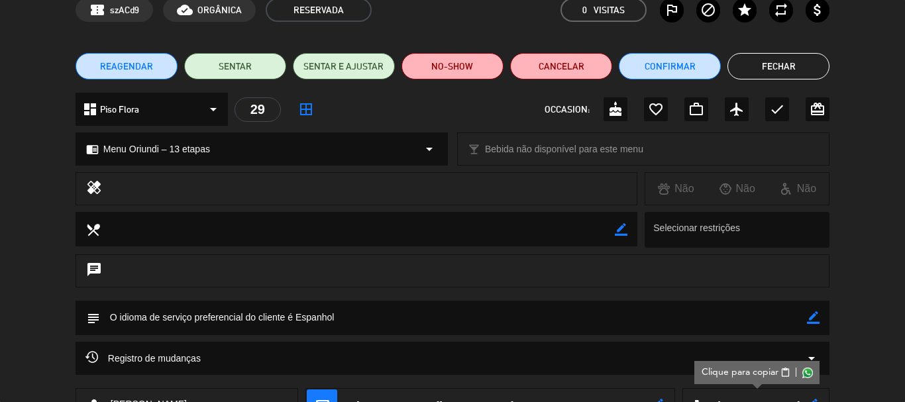
click at [793, 68] on button "Fechar" at bounding box center [779, 66] width 102 height 27
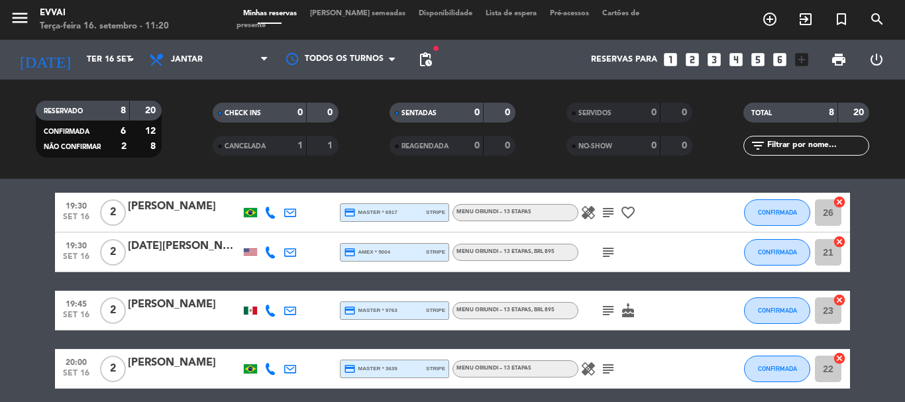
scroll to position [0, 0]
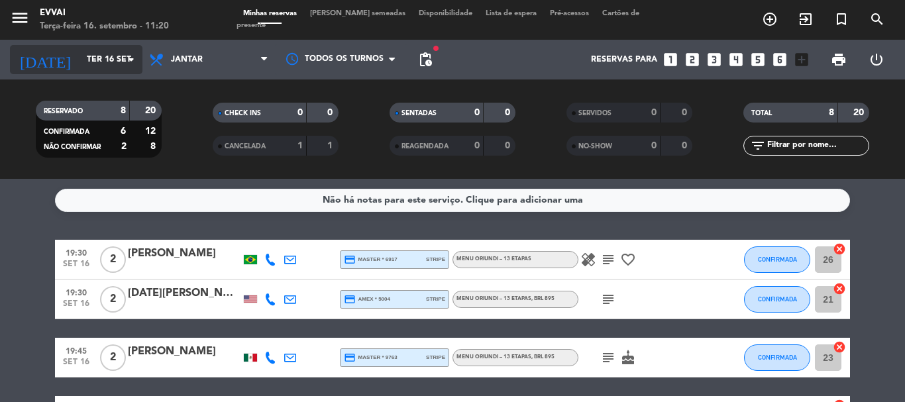
click at [104, 64] on input "Ter 16 set" at bounding box center [136, 59] width 112 height 23
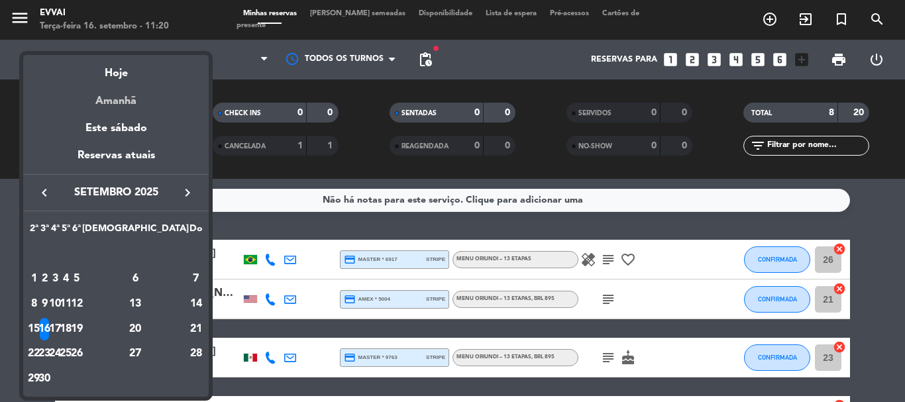
click at [122, 107] on div "Amanhã" at bounding box center [116, 96] width 186 height 27
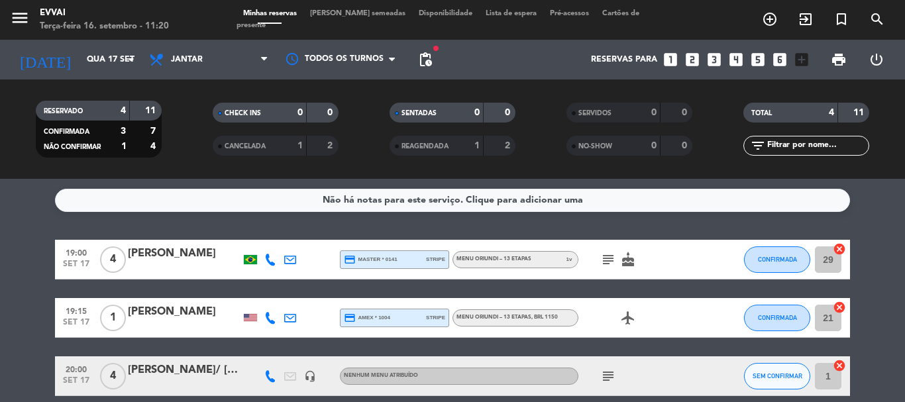
click at [193, 260] on div "[PERSON_NAME]" at bounding box center [184, 253] width 113 height 17
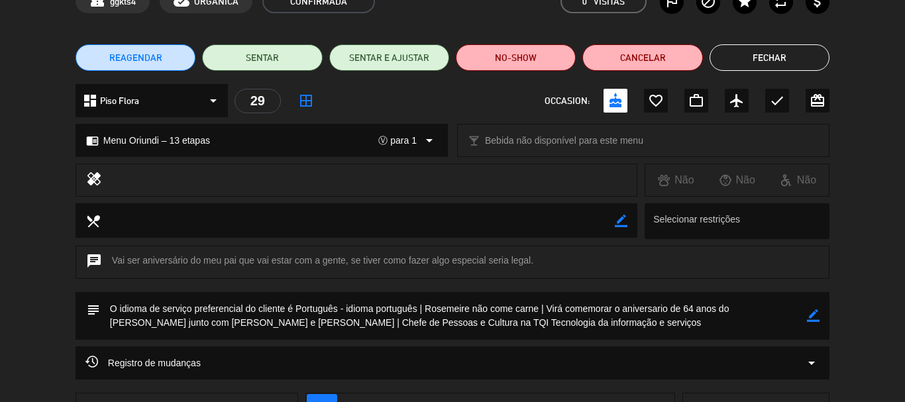
scroll to position [179, 0]
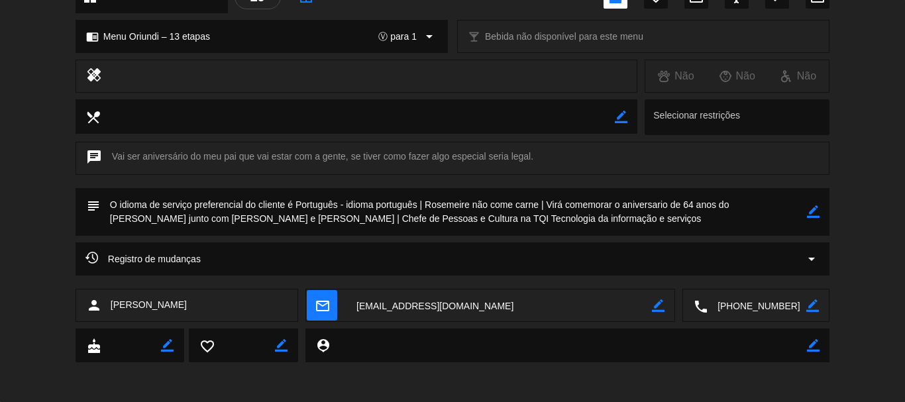
click at [750, 312] on textarea at bounding box center [757, 306] width 99 height 33
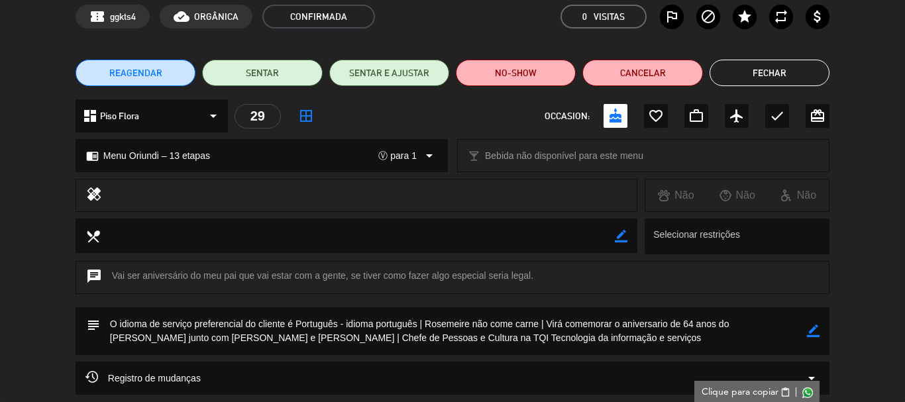
scroll to position [0, 0]
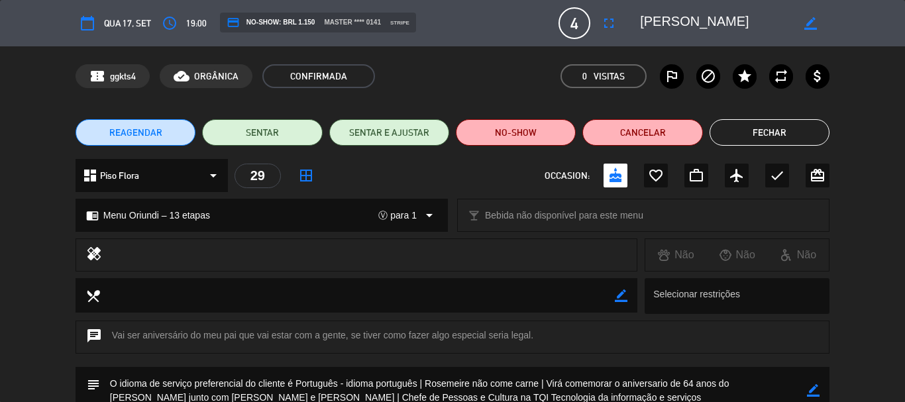
click at [692, 9] on div "calendar_today Qua 17, set access_time 19:00 credit_card NO-SHOW: BRL 1.150 mas…" at bounding box center [453, 23] width 754 height 32
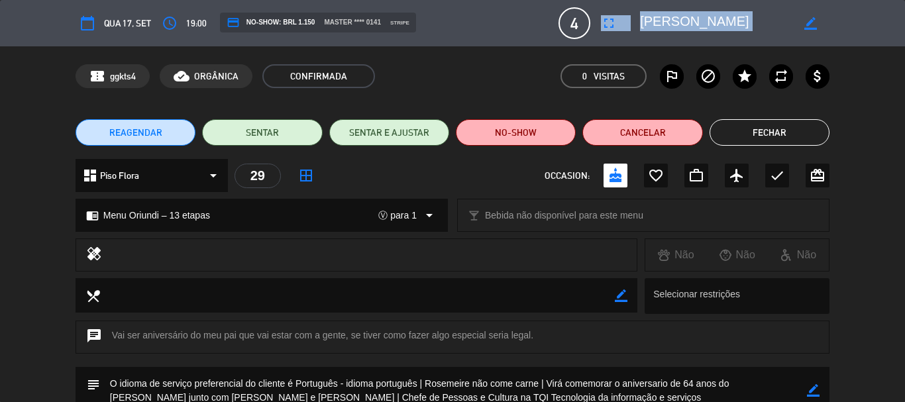
click at [692, 9] on div "calendar_today Qua 17, set access_time 19:00 credit_card NO-SHOW: BRL 1.150 mas…" at bounding box center [453, 23] width 754 height 32
click at [716, 32] on textarea at bounding box center [716, 23] width 152 height 24
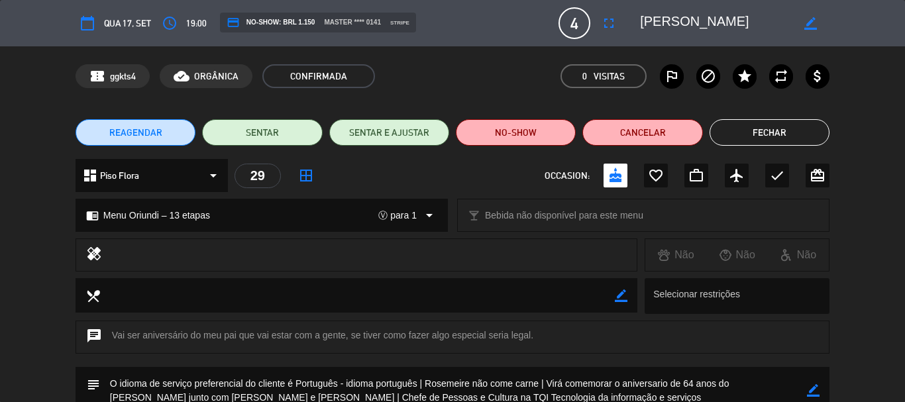
click at [716, 32] on textarea at bounding box center [716, 23] width 152 height 24
click at [769, 128] on button "Fechar" at bounding box center [770, 132] width 120 height 27
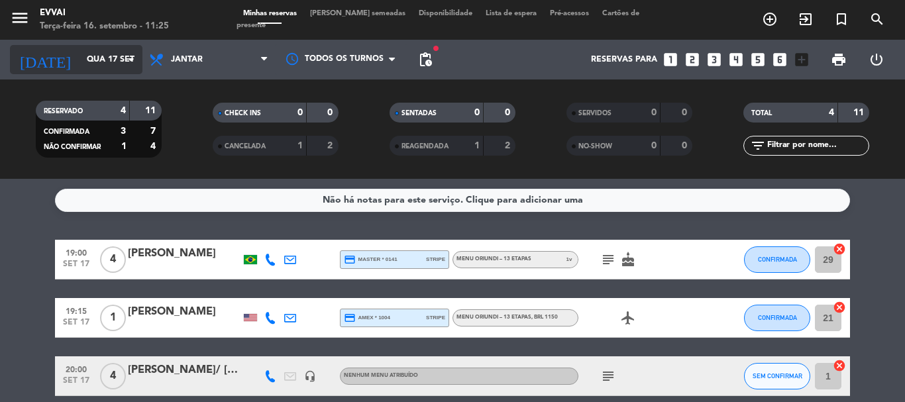
click at [109, 66] on input "Qua 17 set" at bounding box center [136, 59] width 112 height 23
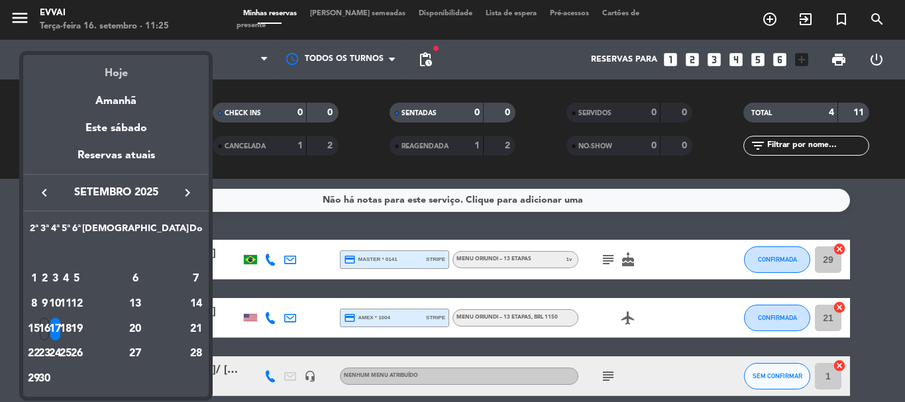
click at [115, 68] on div "Hoje" at bounding box center [116, 68] width 186 height 27
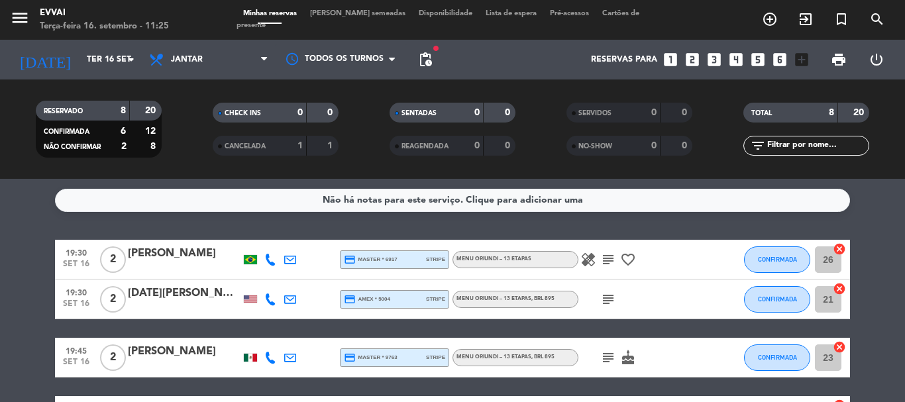
click at [164, 245] on div "19:30 [DATE] 2 [PERSON_NAME] credit_card master * 6917 stripe Menu Oriundi – 13…" at bounding box center [452, 260] width 795 height 40
click at [201, 252] on div "[PERSON_NAME]" at bounding box center [184, 253] width 113 height 17
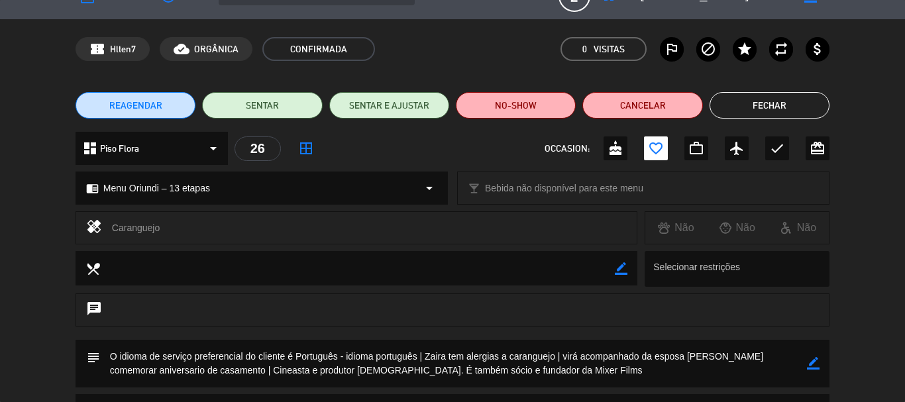
scroll to position [66, 0]
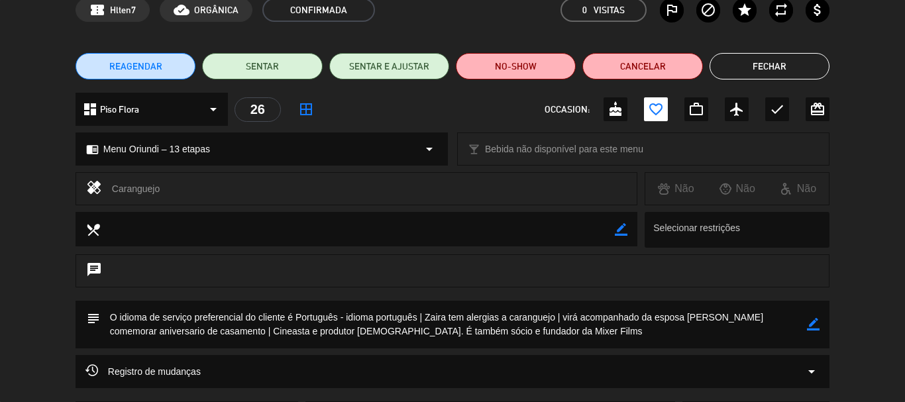
click at [783, 68] on button "Fechar" at bounding box center [770, 66] width 120 height 27
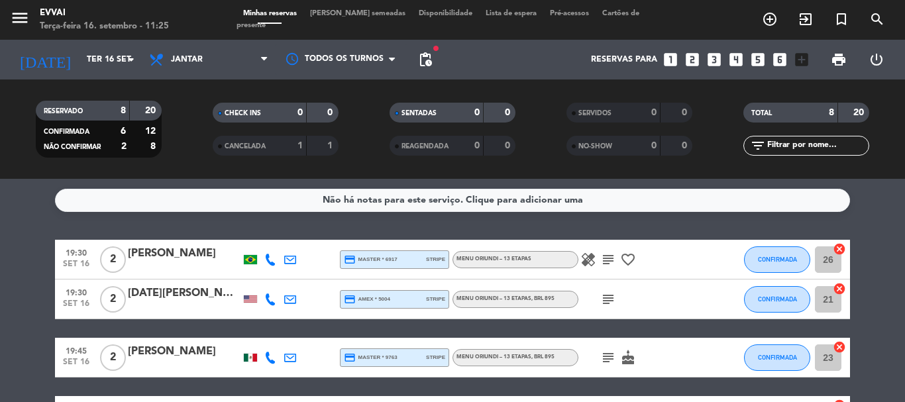
click at [149, 287] on div "[DATE][PERSON_NAME]" at bounding box center [184, 293] width 113 height 17
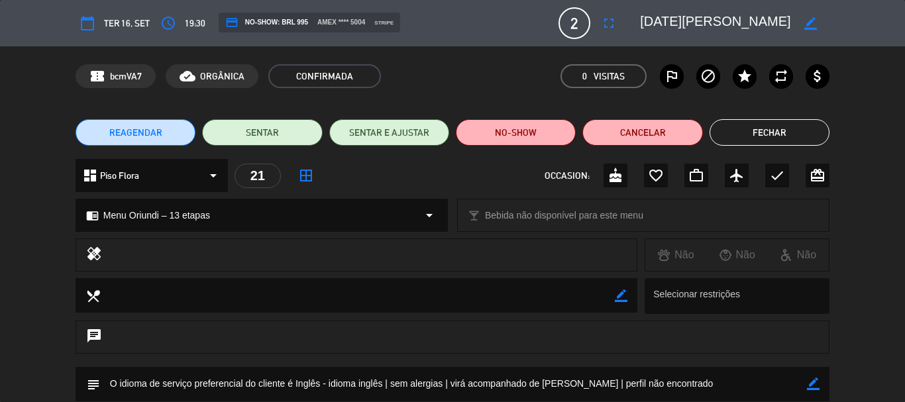
click at [775, 138] on button "Fechar" at bounding box center [770, 132] width 120 height 27
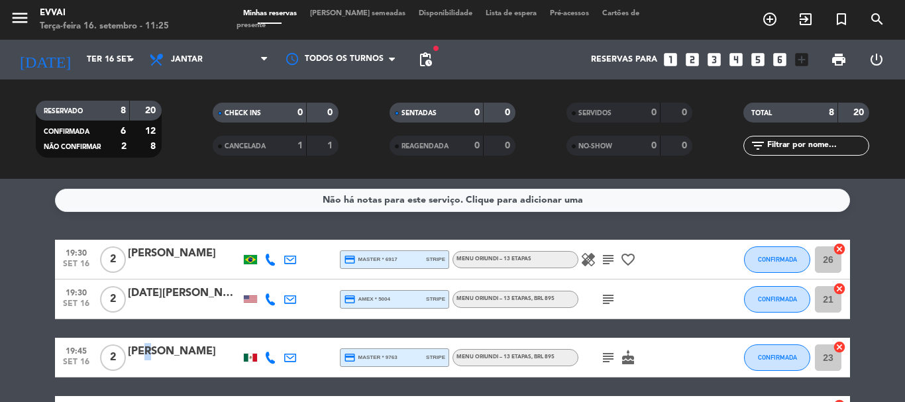
click at [145, 348] on div "[PERSON_NAME]" at bounding box center [184, 351] width 113 height 17
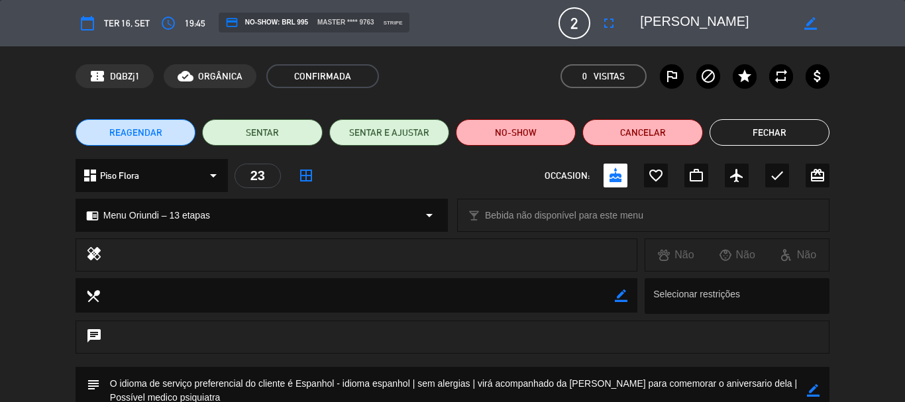
click at [766, 145] on button "Fechar" at bounding box center [770, 132] width 120 height 27
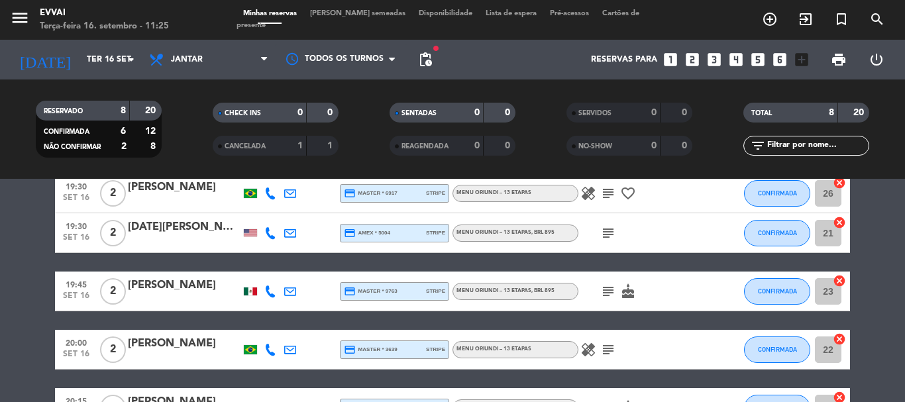
click at [176, 342] on div "[PERSON_NAME]" at bounding box center [184, 343] width 113 height 17
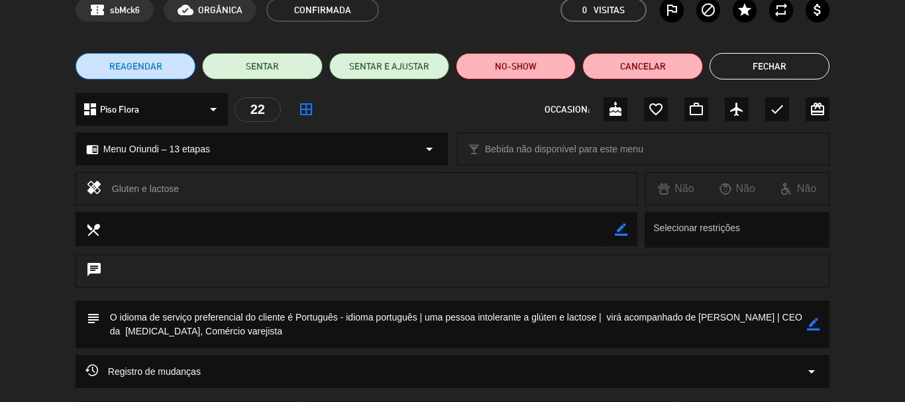
click at [768, 68] on button "Fechar" at bounding box center [770, 66] width 120 height 27
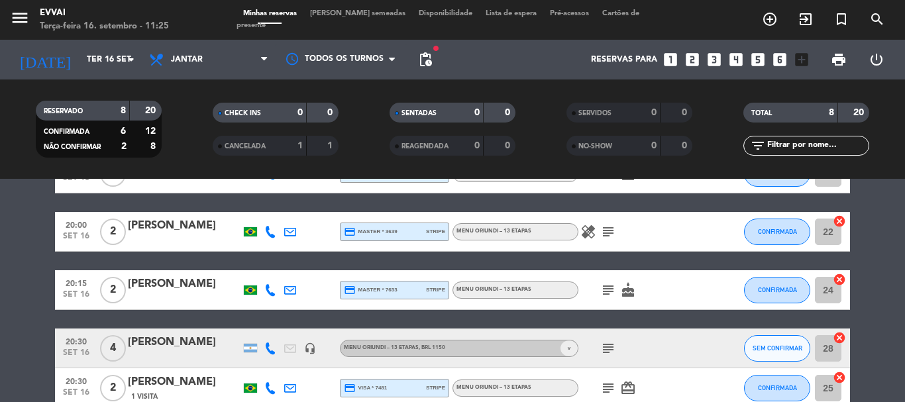
scroll to position [199, 0]
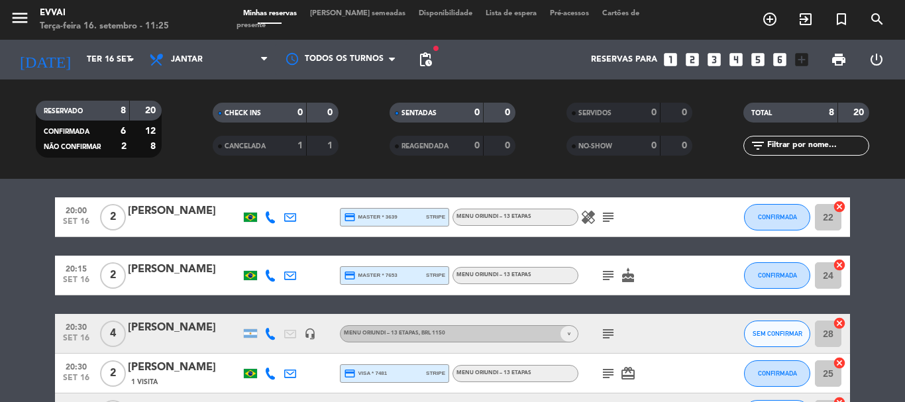
click at [157, 281] on div at bounding box center [184, 284] width 113 height 11
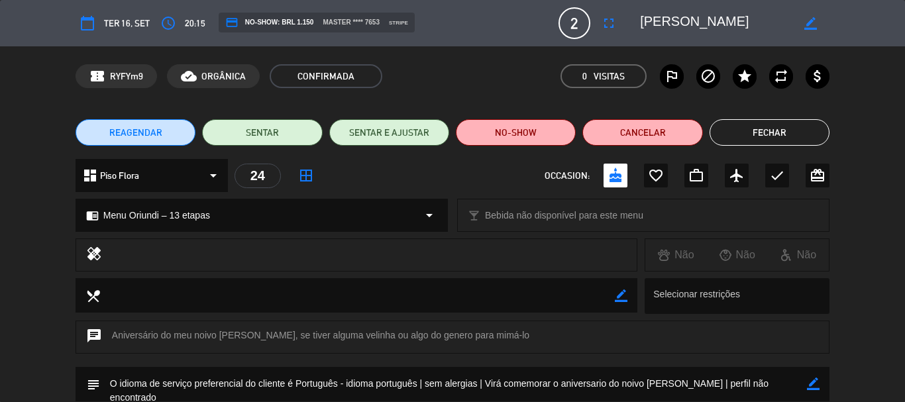
click at [746, 145] on button "Fechar" at bounding box center [770, 132] width 120 height 27
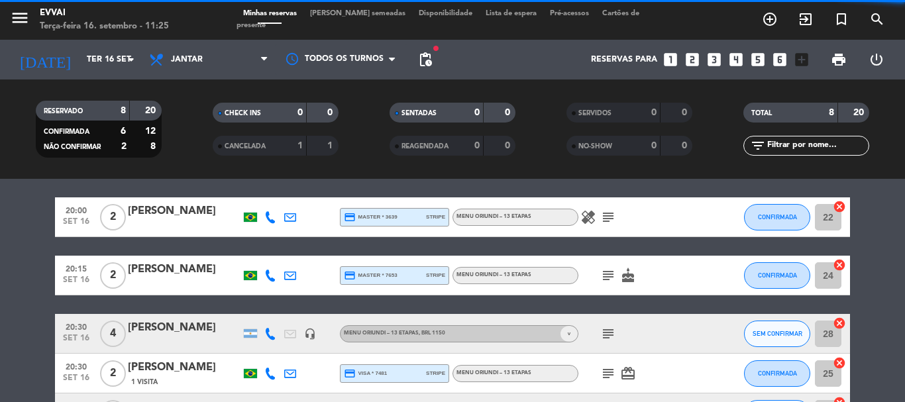
scroll to position [265, 0]
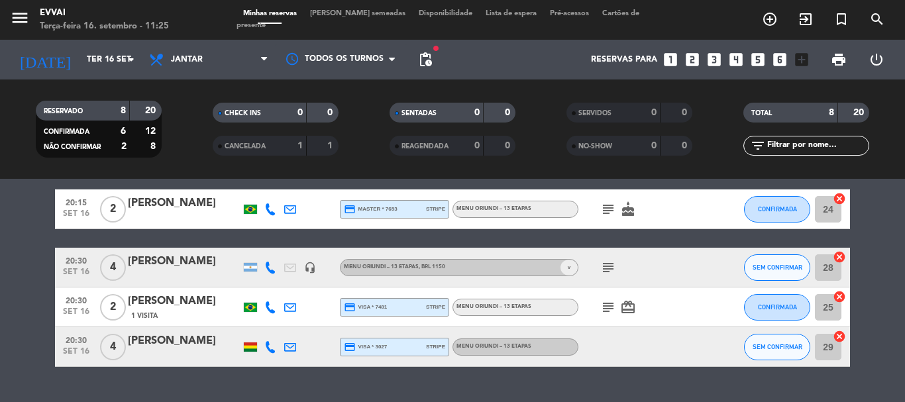
click at [175, 300] on div "[PERSON_NAME]" at bounding box center [184, 301] width 113 height 17
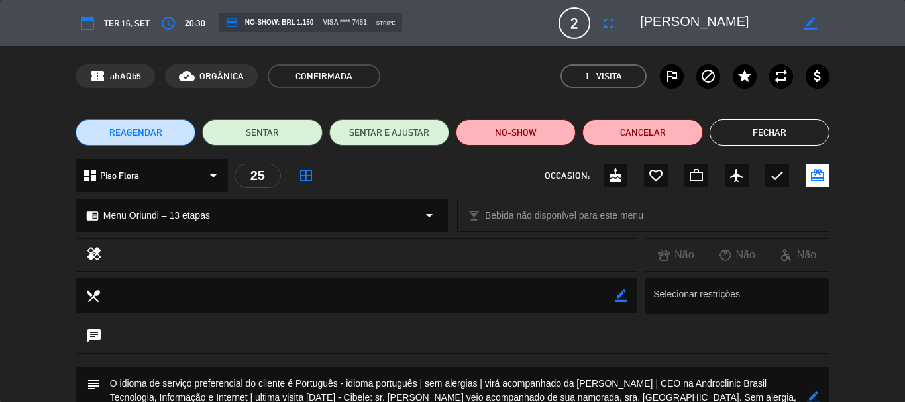
click at [789, 139] on button "Fechar" at bounding box center [770, 132] width 120 height 27
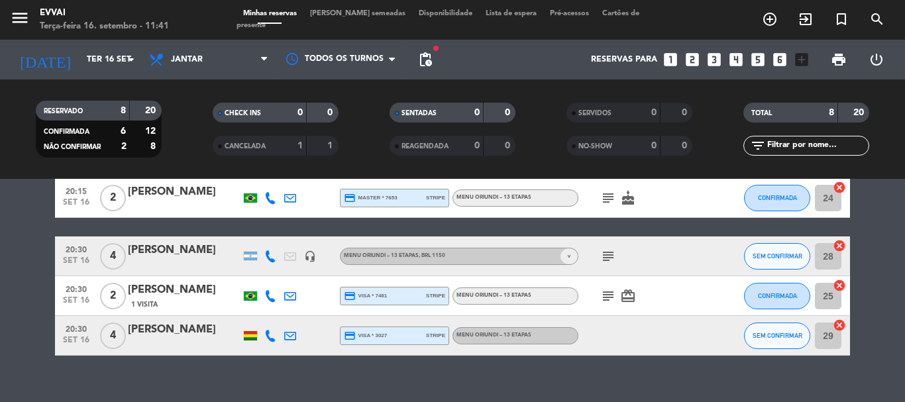
scroll to position [296, 0]
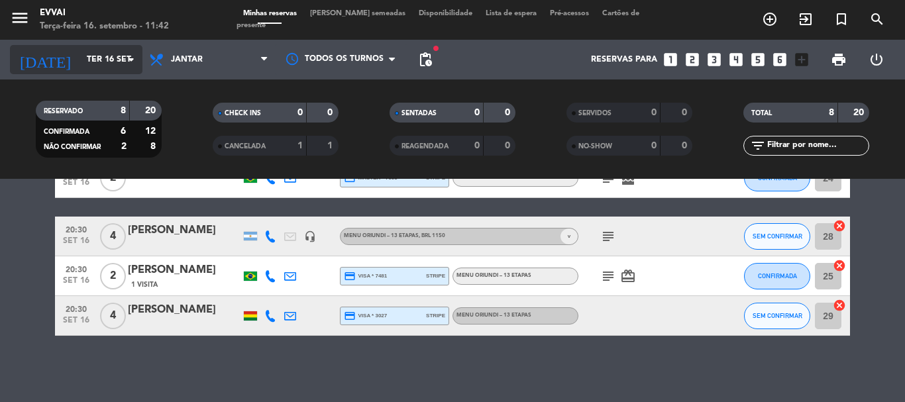
click at [87, 51] on input "Ter 16 set" at bounding box center [136, 59] width 112 height 23
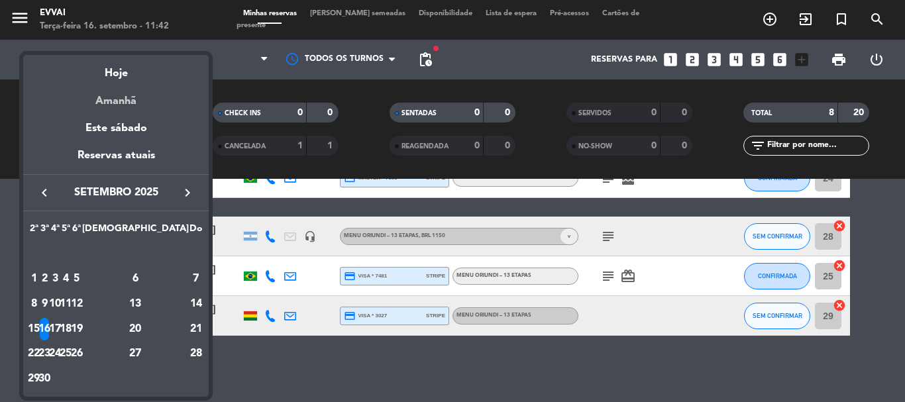
click at [101, 93] on div "Amanhã" at bounding box center [116, 96] width 186 height 27
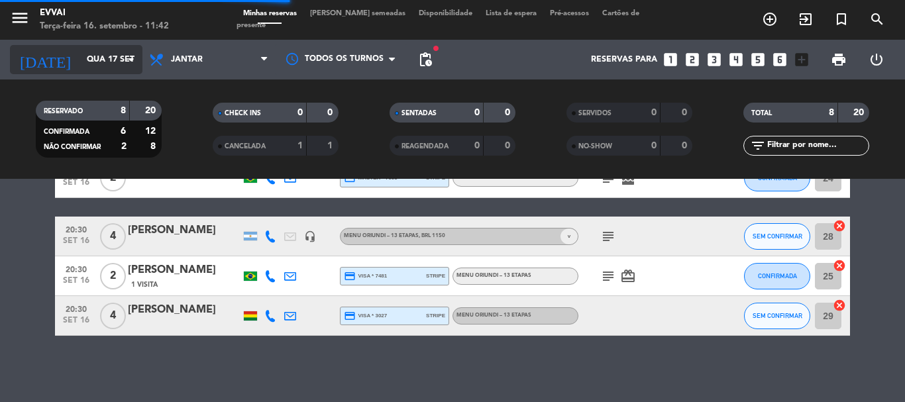
scroll to position [119, 0]
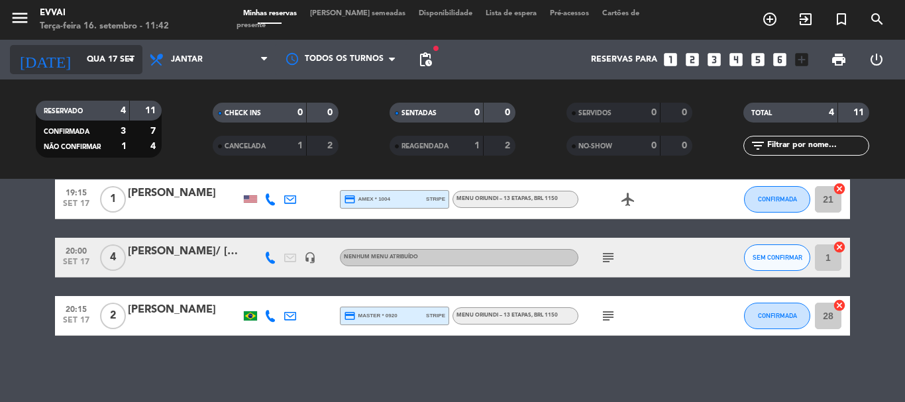
click at [101, 52] on input "Qua 17 set" at bounding box center [136, 59] width 112 height 23
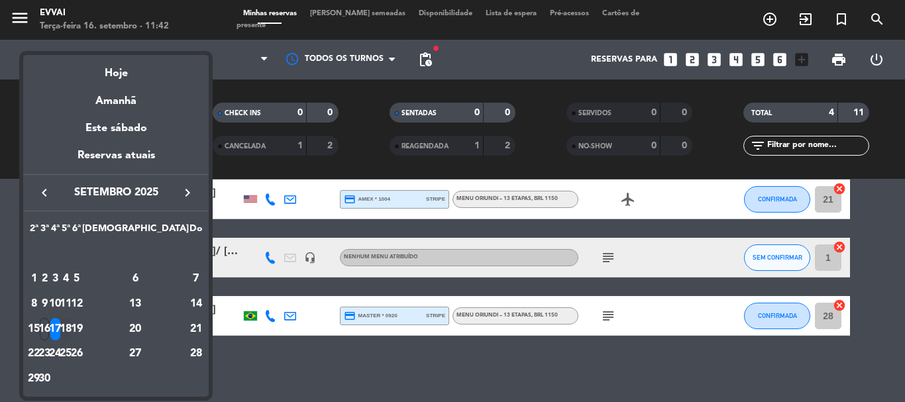
click at [71, 325] on div "18" at bounding box center [66, 329] width 10 height 23
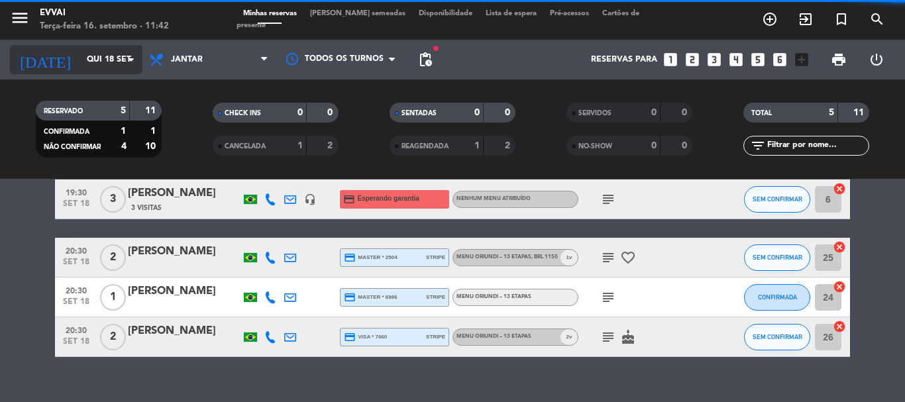
scroll to position [140, 0]
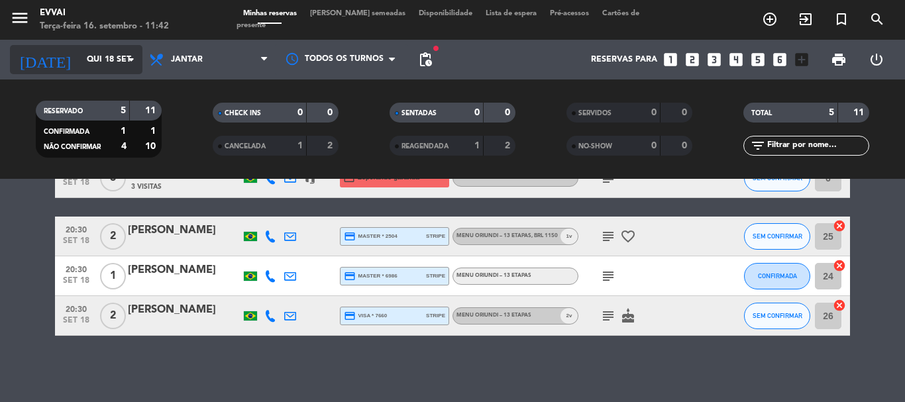
click at [95, 54] on input "Qui 18 set" at bounding box center [136, 59] width 112 height 23
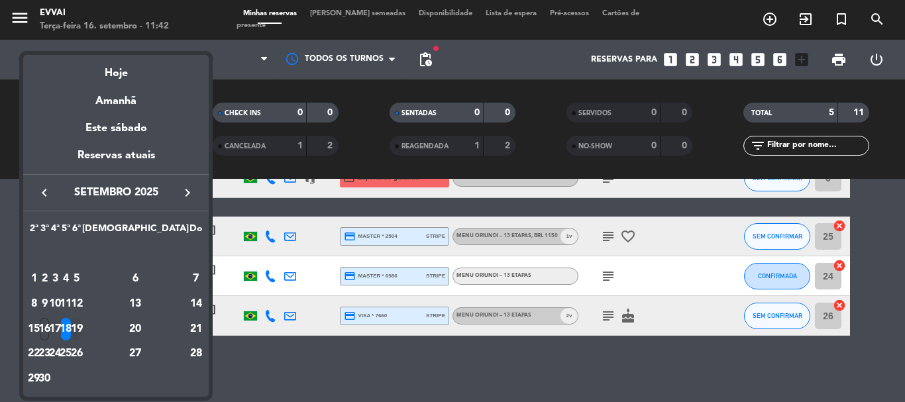
click at [82, 333] on div "19" at bounding box center [77, 329] width 10 height 23
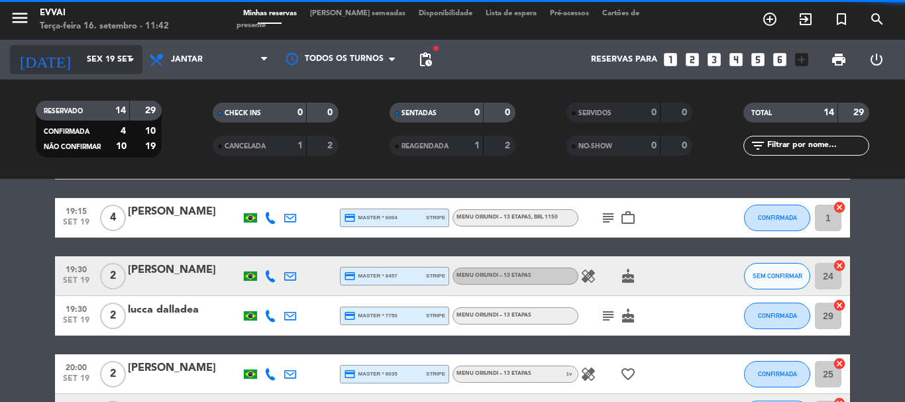
scroll to position [296, 0]
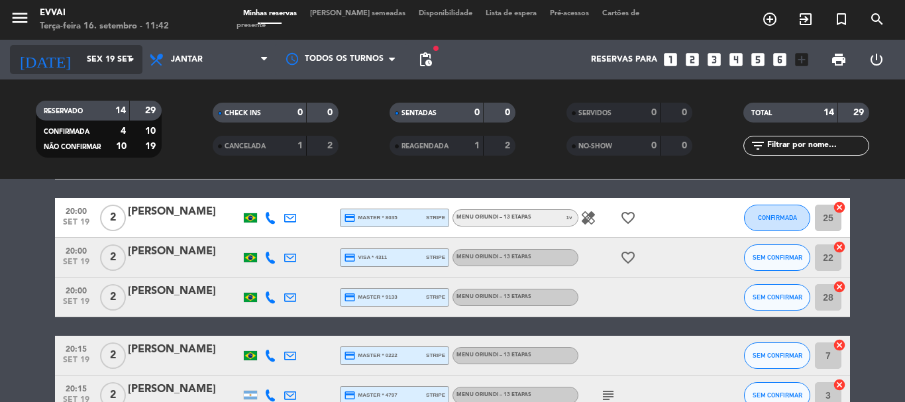
click at [108, 63] on input "Sex 19 set" at bounding box center [136, 59] width 112 height 23
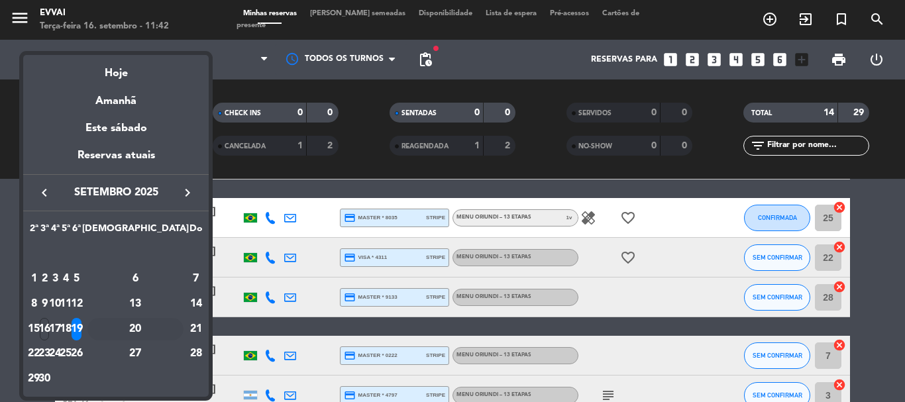
click at [168, 327] on div "20" at bounding box center [135, 329] width 96 height 23
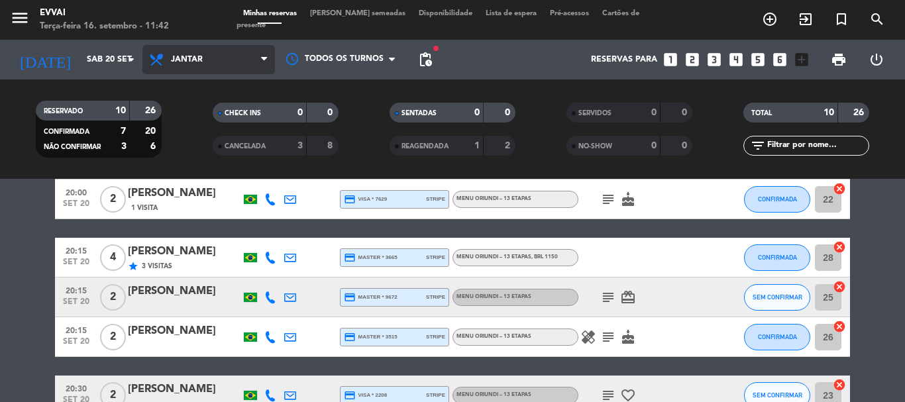
click at [231, 64] on span "Jantar" at bounding box center [209, 59] width 133 height 29
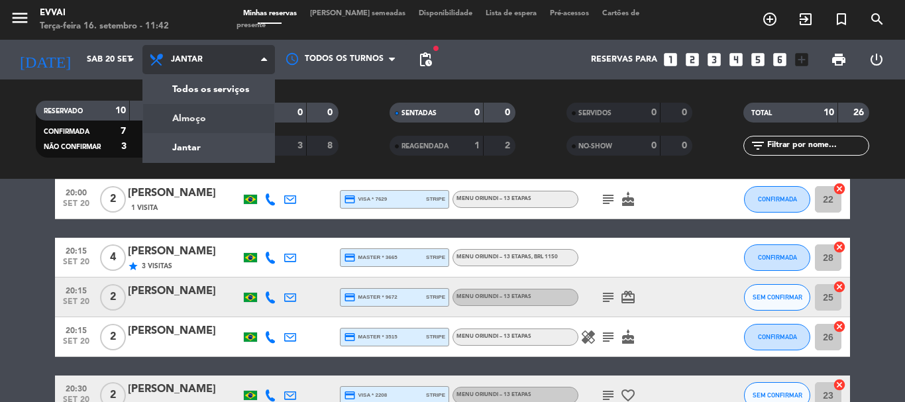
click at [219, 124] on div "menu Evvai Terça-feira 16. setembro - 11:42 Minhas reservas Mesas semeadas Disp…" at bounding box center [452, 89] width 905 height 179
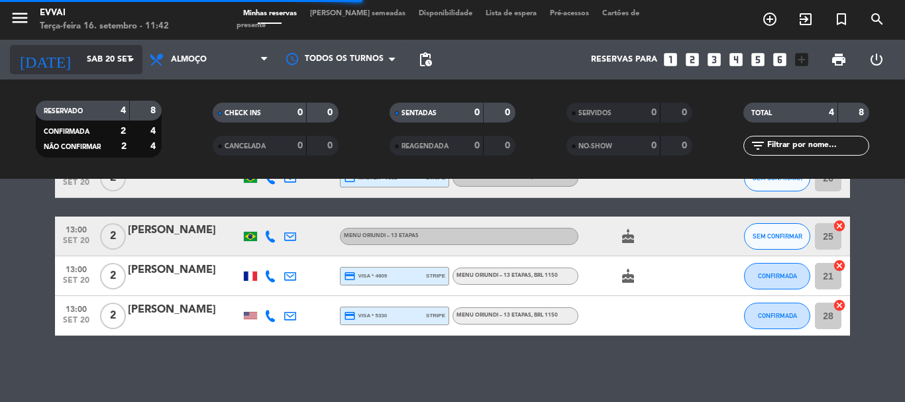
scroll to position [82, 0]
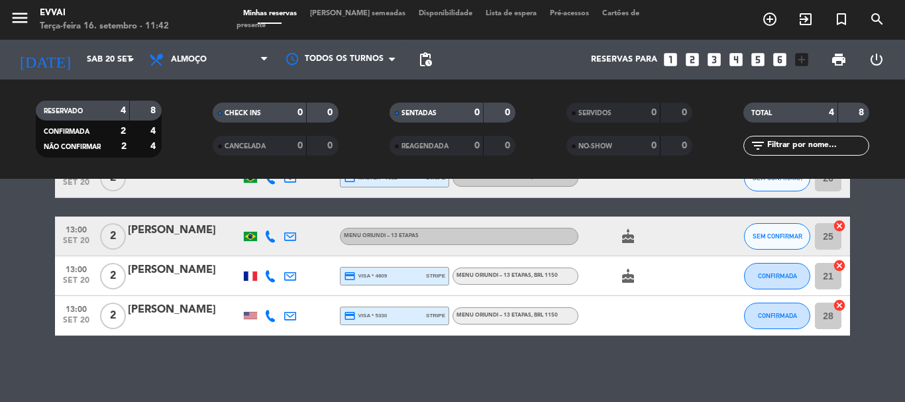
click at [635, 280] on icon "cake" at bounding box center [628, 276] width 16 height 16
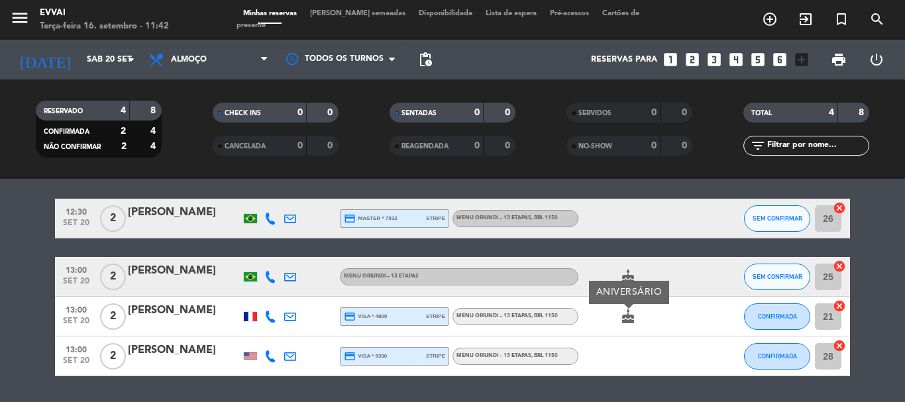
scroll to position [0, 0]
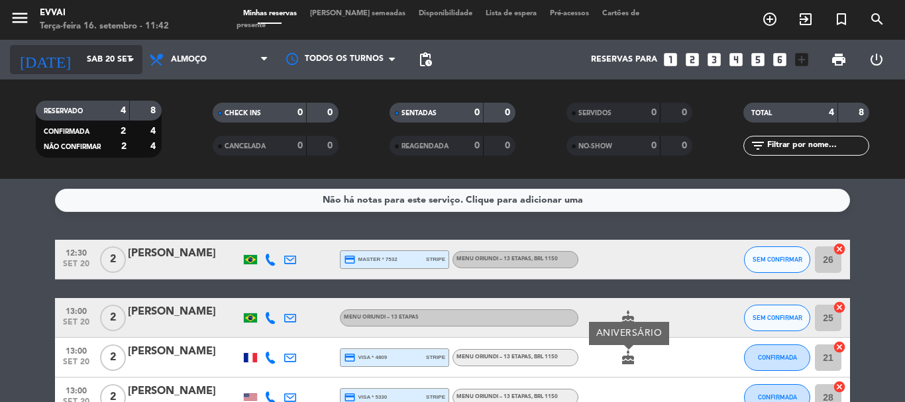
click at [90, 64] on input "Sáb 20 set" at bounding box center [136, 59] width 112 height 23
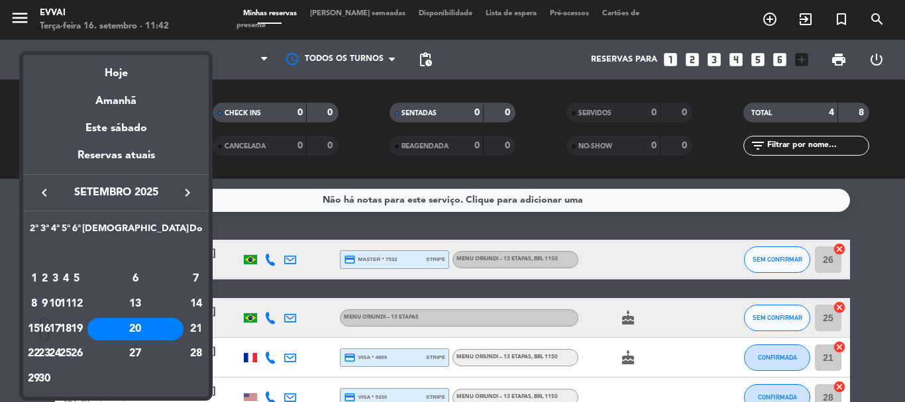
drag, startPoint x: 93, startPoint y: 82, endPoint x: 89, endPoint y: 97, distance: 15.8
click at [93, 82] on div "Hoje" at bounding box center [116, 68] width 186 height 27
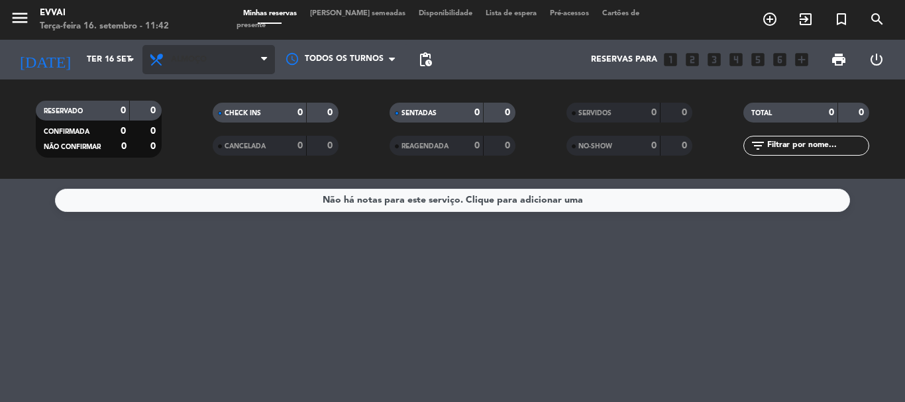
click at [223, 65] on span "Almoço" at bounding box center [209, 59] width 133 height 29
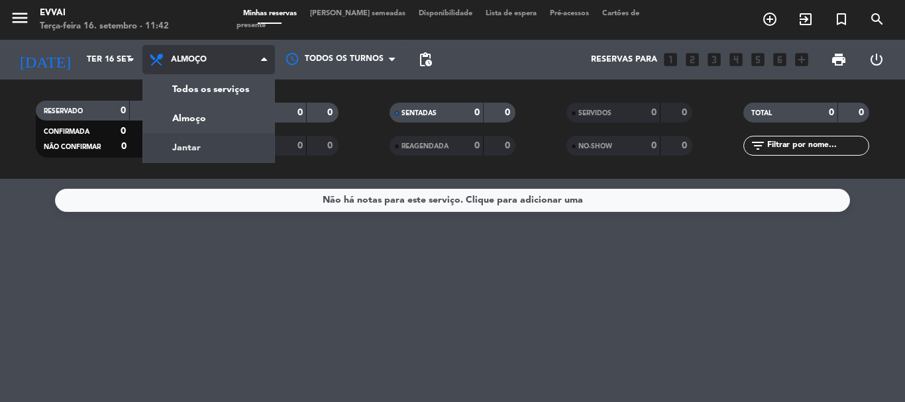
click at [209, 153] on div "menu Evvai Terça-feira 16. setembro - 11:42 Minhas reservas Mesas semeadas Disp…" at bounding box center [452, 89] width 905 height 179
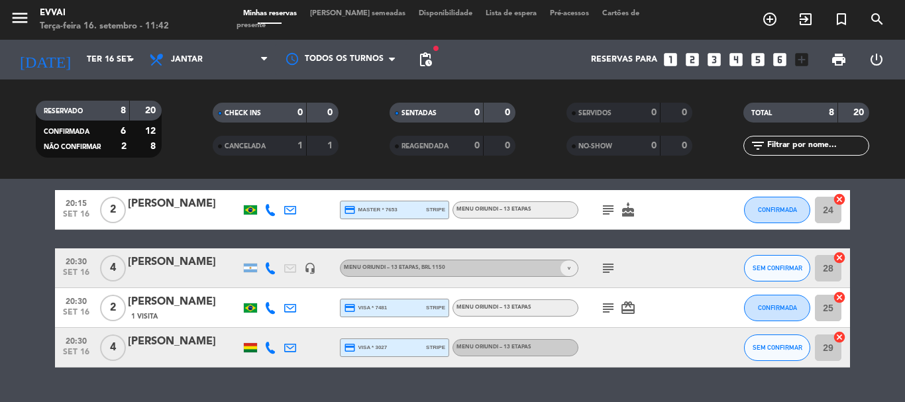
scroll to position [265, 0]
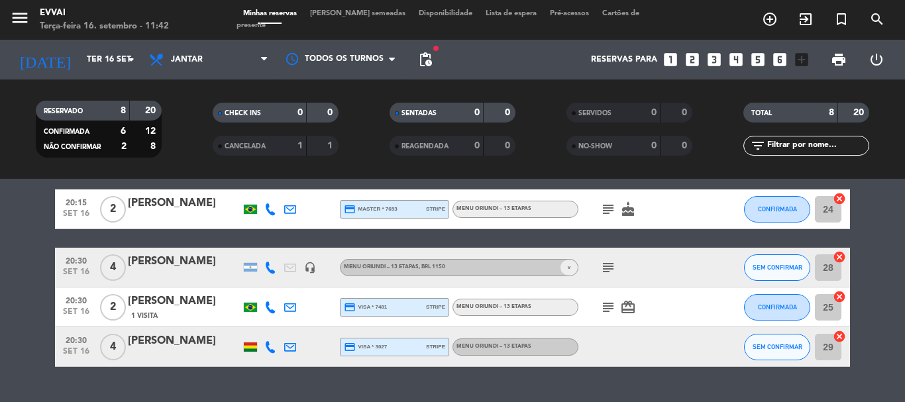
click at [253, 352] on div at bounding box center [251, 346] width 20 height 39
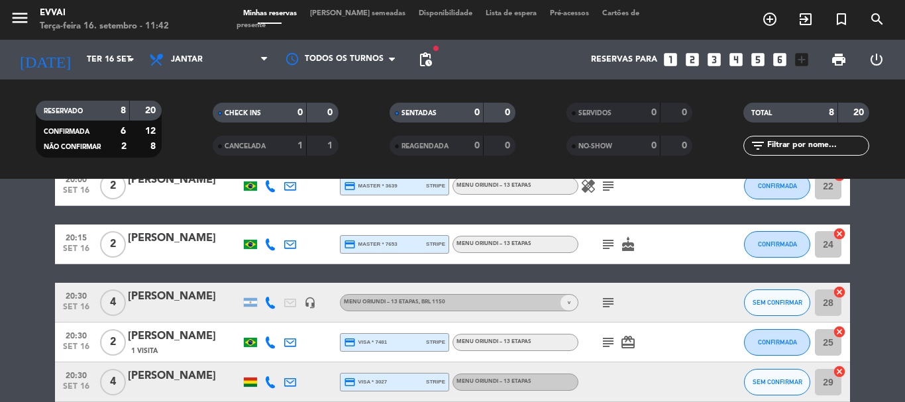
scroll to position [199, 0]
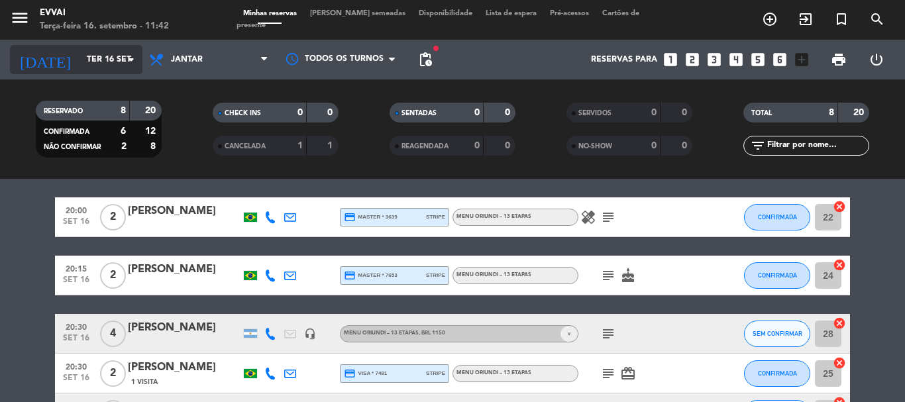
click at [134, 64] on icon "arrow_drop_down" at bounding box center [131, 60] width 16 height 16
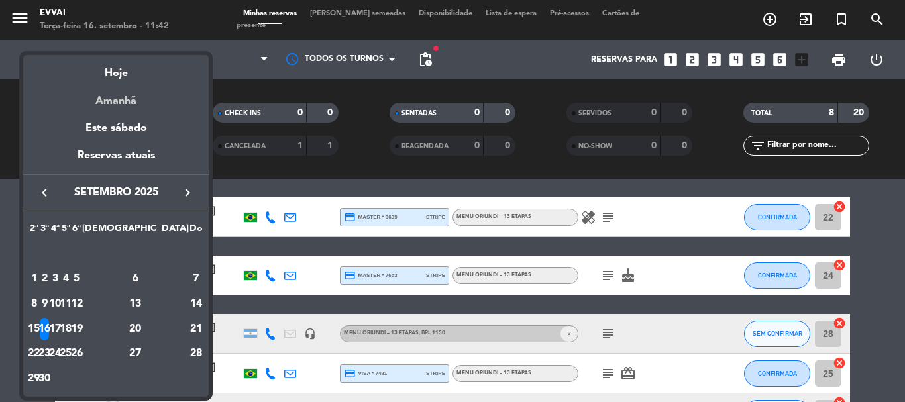
click at [105, 95] on div "Amanhã" at bounding box center [116, 96] width 186 height 27
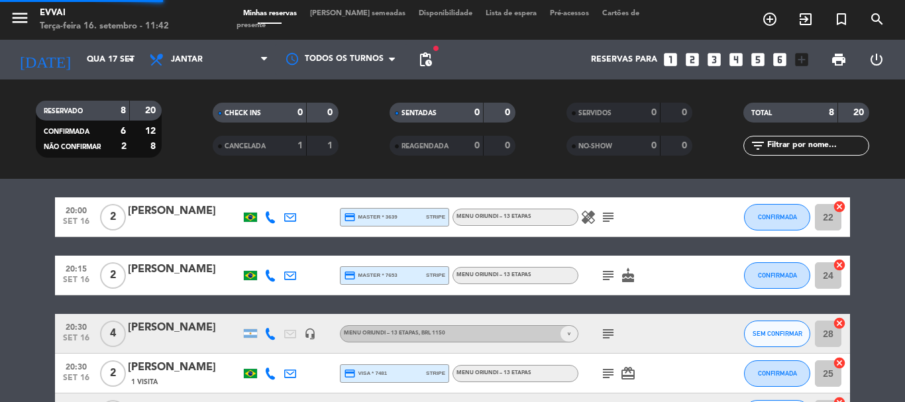
click at [105, 95] on div "RESERVADO 8 20 CONFIRMADA 6 12 NÃO CONFIRMAR 2 8" at bounding box center [98, 129] width 177 height 73
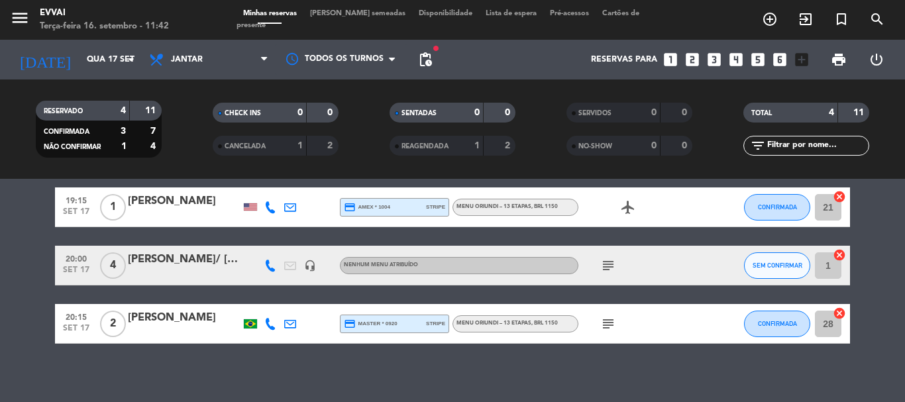
scroll to position [119, 0]
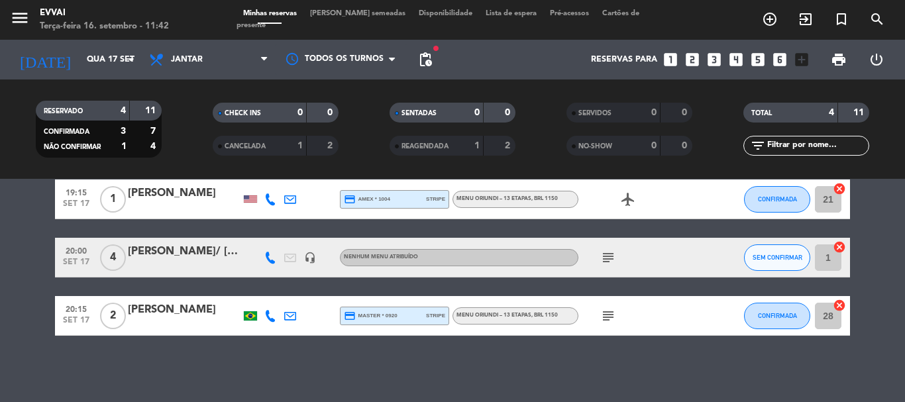
click at [222, 260] on div "[PERSON_NAME]/ [PERSON_NAME]" at bounding box center [184, 251] width 113 height 17
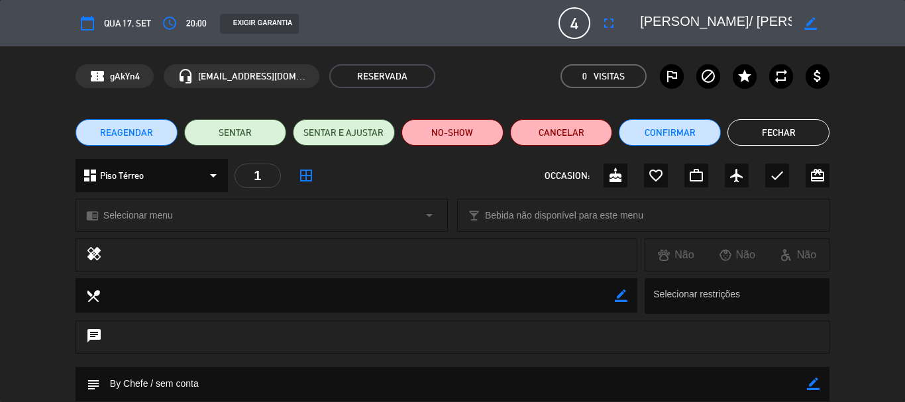
click at [743, 138] on button "Fechar" at bounding box center [779, 132] width 102 height 27
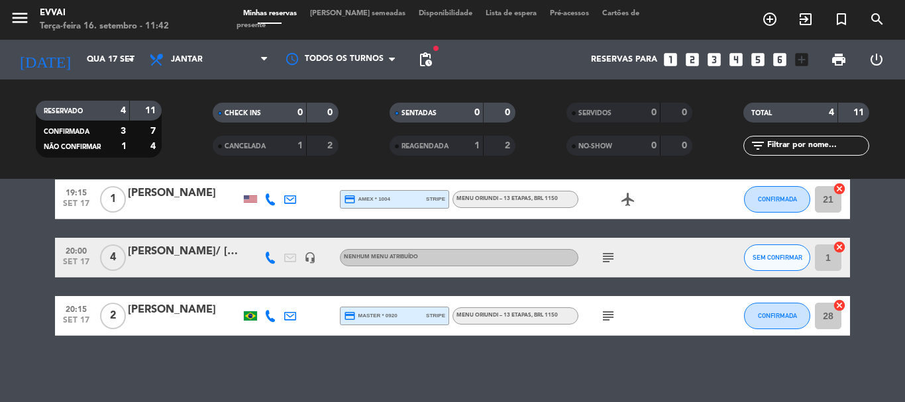
click at [612, 257] on icon "subject" at bounding box center [609, 258] width 16 height 16
click at [203, 253] on div "[PERSON_NAME]/ [PERSON_NAME]" at bounding box center [184, 251] width 113 height 17
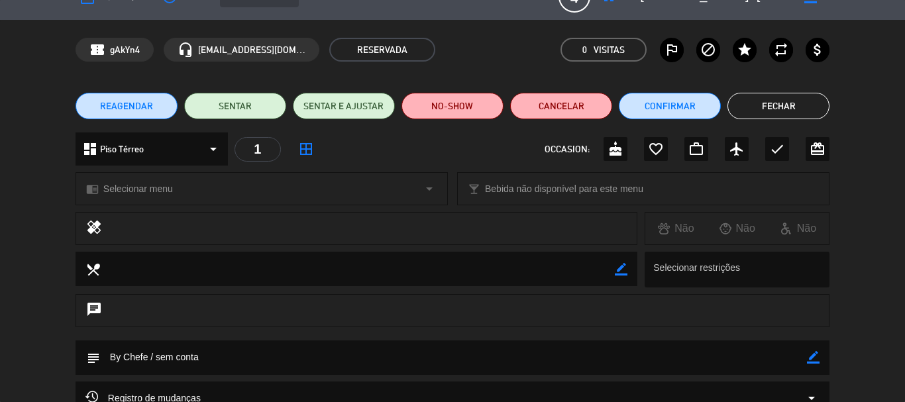
scroll to position [0, 0]
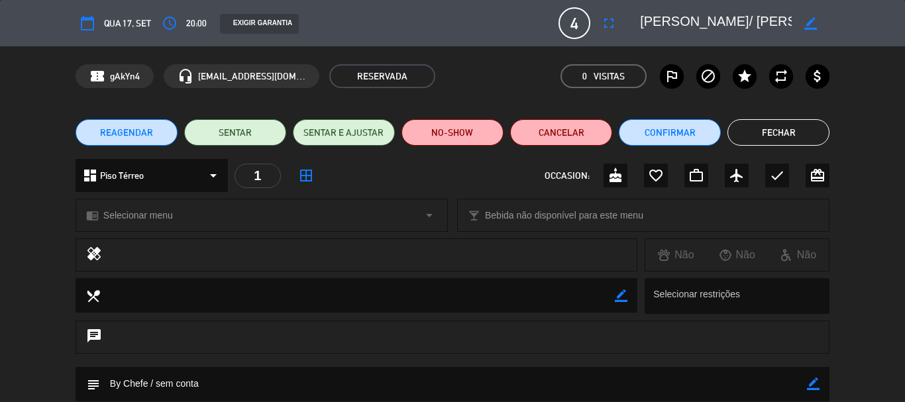
click at [777, 132] on button "Fechar" at bounding box center [779, 132] width 102 height 27
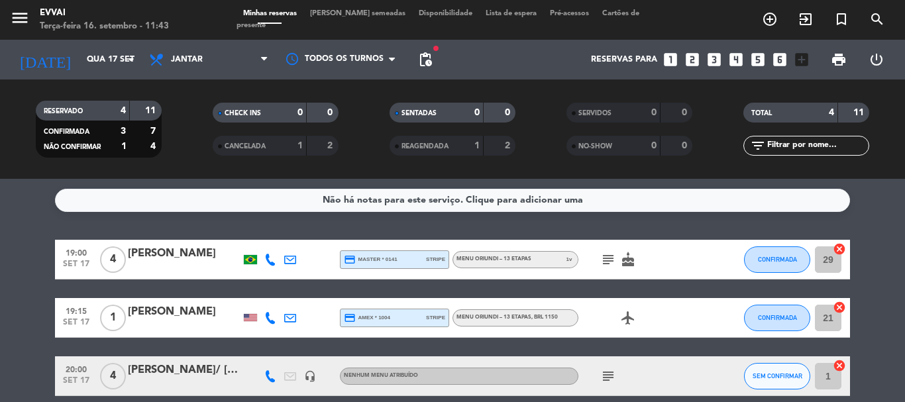
click at [613, 258] on icon "subject" at bounding box center [609, 260] width 16 height 16
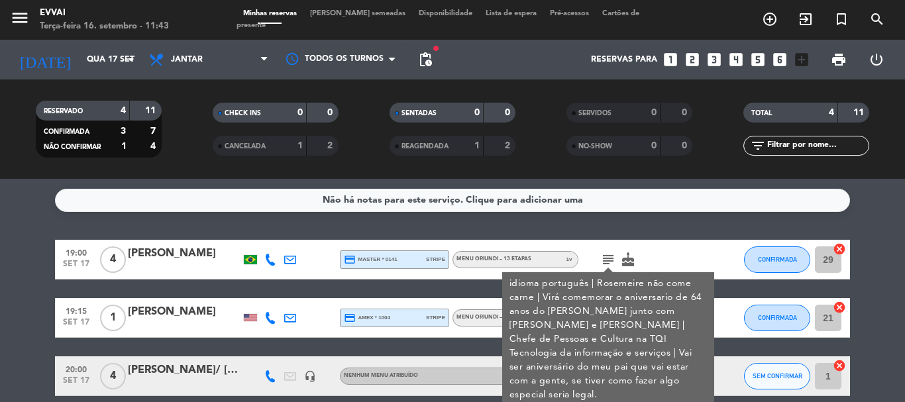
click at [602, 257] on icon "subject" at bounding box center [609, 260] width 16 height 16
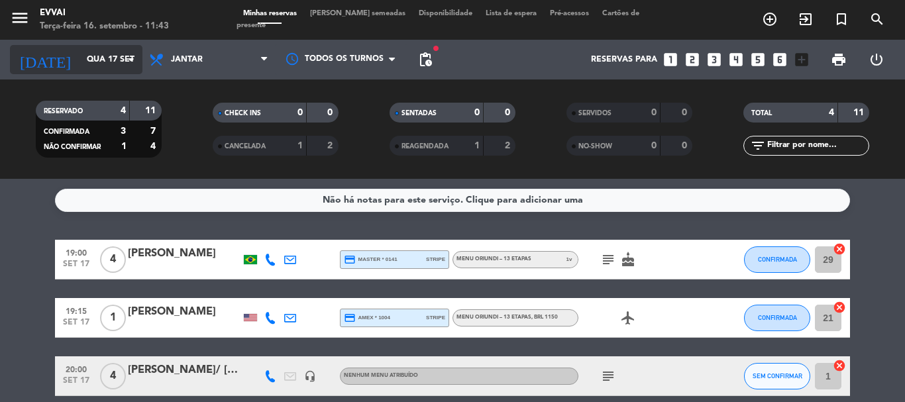
click at [105, 60] on input "Qua 17 set" at bounding box center [136, 59] width 112 height 23
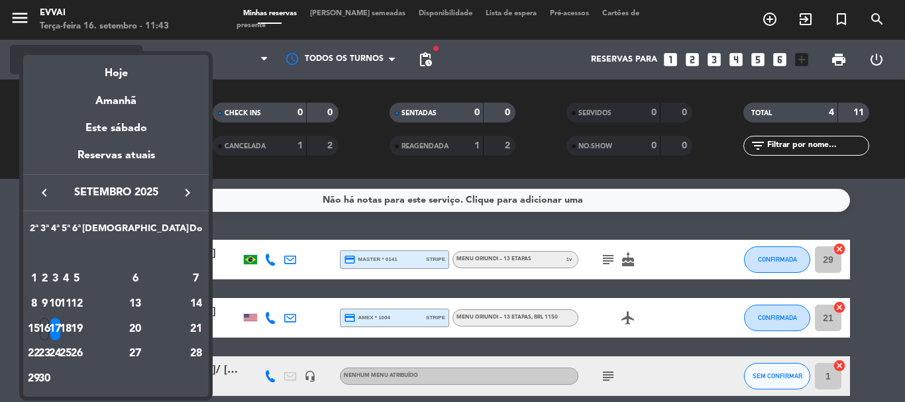
click at [105, 60] on div "Hoje" at bounding box center [116, 68] width 186 height 27
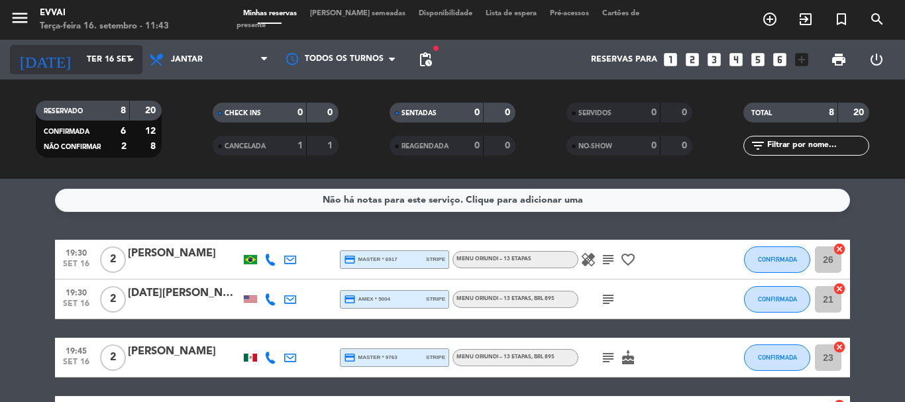
click at [101, 65] on input "Ter 16 set" at bounding box center [136, 59] width 112 height 23
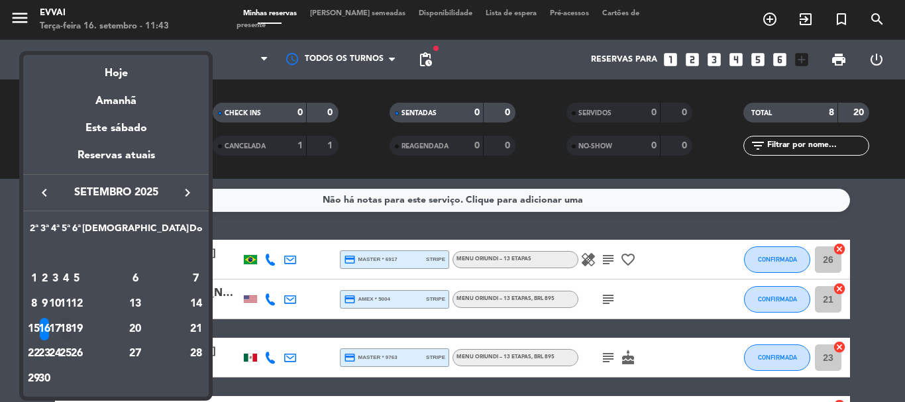
click at [71, 332] on div "18" at bounding box center [66, 329] width 10 height 23
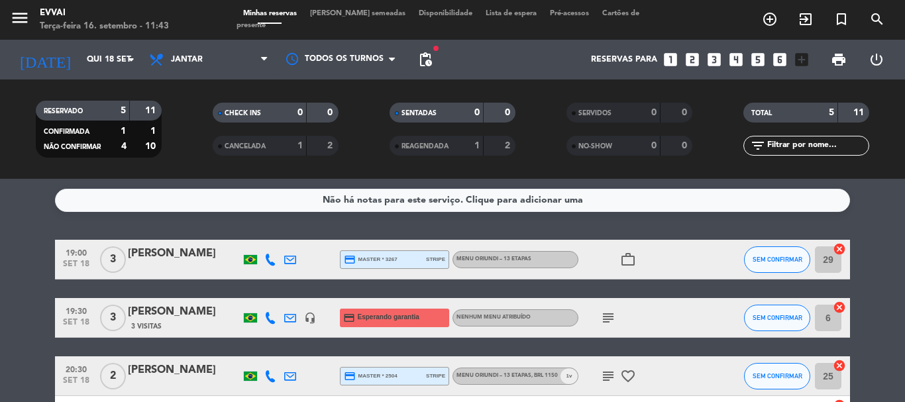
click at [614, 316] on icon "subject" at bounding box center [609, 318] width 16 height 16
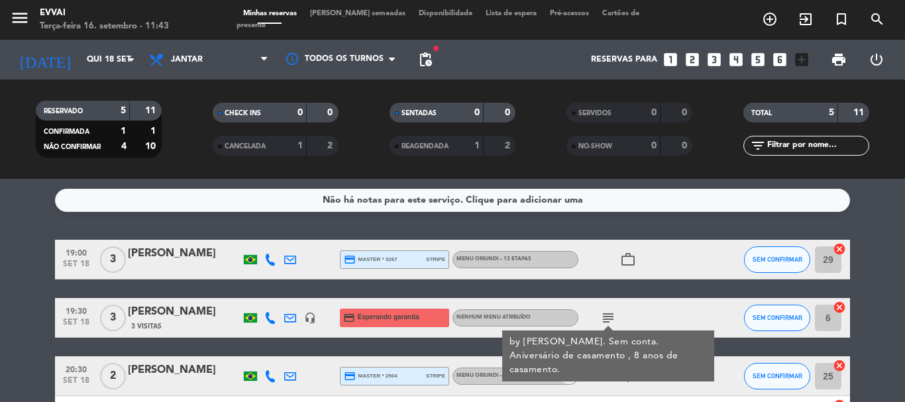
click at [7, 266] on bookings-row "19:00 [DATE] 3 [PERSON_NAME] credit_card master * 3267 stripe Menu Oriundi – 13…" at bounding box center [452, 358] width 905 height 236
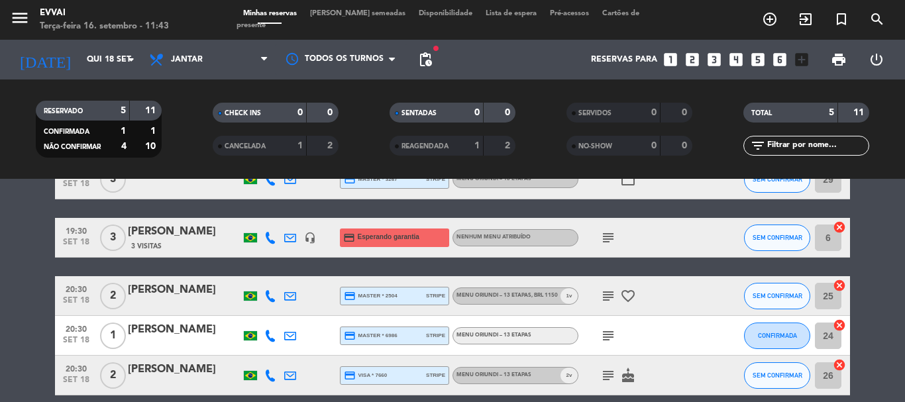
scroll to position [133, 0]
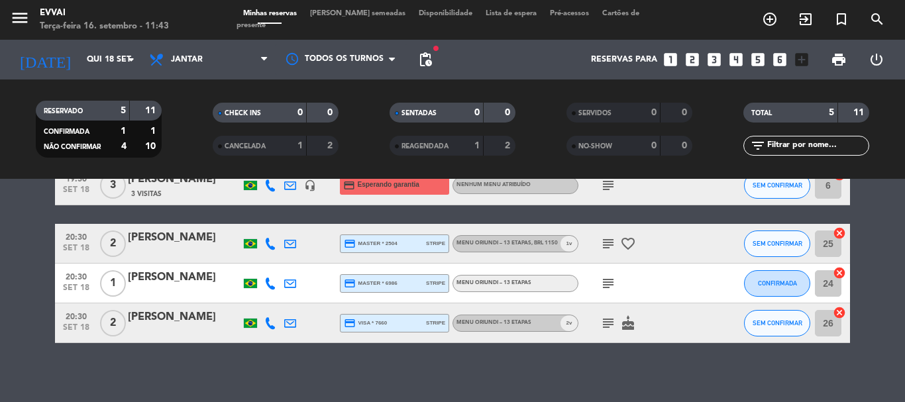
click at [608, 285] on icon "subject" at bounding box center [609, 284] width 16 height 16
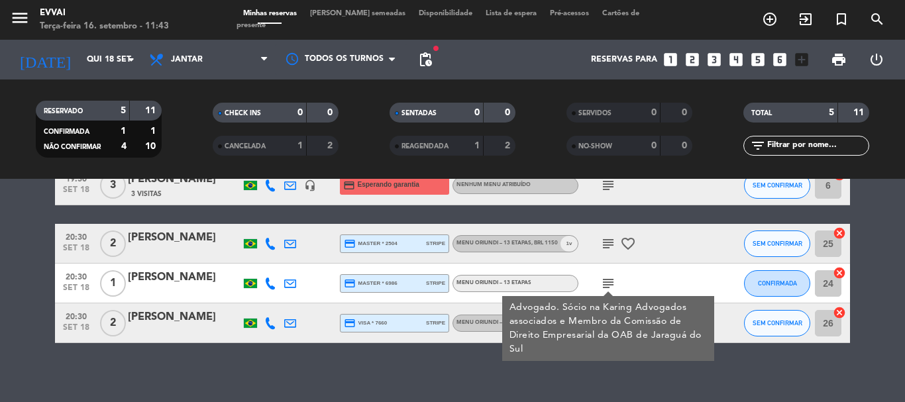
click at [608, 285] on icon "subject" at bounding box center [609, 284] width 16 height 16
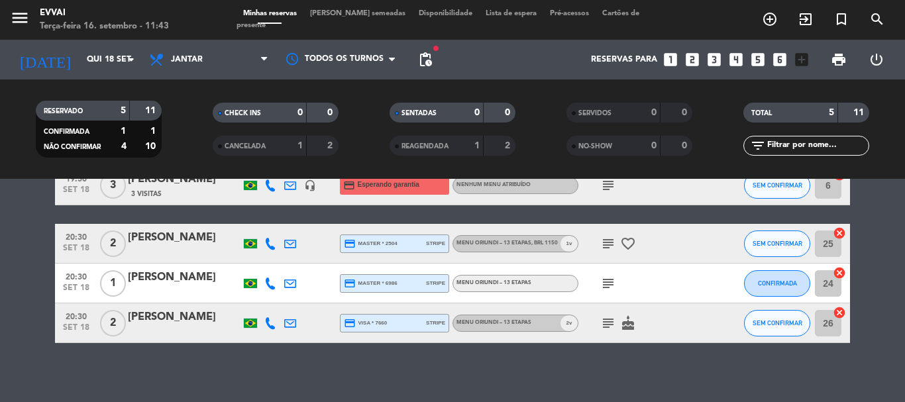
drag, startPoint x: 605, startPoint y: 327, endPoint x: 606, endPoint y: 342, distance: 14.6
click at [606, 342] on div "subject cake" at bounding box center [638, 323] width 119 height 39
click at [605, 324] on icon "subject" at bounding box center [609, 323] width 16 height 16
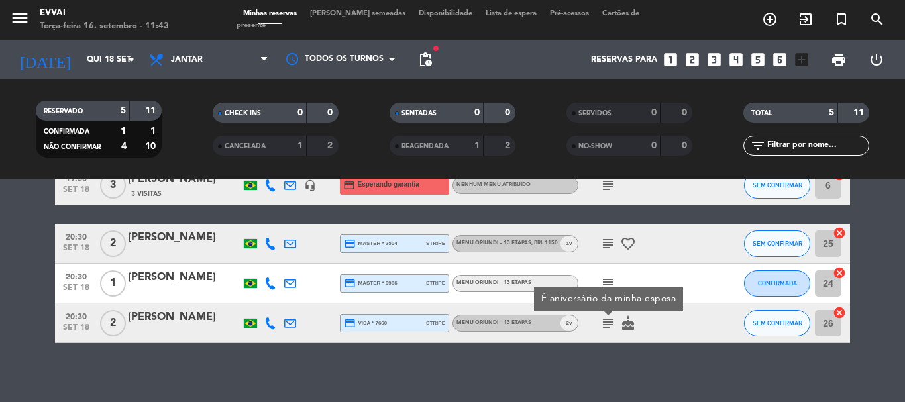
click at [605, 325] on icon "subject" at bounding box center [609, 323] width 16 height 16
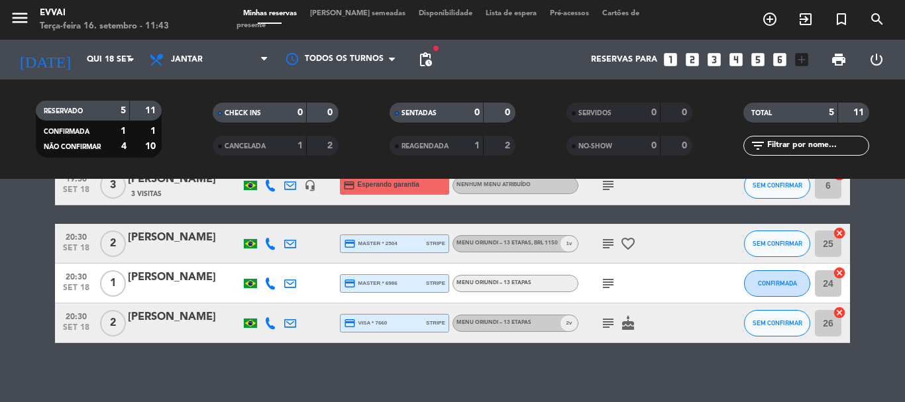
click at [624, 325] on icon "cake" at bounding box center [628, 323] width 16 height 16
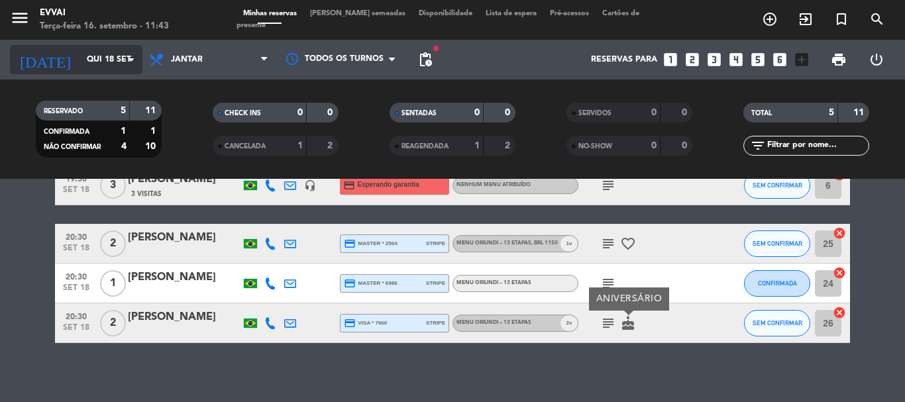
click at [99, 68] on input "Qui 18 set" at bounding box center [136, 59] width 112 height 23
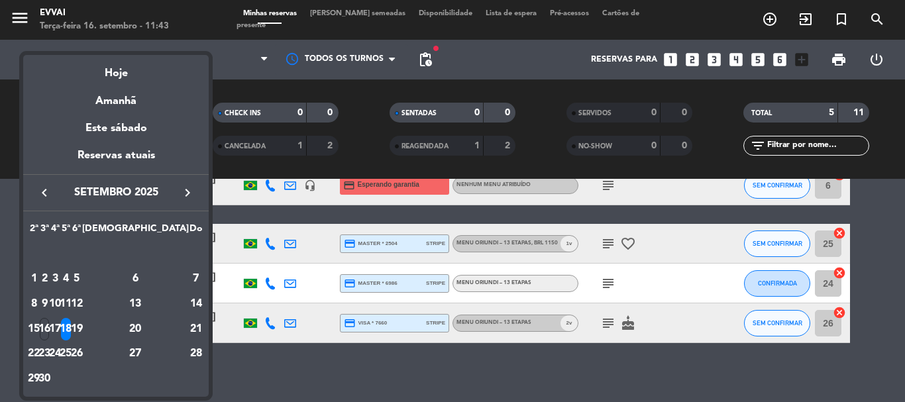
drag, startPoint x: 137, startPoint y: 328, endPoint x: 157, endPoint y: 329, distance: 20.6
click at [82, 328] on div "19" at bounding box center [77, 329] width 10 height 23
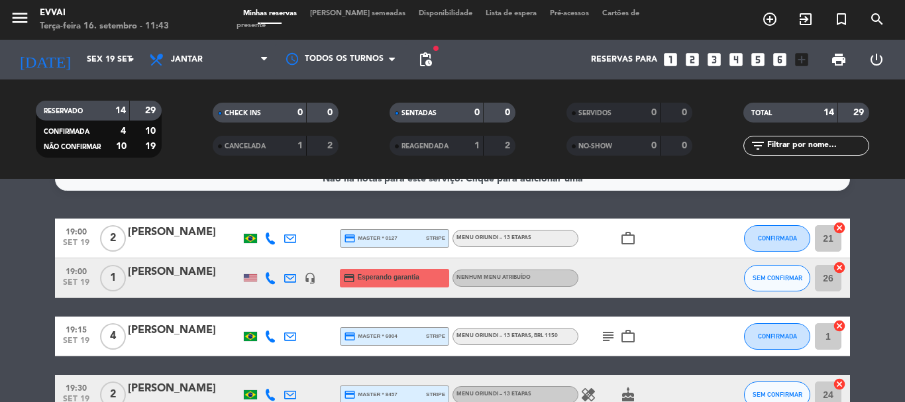
scroll to position [0, 0]
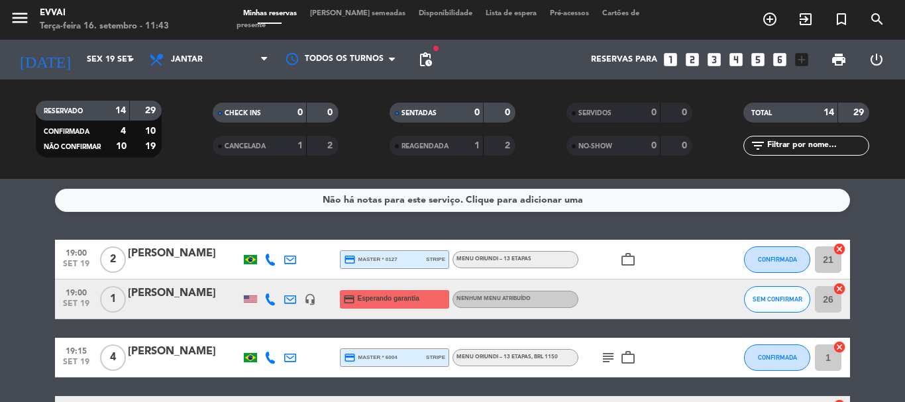
click at [632, 260] on icon "work_outline" at bounding box center [628, 260] width 16 height 16
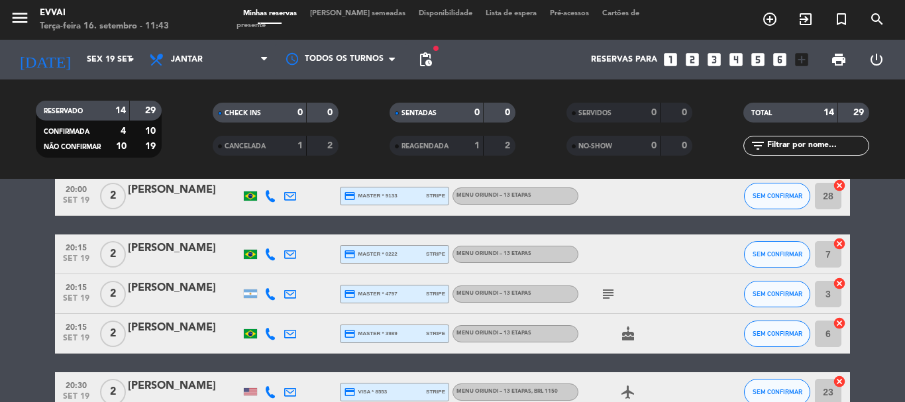
scroll to position [464, 0]
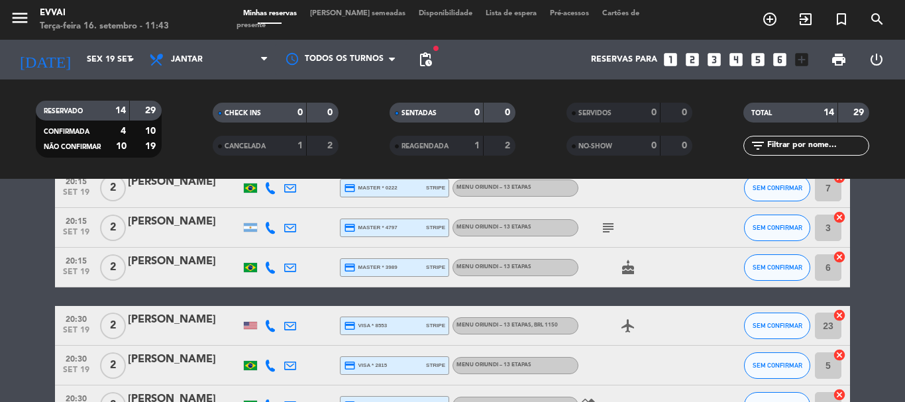
click at [610, 231] on icon "subject" at bounding box center [609, 228] width 16 height 16
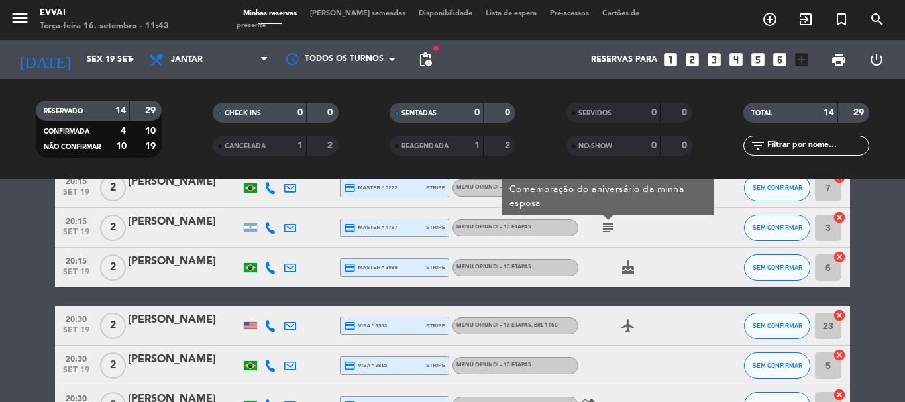
click at [602, 235] on icon "subject" at bounding box center [609, 228] width 16 height 16
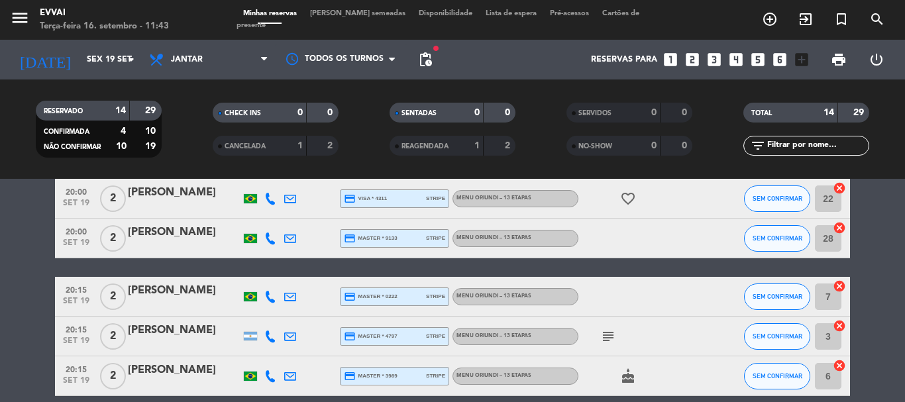
scroll to position [355, 0]
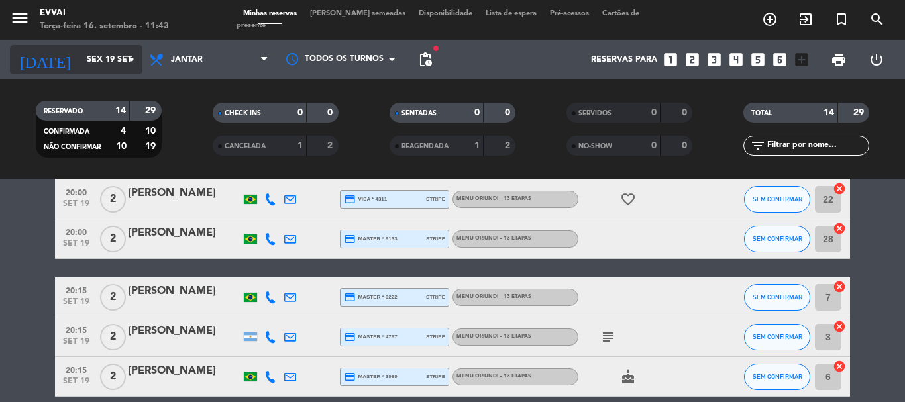
click at [80, 50] on input "Sex 19 set" at bounding box center [136, 59] width 112 height 23
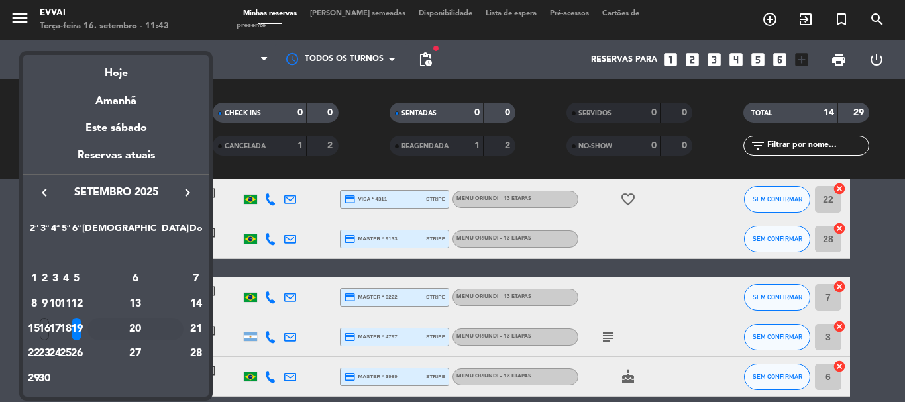
click at [166, 323] on div "20" at bounding box center [135, 329] width 96 height 23
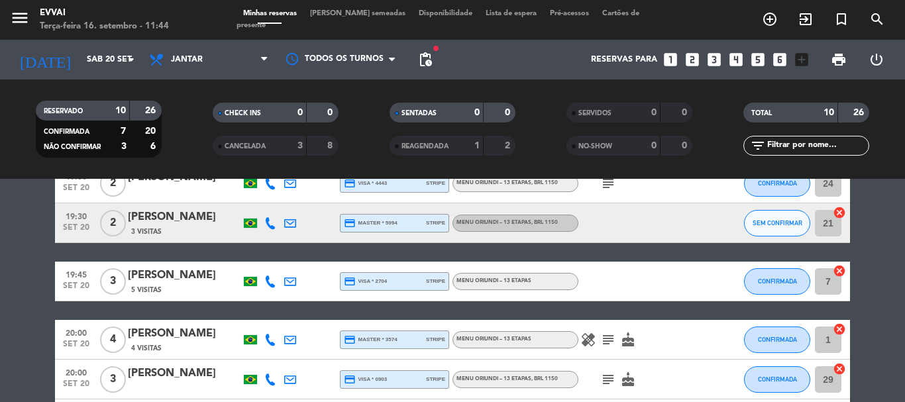
scroll to position [376, 0]
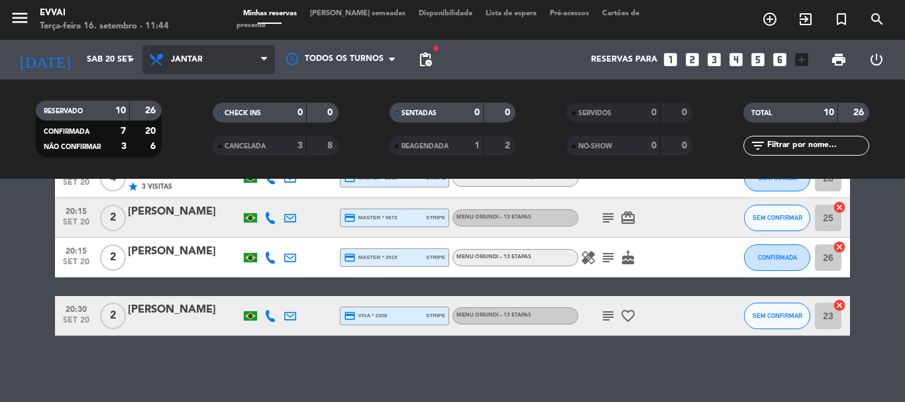
click at [228, 58] on span "Jantar" at bounding box center [209, 59] width 133 height 29
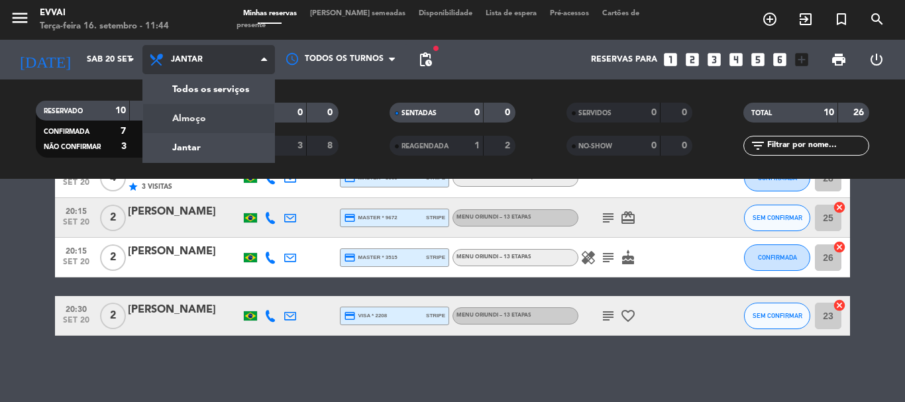
click at [214, 110] on div "menu Evvai Terça-feira 16. setembro - 11:44 Minhas reservas Mesas semeadas Disp…" at bounding box center [452, 89] width 905 height 179
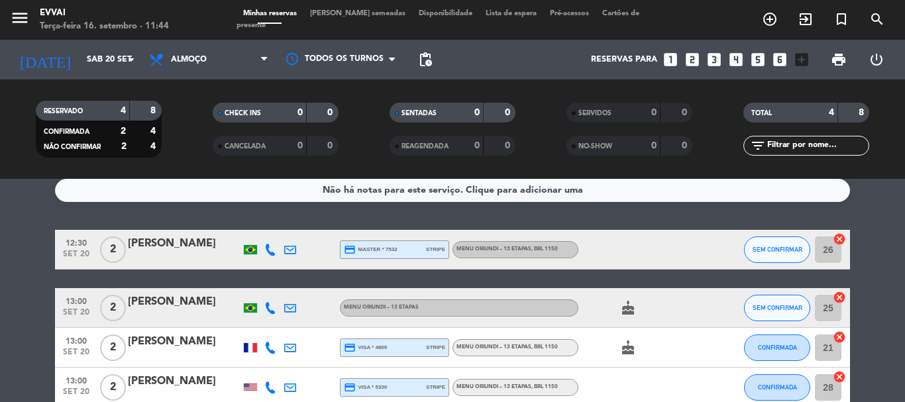
scroll to position [0, 0]
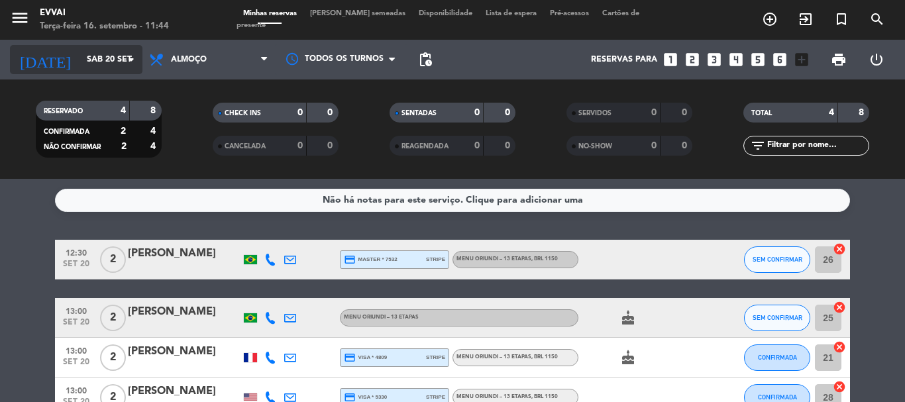
click at [80, 58] on input "Sáb 20 set" at bounding box center [136, 59] width 112 height 23
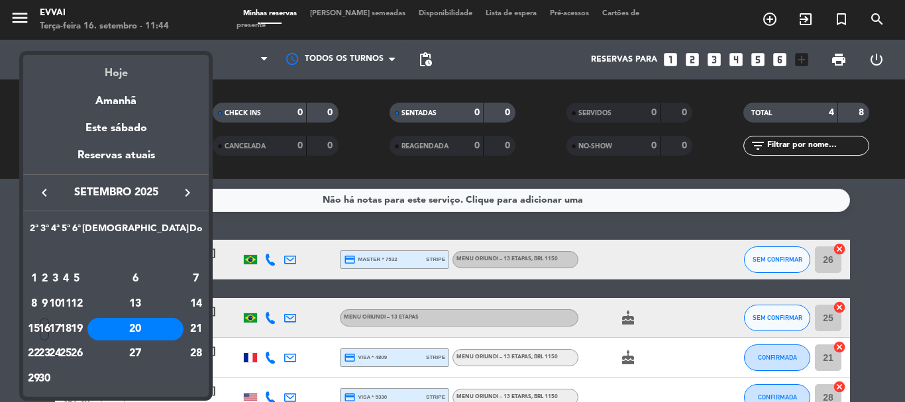
click at [102, 71] on div "Hoje" at bounding box center [116, 68] width 186 height 27
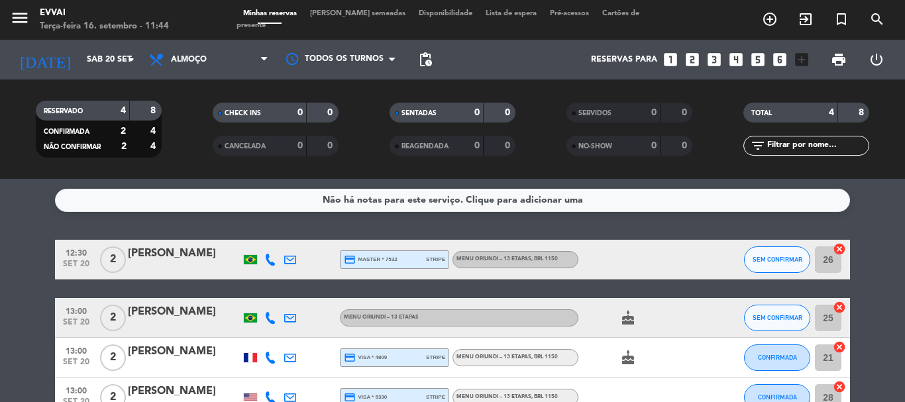
type input "Ter 16 set"
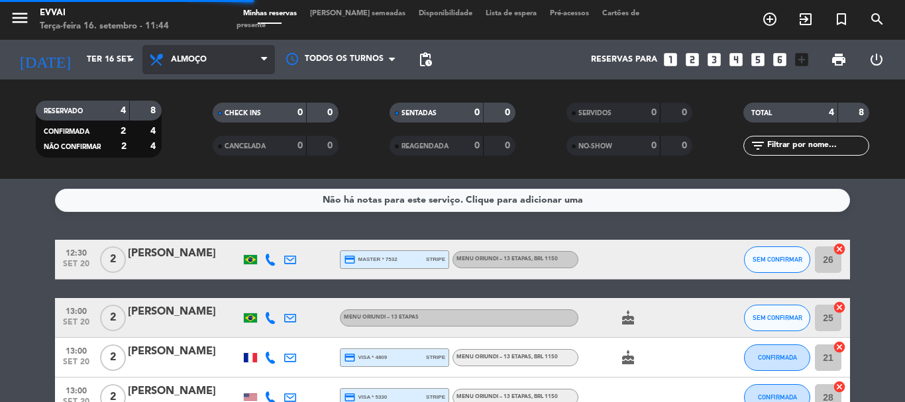
click at [162, 58] on icon at bounding box center [157, 60] width 19 height 16
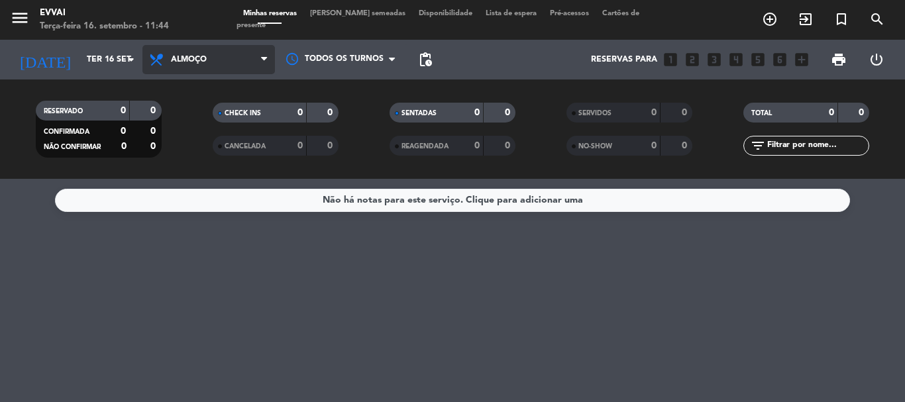
click at [203, 61] on span "Almoço" at bounding box center [189, 59] width 36 height 9
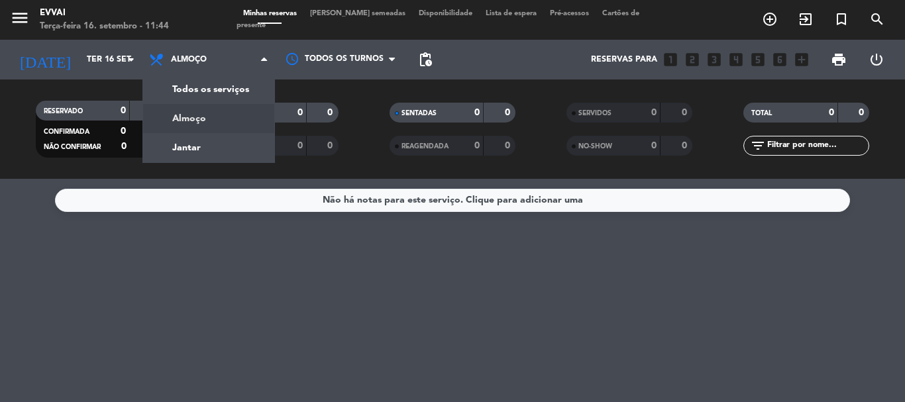
click at [180, 135] on div "menu Evvai Terça-feira 16. setembro - 11:44 Minhas reservas Mesas semeadas Disp…" at bounding box center [452, 89] width 905 height 179
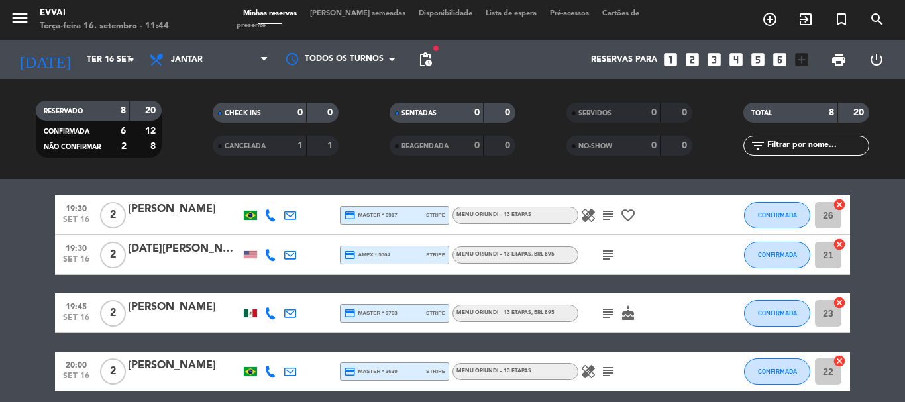
scroll to position [66, 0]
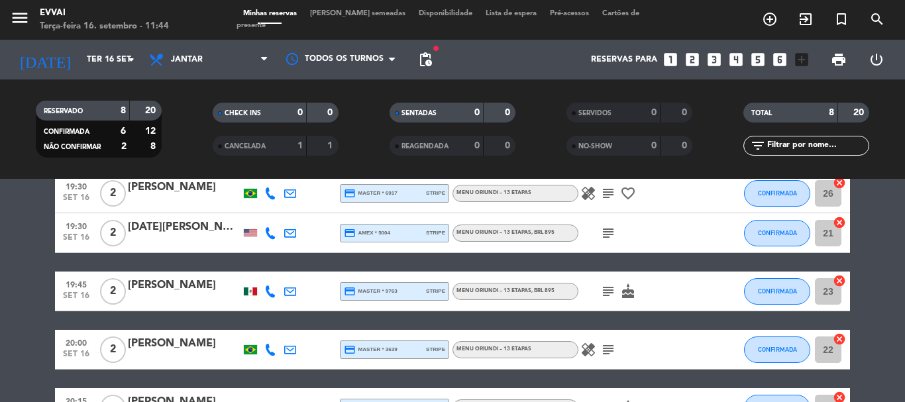
click at [603, 194] on icon "subject" at bounding box center [609, 194] width 16 height 16
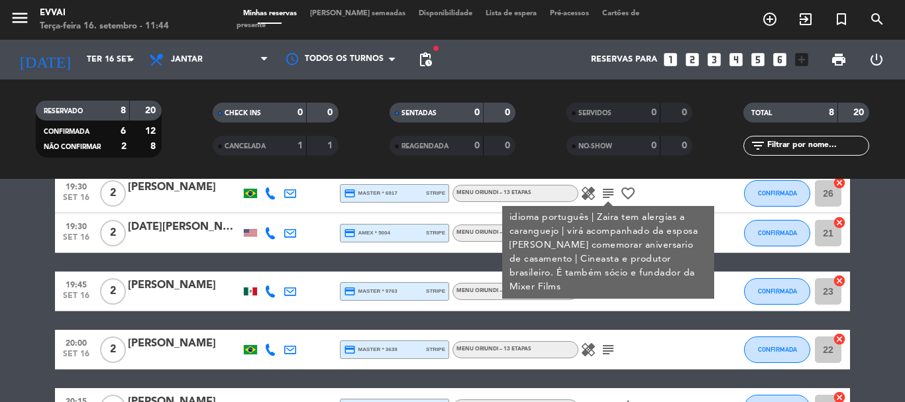
click at [612, 197] on icon "subject" at bounding box center [609, 194] width 16 height 16
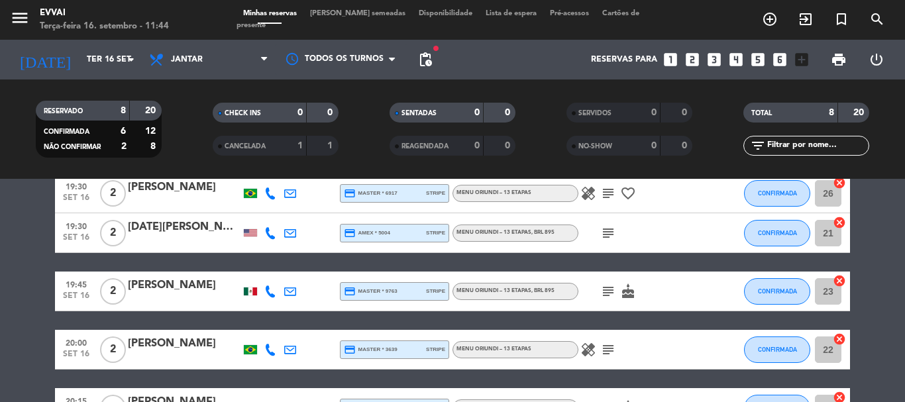
click at [606, 234] on icon "subject" at bounding box center [609, 233] width 16 height 16
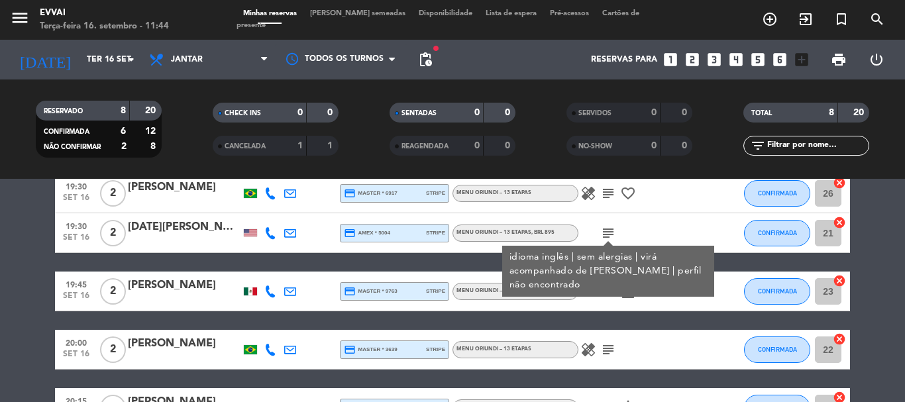
click at [607, 234] on icon "subject" at bounding box center [609, 233] width 16 height 16
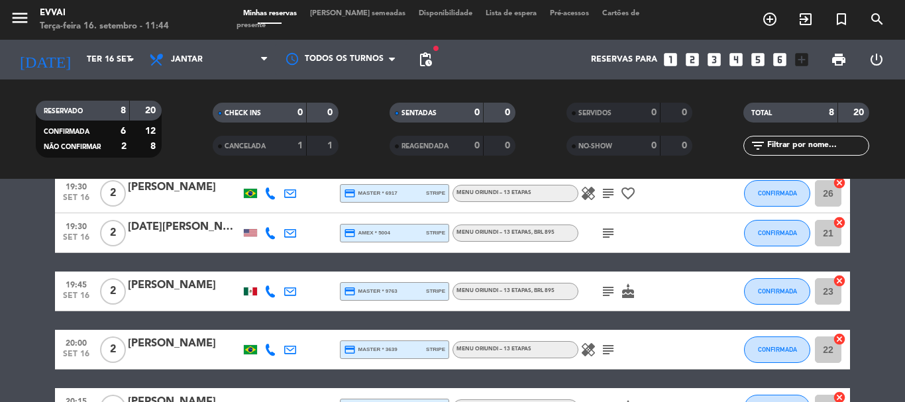
click at [608, 291] on icon "subject" at bounding box center [609, 292] width 16 height 16
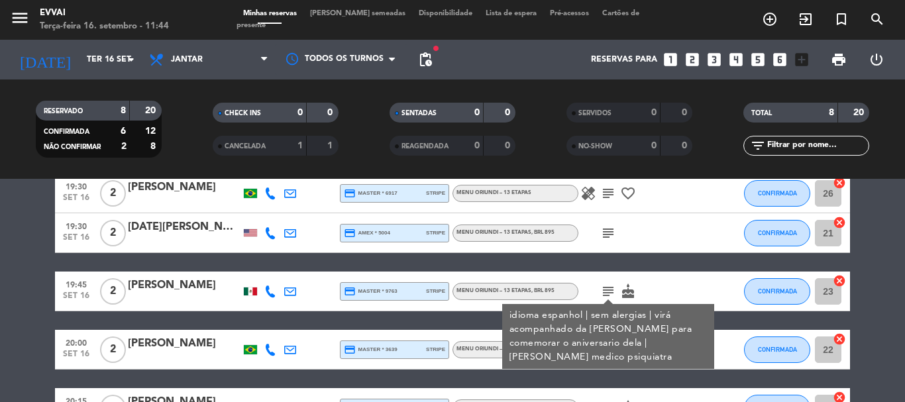
click at [606, 286] on icon "subject" at bounding box center [609, 292] width 16 height 16
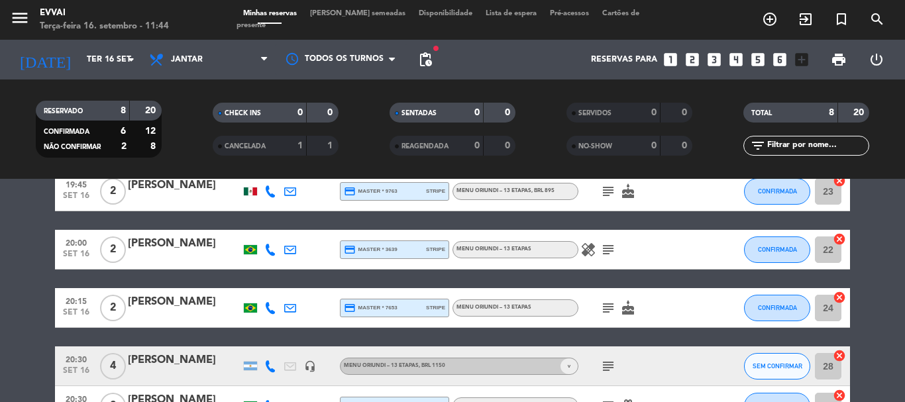
scroll to position [199, 0]
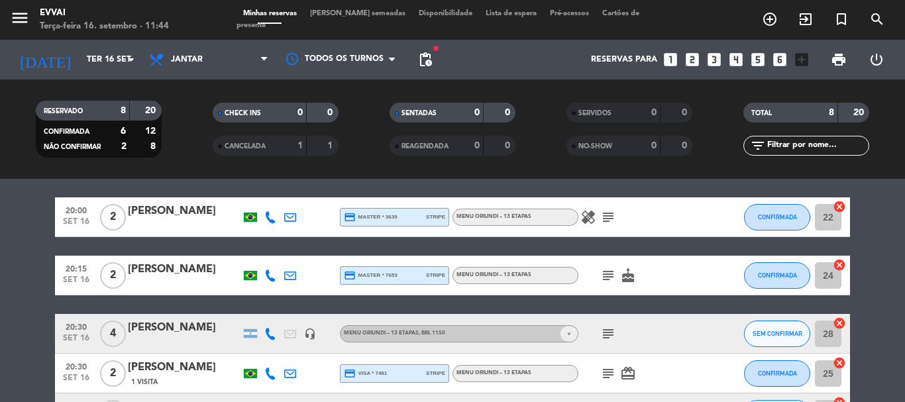
click at [609, 220] on icon "subject" at bounding box center [609, 217] width 16 height 16
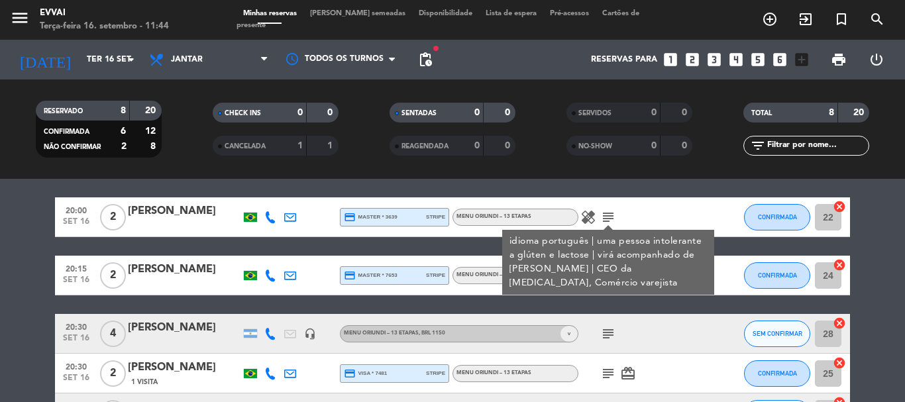
click at [608, 221] on icon "subject" at bounding box center [609, 217] width 16 height 16
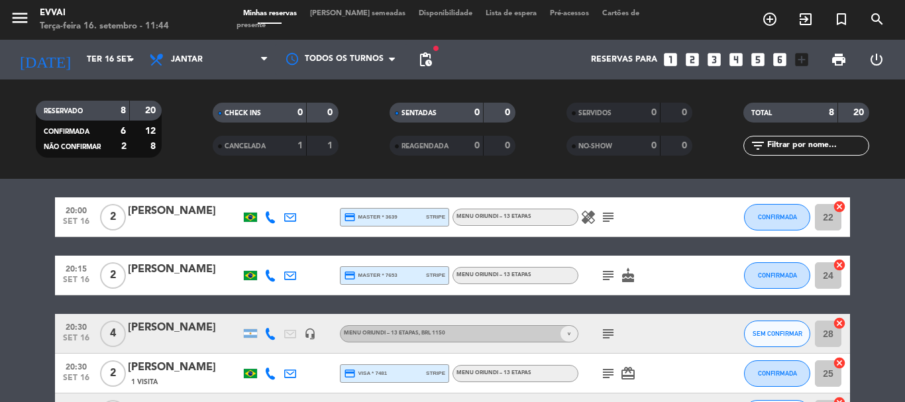
click at [610, 281] on icon "subject" at bounding box center [609, 276] width 16 height 16
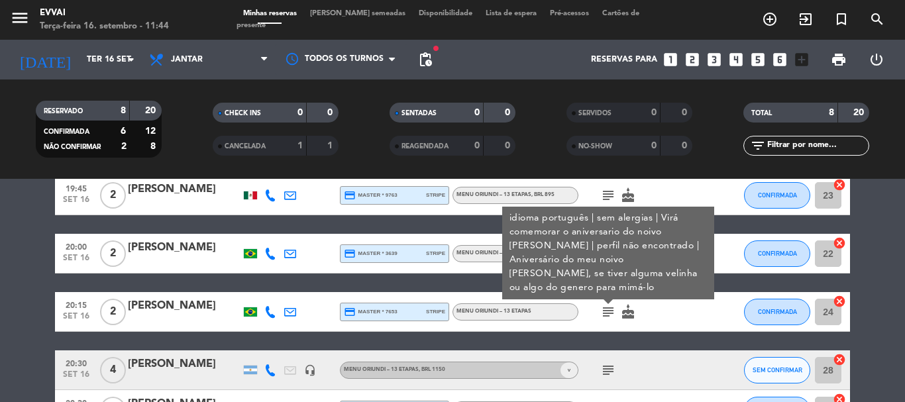
scroll to position [133, 0]
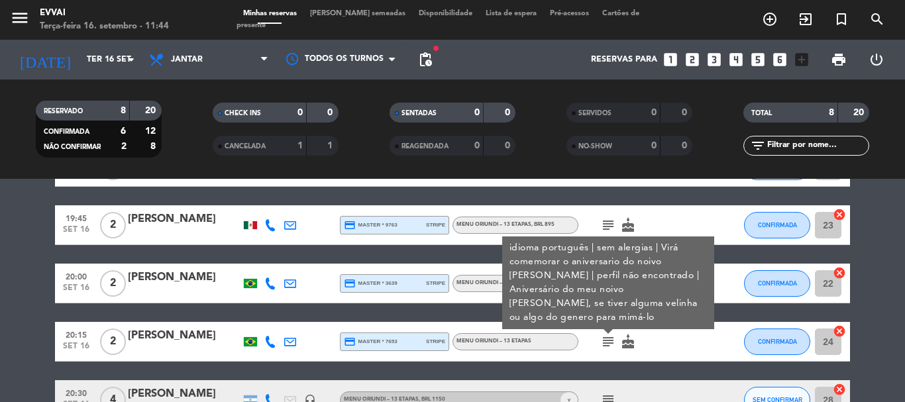
click at [604, 347] on icon "subject" at bounding box center [609, 342] width 16 height 16
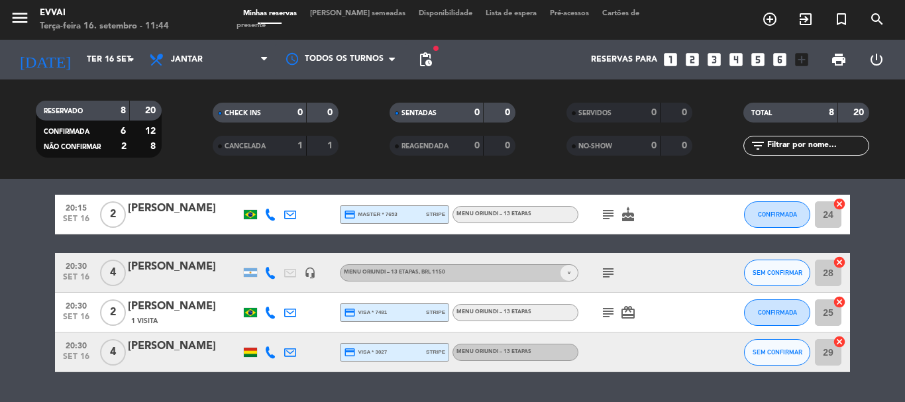
scroll to position [265, 0]
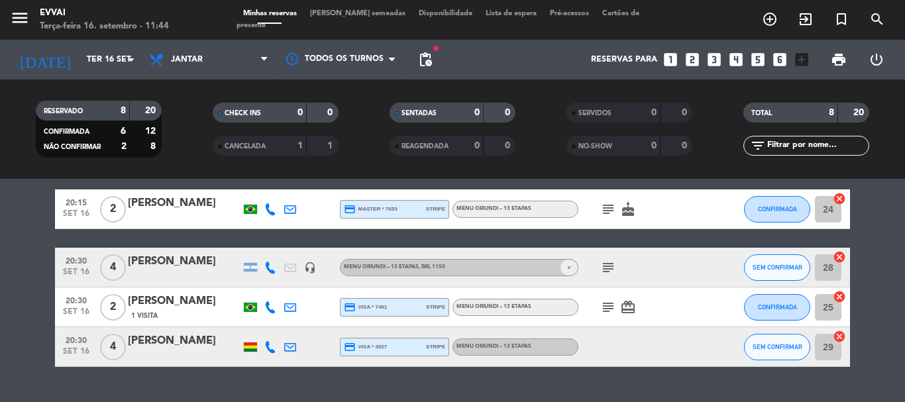
click at [610, 207] on icon "subject" at bounding box center [609, 209] width 16 height 16
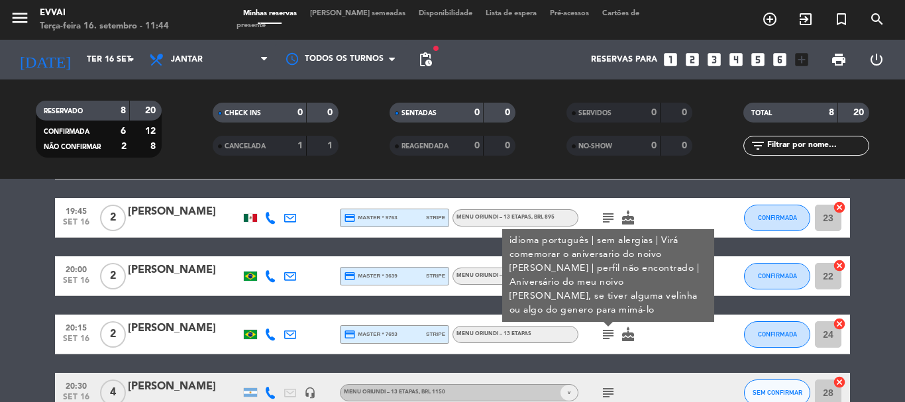
scroll to position [133, 0]
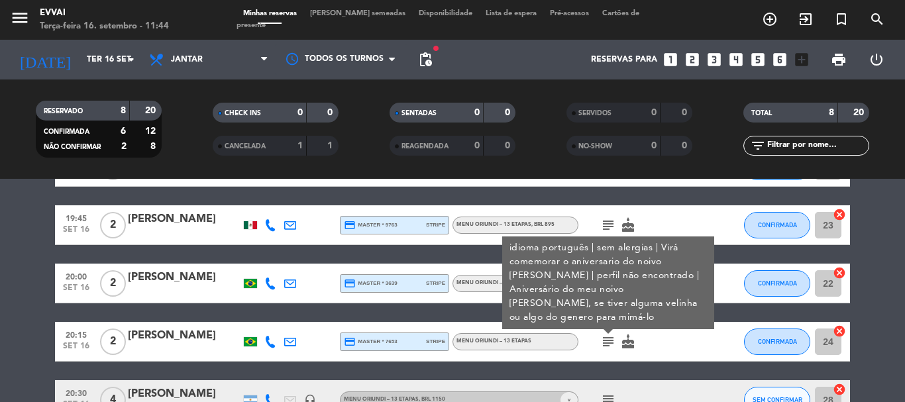
click at [602, 340] on icon "subject" at bounding box center [609, 342] width 16 height 16
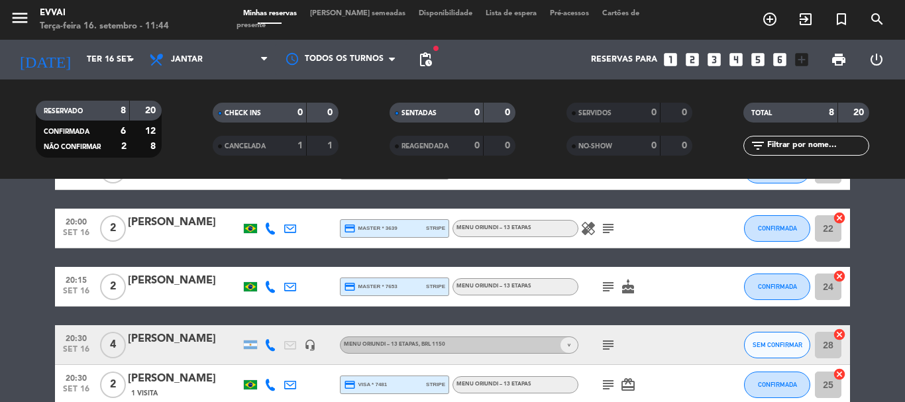
scroll to position [265, 0]
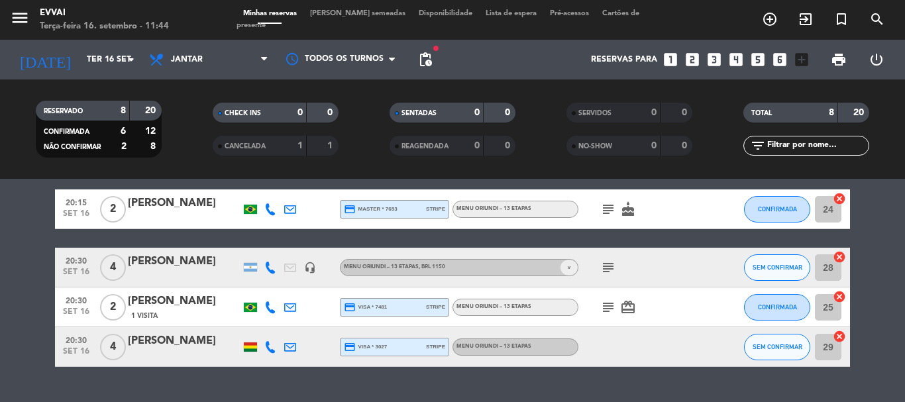
click at [609, 268] on icon "subject" at bounding box center [609, 268] width 16 height 16
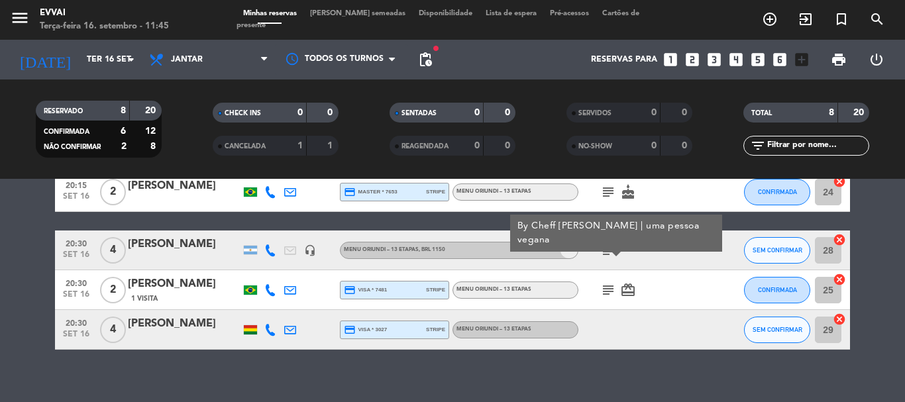
scroll to position [296, 0]
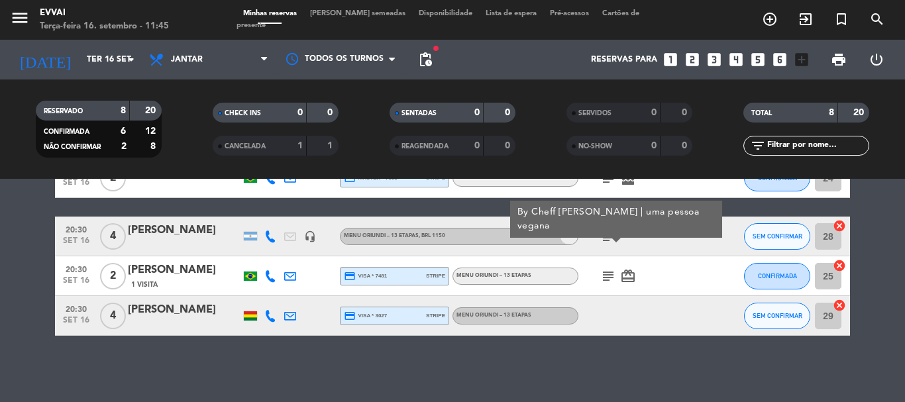
click at [603, 274] on icon "subject" at bounding box center [609, 276] width 16 height 16
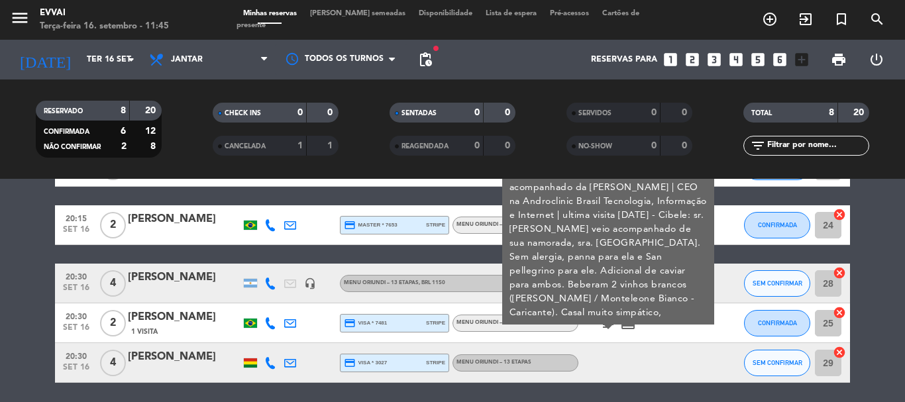
scroll to position [230, 0]
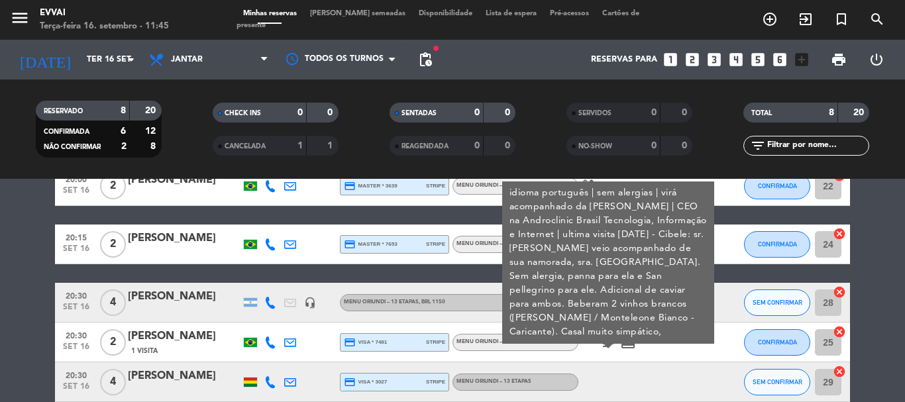
click at [667, 371] on div at bounding box center [638, 382] width 119 height 39
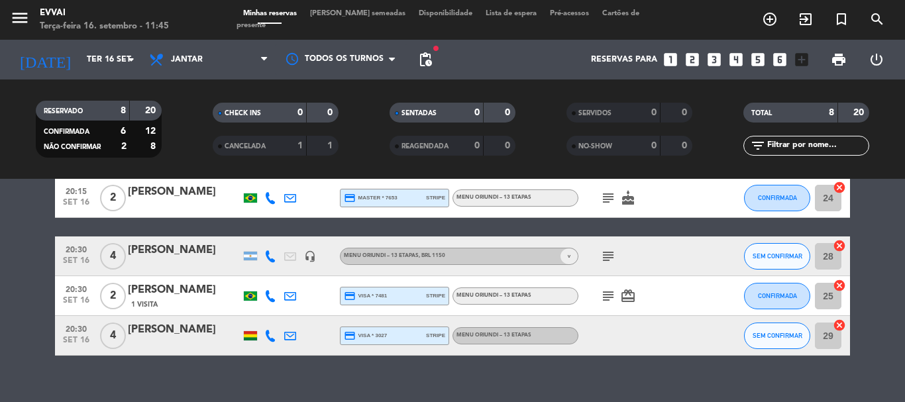
scroll to position [296, 0]
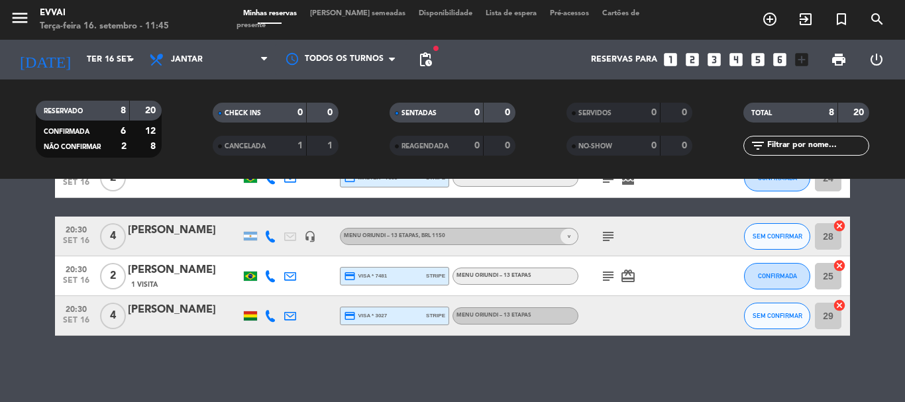
click at [602, 273] on icon "subject" at bounding box center [609, 276] width 16 height 16
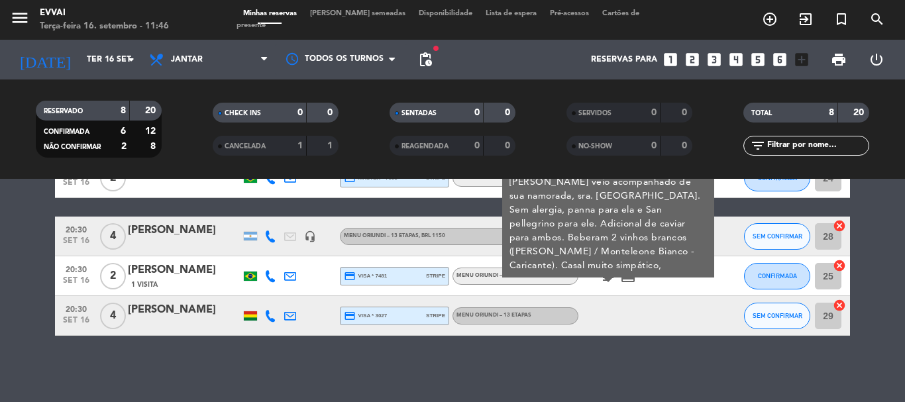
click at [603, 281] on icon "subject" at bounding box center [609, 276] width 16 height 16
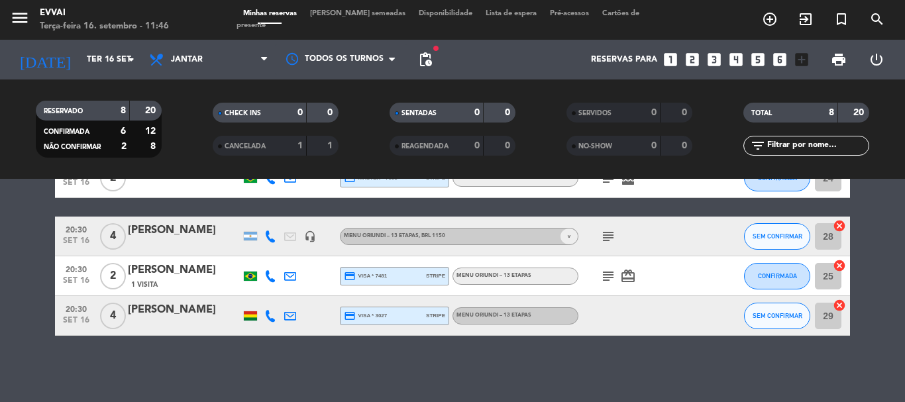
click at [250, 315] on div at bounding box center [250, 316] width 13 height 9
click at [247, 240] on div at bounding box center [250, 236] width 13 height 9
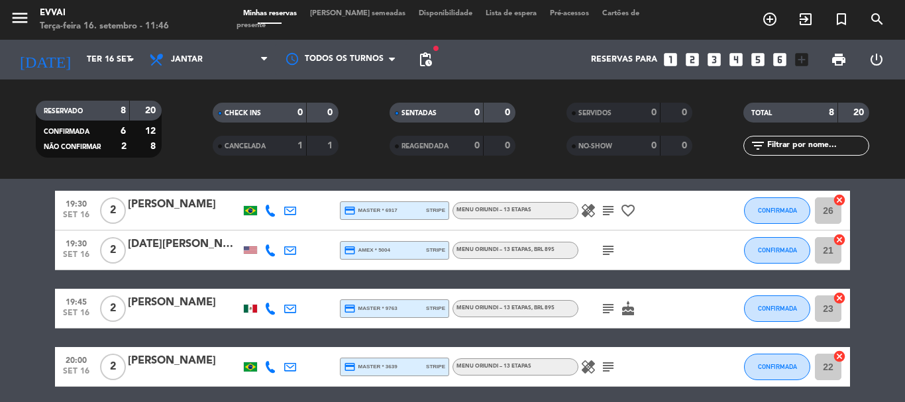
scroll to position [31, 0]
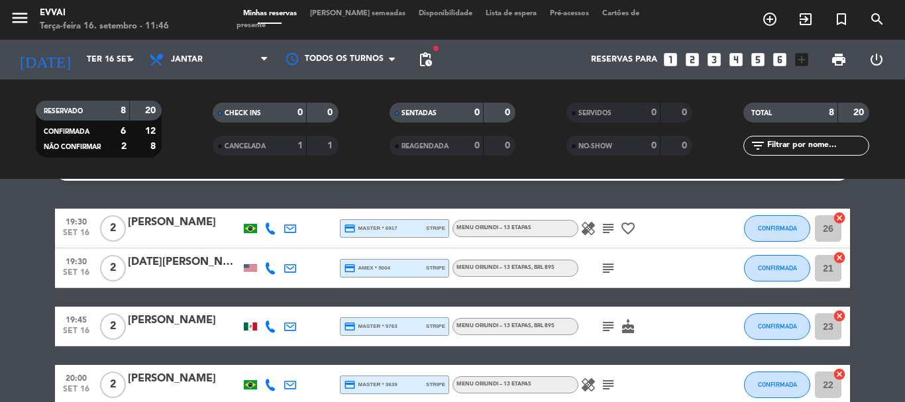
click at [252, 330] on div at bounding box center [250, 327] width 13 height 8
click at [249, 264] on div at bounding box center [251, 268] width 20 height 39
click at [258, 247] on div at bounding box center [251, 228] width 20 height 39
click at [255, 272] on div at bounding box center [251, 268] width 20 height 39
click at [253, 260] on div at bounding box center [251, 268] width 20 height 39
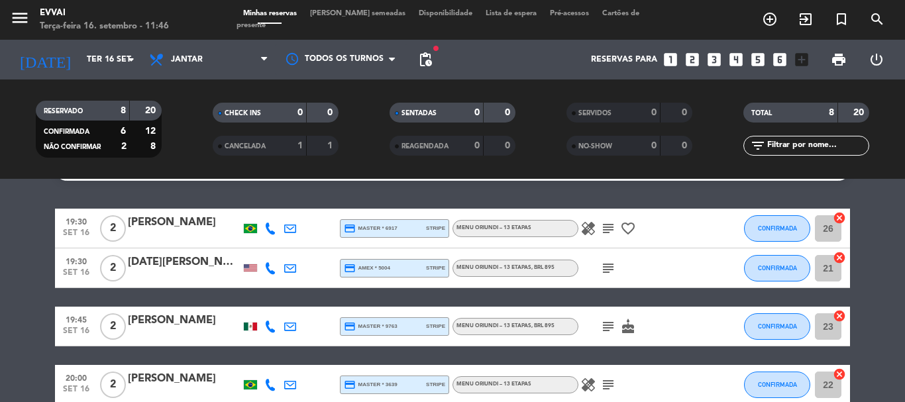
click at [251, 264] on div at bounding box center [250, 267] width 13 height 7
drag, startPoint x: 219, startPoint y: 288, endPoint x: 51, endPoint y: 294, distance: 167.8
click at [198, 300] on div "19:30 [DATE] 2 [PERSON_NAME] credit_card master * 6917 stripe Menu Oriundi – 13…" at bounding box center [452, 405] width 795 height 392
click at [0, 231] on bookings-row "19:30 [DATE] 2 [PERSON_NAME] credit_card master * 6917 stripe Menu Oriundi – 13…" at bounding box center [452, 405] width 905 height 392
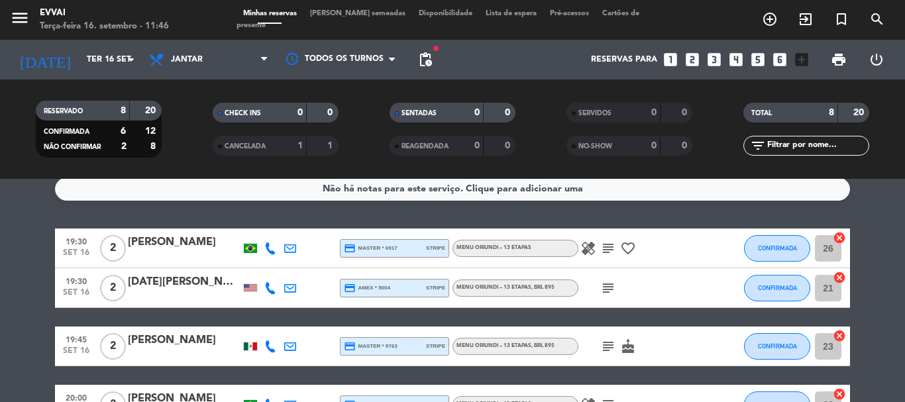
scroll to position [0, 0]
